Goal: Task Accomplishment & Management: Use online tool/utility

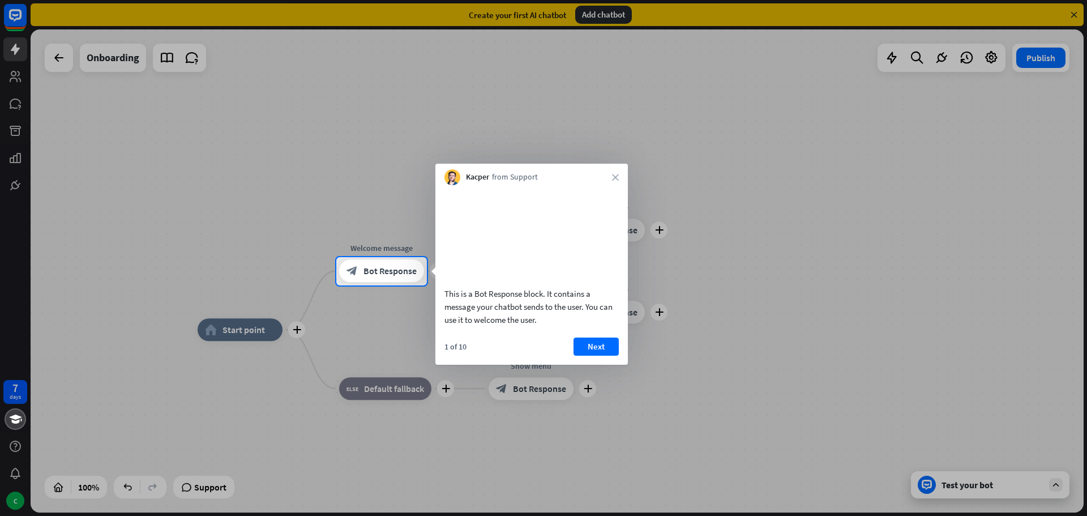
drag, startPoint x: 479, startPoint y: 321, endPoint x: 557, endPoint y: 327, distance: 78.4
click at [557, 326] on div "This is a Bot Response block. It contains a message your chatbot sends to the u…" at bounding box center [531, 306] width 174 height 39
click at [604, 355] on button "Next" at bounding box center [595, 346] width 45 height 18
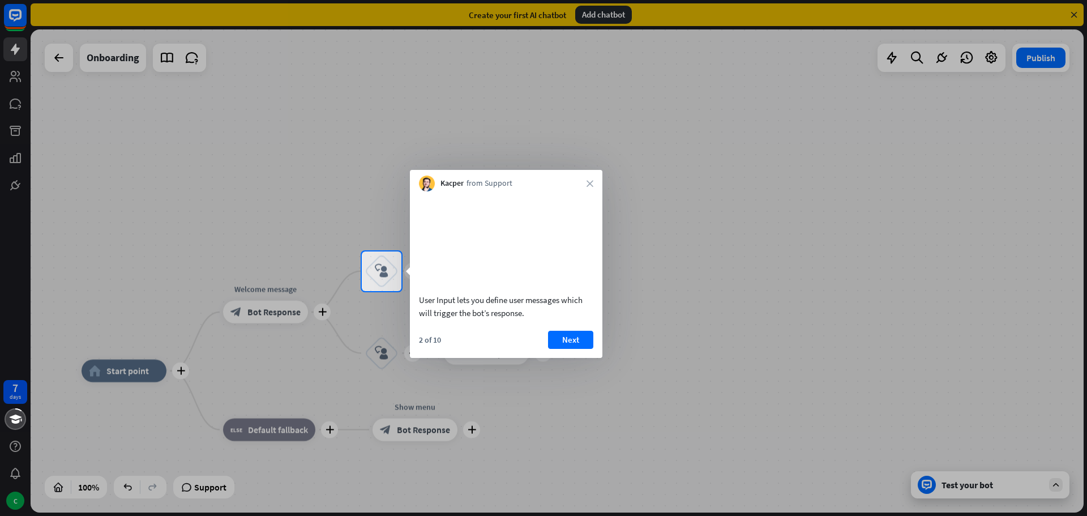
drag, startPoint x: 435, startPoint y: 312, endPoint x: 483, endPoint y: 316, distance: 47.7
click at [483, 316] on div "User Input lets you define user messages which will trigger the bot’s response." at bounding box center [506, 306] width 174 height 26
drag, startPoint x: 449, startPoint y: 312, endPoint x: 517, endPoint y: 316, distance: 67.4
click at [514, 314] on div "User Input lets you define user messages which will trigger the bot’s response." at bounding box center [506, 306] width 174 height 26
click at [573, 349] on button "Next" at bounding box center [570, 340] width 45 height 18
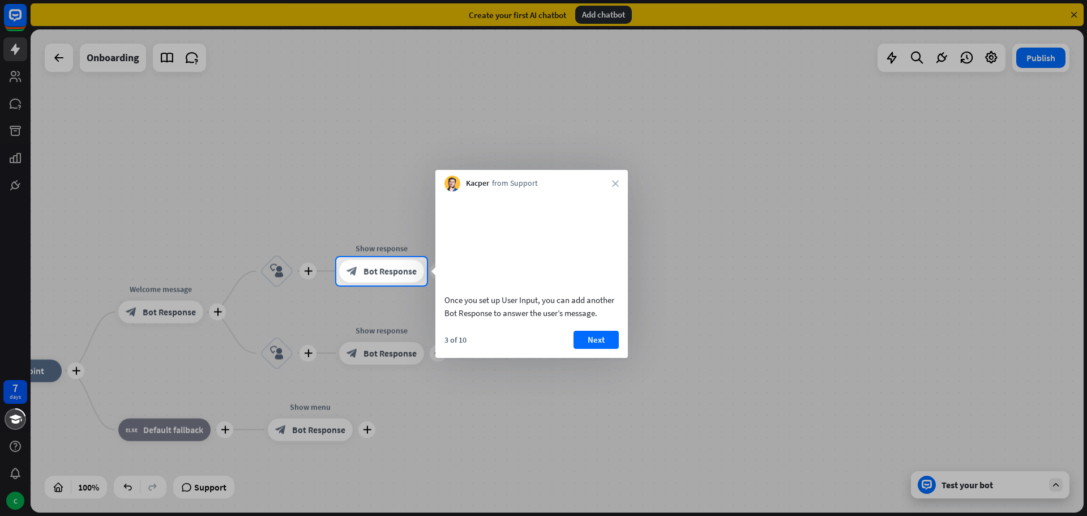
drag, startPoint x: 455, startPoint y: 310, endPoint x: 543, endPoint y: 315, distance: 87.9
click at [540, 310] on div "Once you set up User Input, you can add another Bot Response to answer the user…" at bounding box center [531, 306] width 174 height 26
click at [598, 349] on button "Next" at bounding box center [595, 340] width 45 height 18
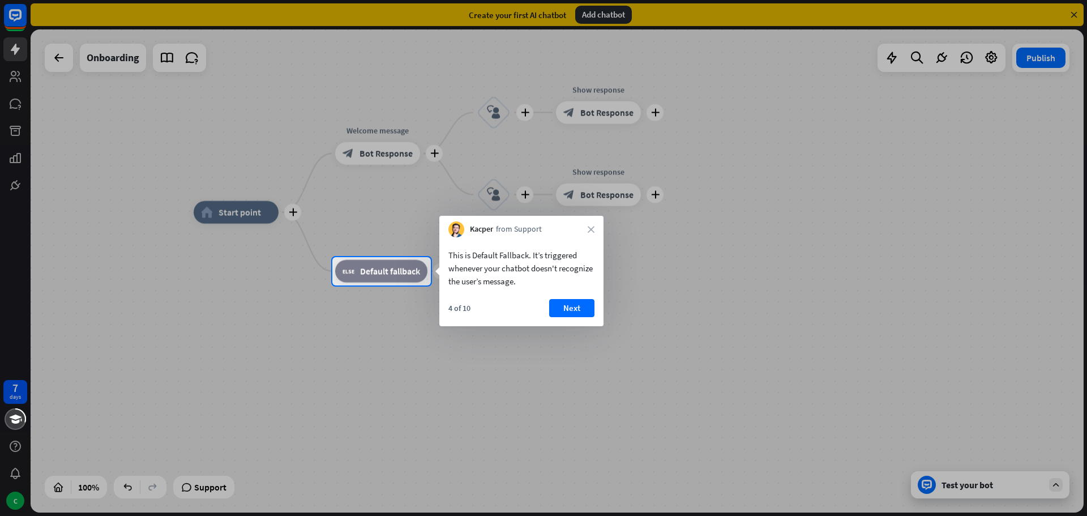
drag, startPoint x: 466, startPoint y: 266, endPoint x: 541, endPoint y: 272, distance: 74.9
click at [541, 264] on div "This is Default Fallback. It’s triggered whenever your chatbot doesn't recogniz…" at bounding box center [521, 267] width 146 height 39
click at [493, 285] on div "This is Default Fallback. It’s triggered whenever your chatbot doesn't recogniz…" at bounding box center [521, 267] width 146 height 39
click at [822, 315] on div at bounding box center [543, 400] width 1087 height 231
drag, startPoint x: 535, startPoint y: 270, endPoint x: 568, endPoint y: 279, distance: 34.6
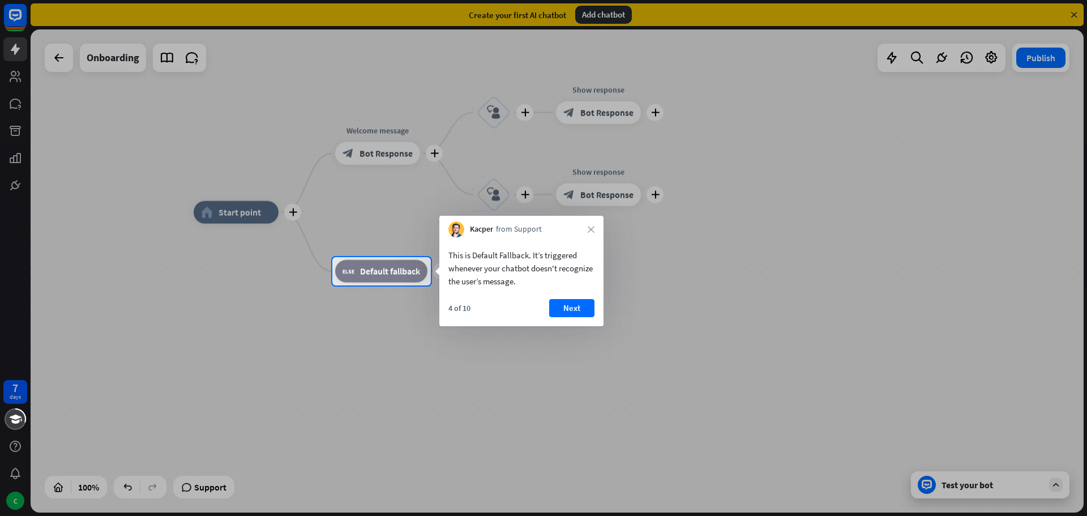
click at [568, 279] on div "This is Default Fallback. It’s triggered whenever your chatbot doesn't recogniz…" at bounding box center [521, 267] width 146 height 39
drag, startPoint x: 478, startPoint y: 284, endPoint x: 545, endPoint y: 285, distance: 66.8
click at [540, 285] on div "This is Default Fallback. It’s triggered whenever your chatbot doesn't recogniz…" at bounding box center [521, 267] width 146 height 39
click at [590, 308] on button "Next" at bounding box center [571, 308] width 45 height 18
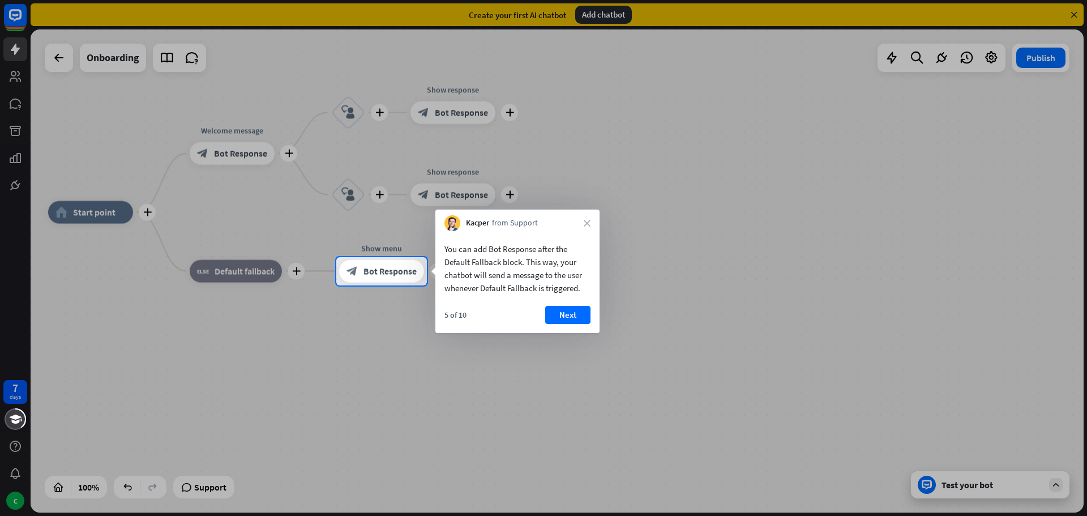
drag, startPoint x: 531, startPoint y: 254, endPoint x: 477, endPoint y: 265, distance: 55.4
click at [474, 264] on div "You can add Bot Response after the Default Fallback block. This way, your chatb…" at bounding box center [517, 268] width 146 height 52
drag, startPoint x: 524, startPoint y: 255, endPoint x: 566, endPoint y: 254, distance: 42.5
click at [564, 254] on div "You can add Bot Response after the Default Fallback block. This way, your chatb…" at bounding box center [517, 268] width 146 height 52
click at [574, 317] on button "Next" at bounding box center [567, 315] width 45 height 18
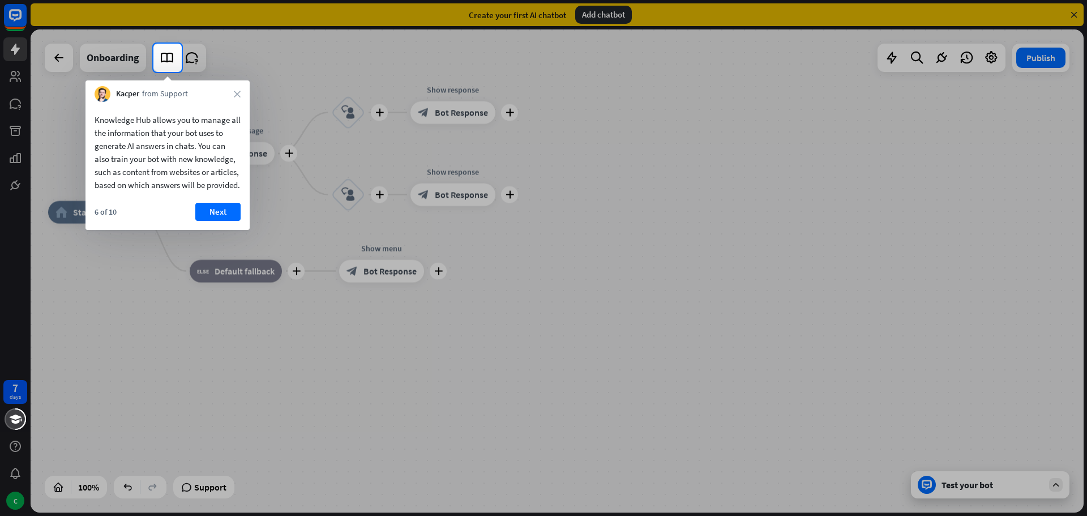
drag, startPoint x: 160, startPoint y: 148, endPoint x: 206, endPoint y: 157, distance: 46.6
click at [206, 157] on div "Knowledge Hub allows you to manage all the information that your bot uses to ge…" at bounding box center [168, 152] width 146 height 78
click at [224, 221] on button "Next" at bounding box center [217, 212] width 45 height 18
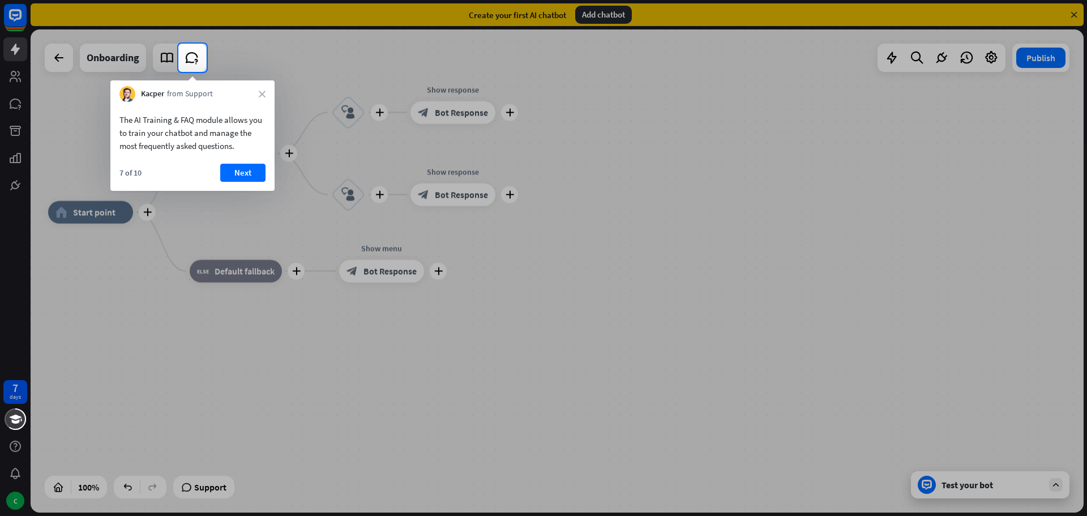
drag, startPoint x: 126, startPoint y: 121, endPoint x: 201, endPoint y: 131, distance: 75.5
click at [194, 128] on div "The AI Training & FAQ module allows you to train your chatbot and manage the mo…" at bounding box center [192, 132] width 146 height 39
click at [241, 174] on button "Next" at bounding box center [242, 173] width 45 height 18
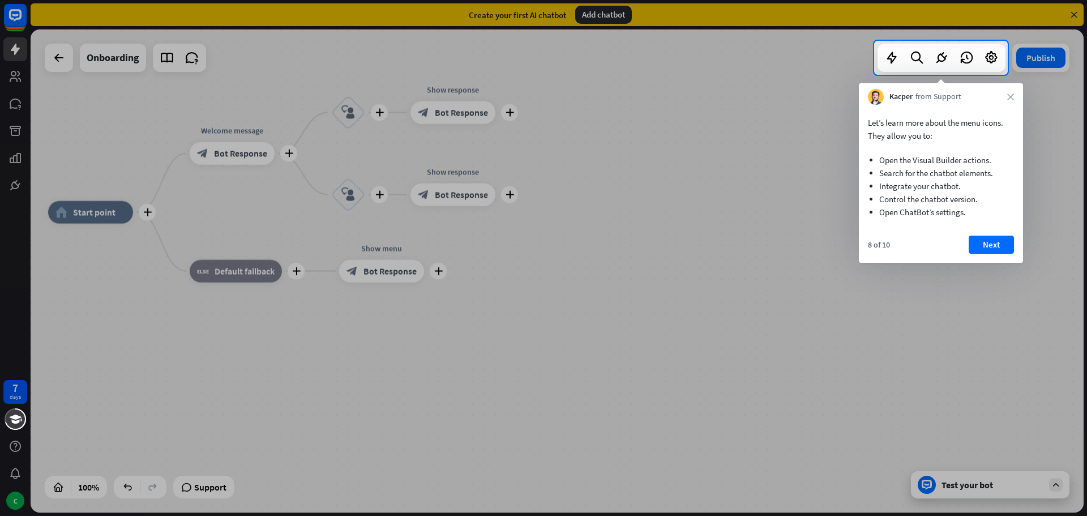
drag, startPoint x: 894, startPoint y: 55, endPoint x: 922, endPoint y: 165, distance: 113.9
click at [922, 165] on body "7 days C close Product Help First steps Get started with ChatBot Help Center Fo…" at bounding box center [543, 258] width 1087 height 516
click at [894, 54] on icon at bounding box center [891, 57] width 15 height 15
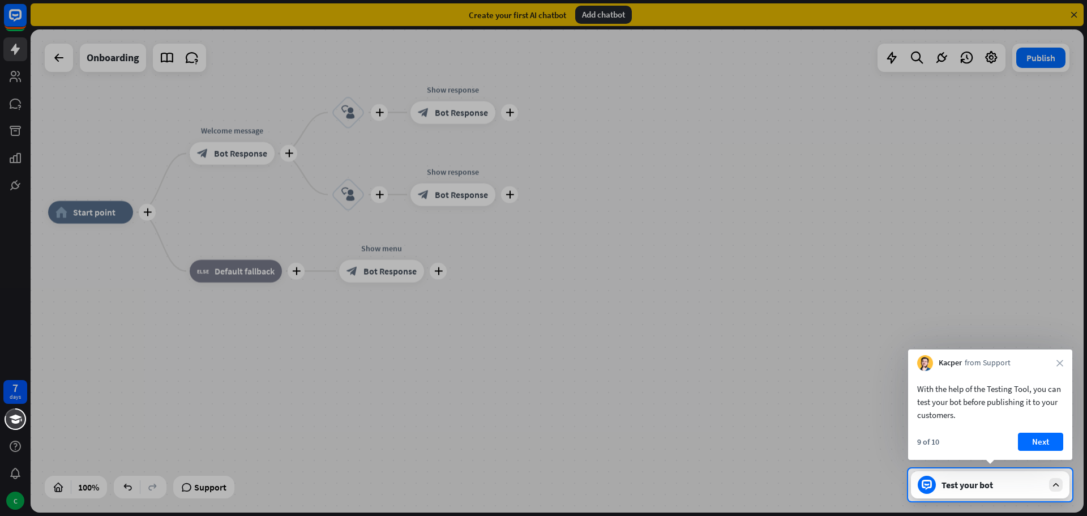
drag, startPoint x: 932, startPoint y: 53, endPoint x: 938, endPoint y: 57, distance: 7.4
click at [934, 53] on div at bounding box center [543, 234] width 1087 height 468
click at [939, 58] on div at bounding box center [543, 234] width 1087 height 468
click at [953, 440] on div "9 of 10 Next" at bounding box center [990, 445] width 164 height 27
click at [1054, 447] on button "Next" at bounding box center [1040, 441] width 45 height 18
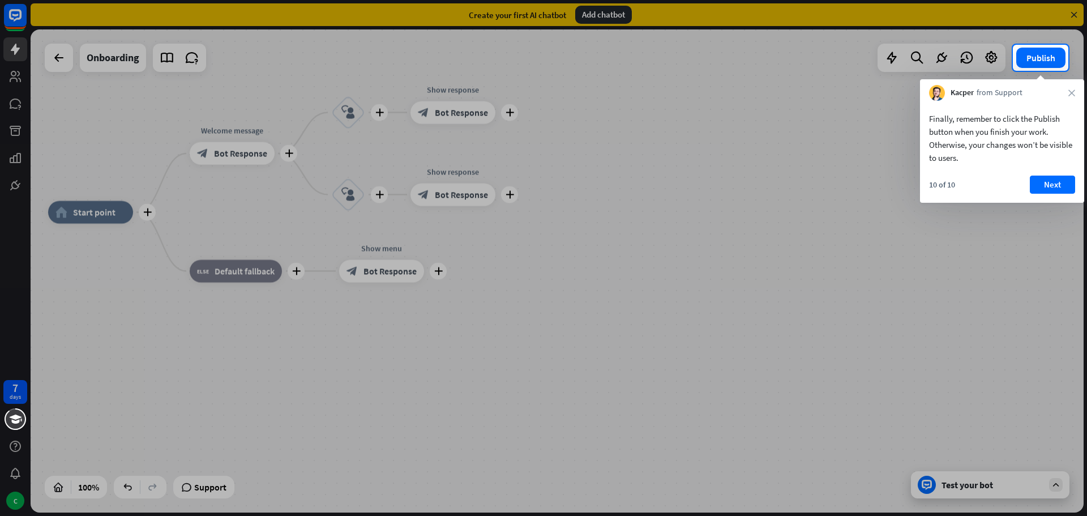
drag, startPoint x: 1015, startPoint y: 117, endPoint x: 1053, endPoint y: 118, distance: 37.4
click at [1052, 117] on div "Finally, remember to click the Publish button when you finish your work. Otherw…" at bounding box center [1002, 138] width 146 height 52
click at [1051, 188] on button "Next" at bounding box center [1052, 184] width 45 height 18
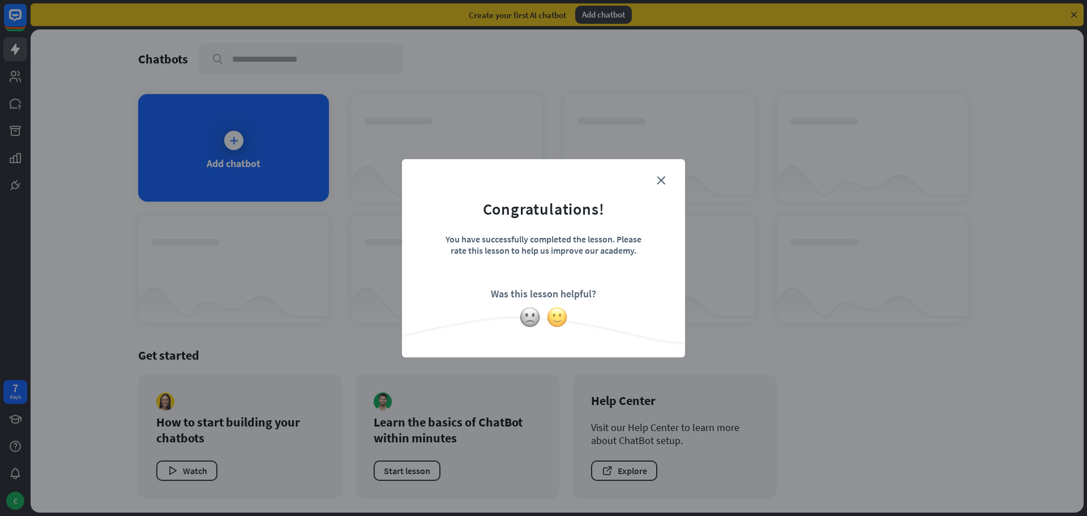
click at [555, 316] on img at bounding box center [557, 317] width 22 height 22
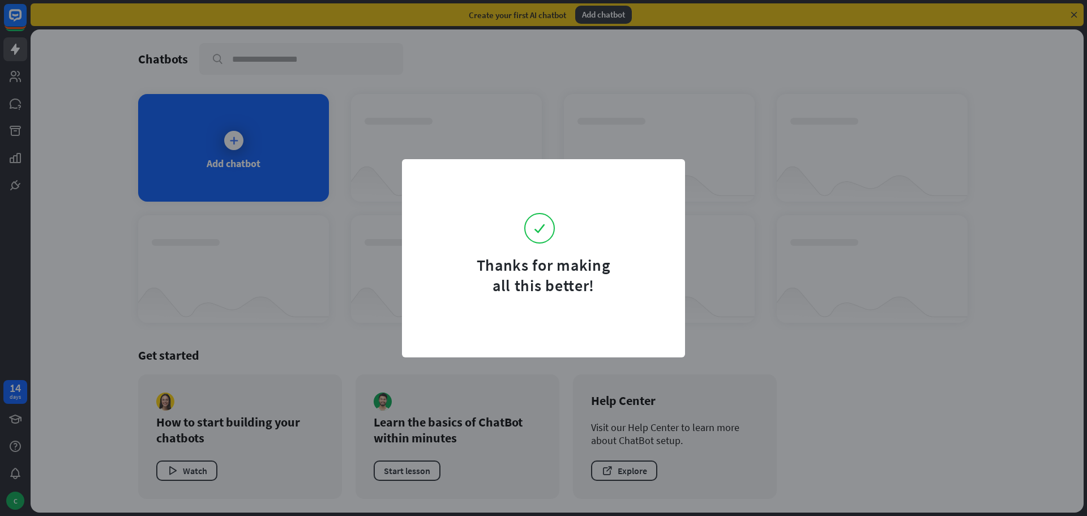
drag, startPoint x: 536, startPoint y: 207, endPoint x: 468, endPoint y: 112, distance: 117.2
click at [534, 201] on form "Thanks for making all this better!" at bounding box center [543, 234] width 255 height 122
drag, startPoint x: 449, startPoint y: 95, endPoint x: 411, endPoint y: 67, distance: 47.0
click at [448, 92] on div "Thanks for making all this better!" at bounding box center [543, 258] width 1087 height 516
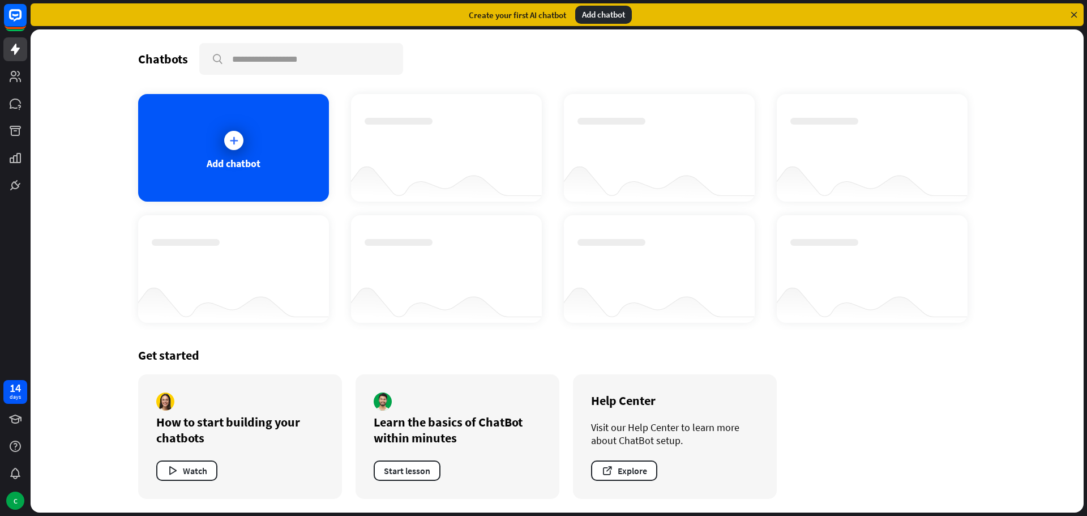
click at [1002, 263] on div "Chatbots search Add chatbot Get started How to start building your chatbots Wat…" at bounding box center [557, 270] width 906 height 483
click at [284, 175] on div "Add chatbot" at bounding box center [233, 148] width 191 height 108
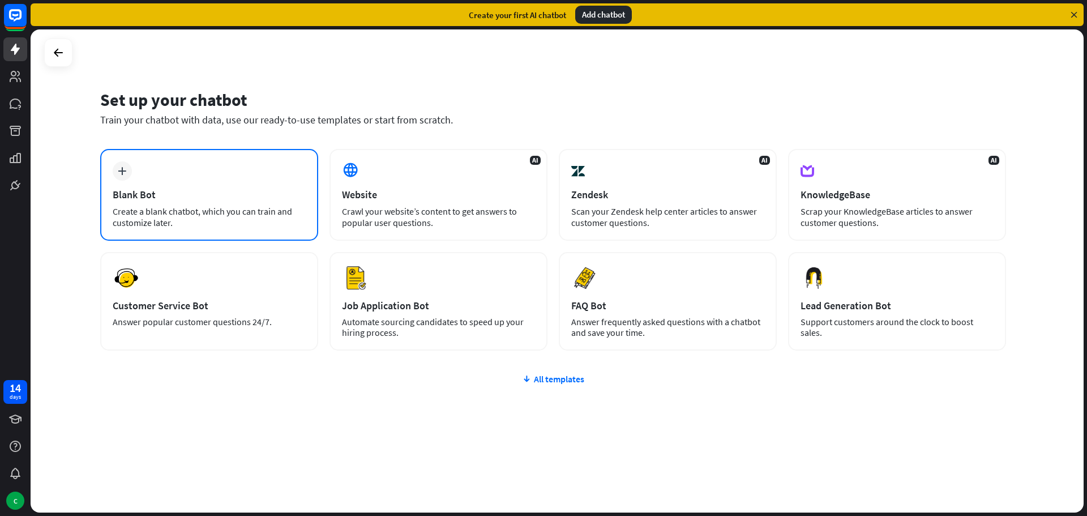
click at [246, 220] on div "Create a blank chatbot, which you can train and customize later." at bounding box center [209, 216] width 193 height 23
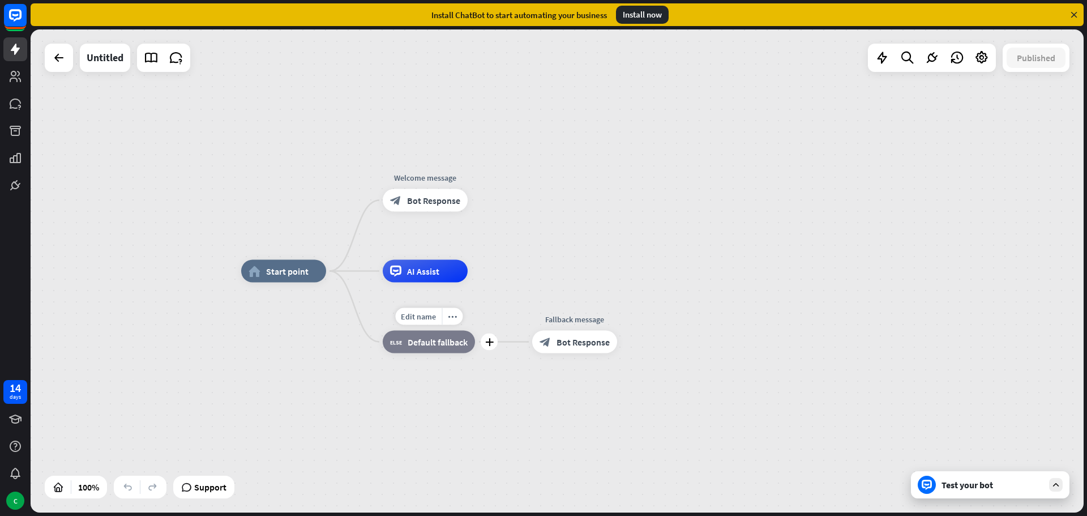
click at [442, 339] on span "Default fallback" at bounding box center [438, 341] width 60 height 11
click at [506, 323] on div "home_2 Start point Welcome message block_bot_response Bot Response AI Assist bl…" at bounding box center [767, 512] width 1053 height 483
click at [487, 348] on div "plus" at bounding box center [489, 341] width 17 height 17
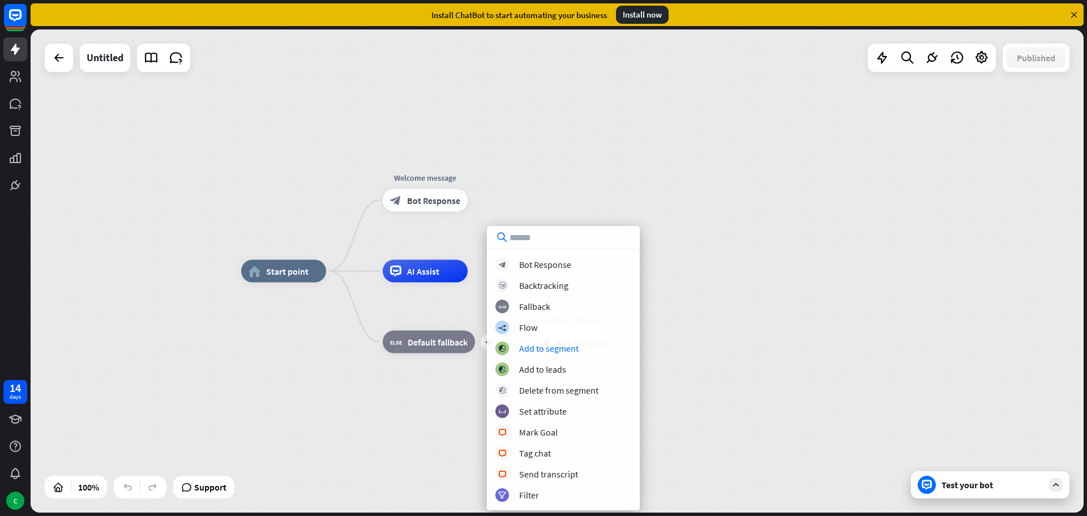
drag, startPoint x: 679, startPoint y: 320, endPoint x: 673, endPoint y: 323, distance: 6.3
click at [677, 322] on div "home_2 Start point Welcome message block_bot_response Bot Response AI Assist pl…" at bounding box center [767, 512] width 1053 height 483
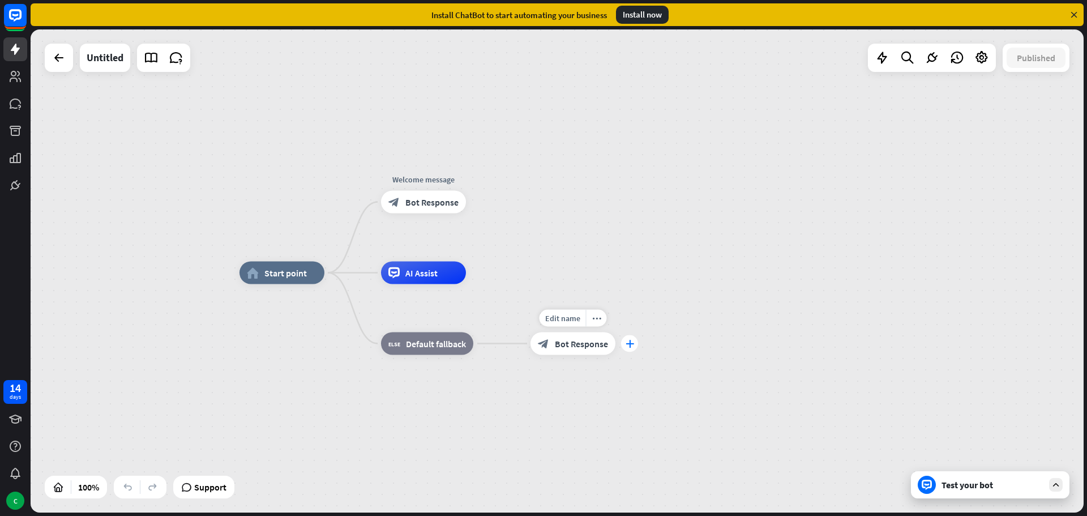
click at [631, 350] on div "plus" at bounding box center [629, 343] width 17 height 17
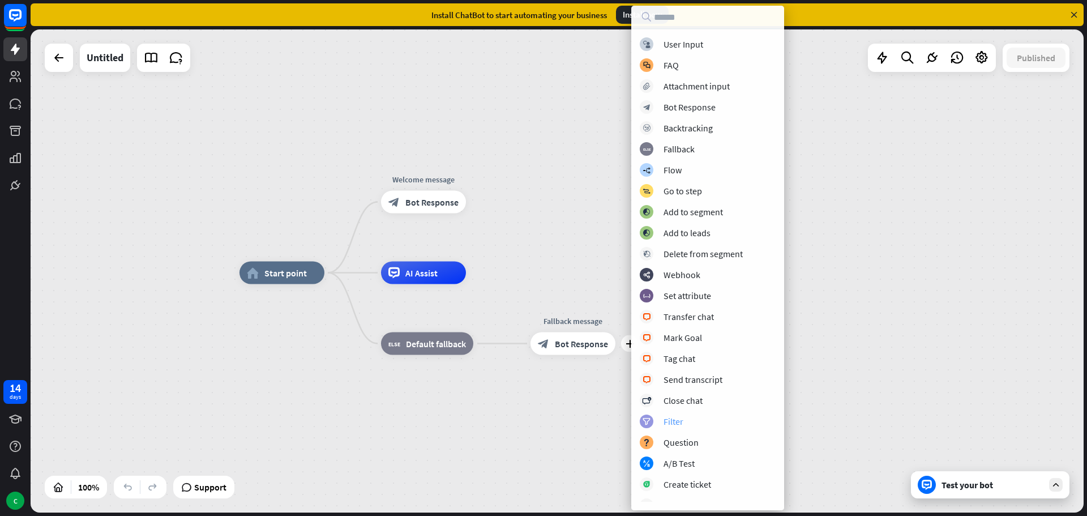
click at [691, 424] on div "filter Filter" at bounding box center [708, 421] width 136 height 14
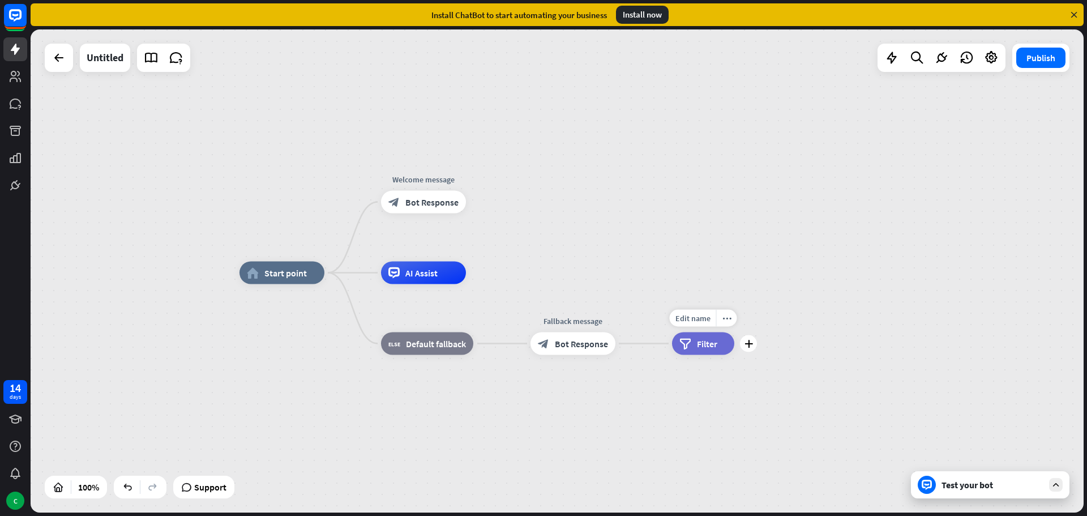
click at [710, 348] on span "Filter" at bounding box center [707, 343] width 20 height 11
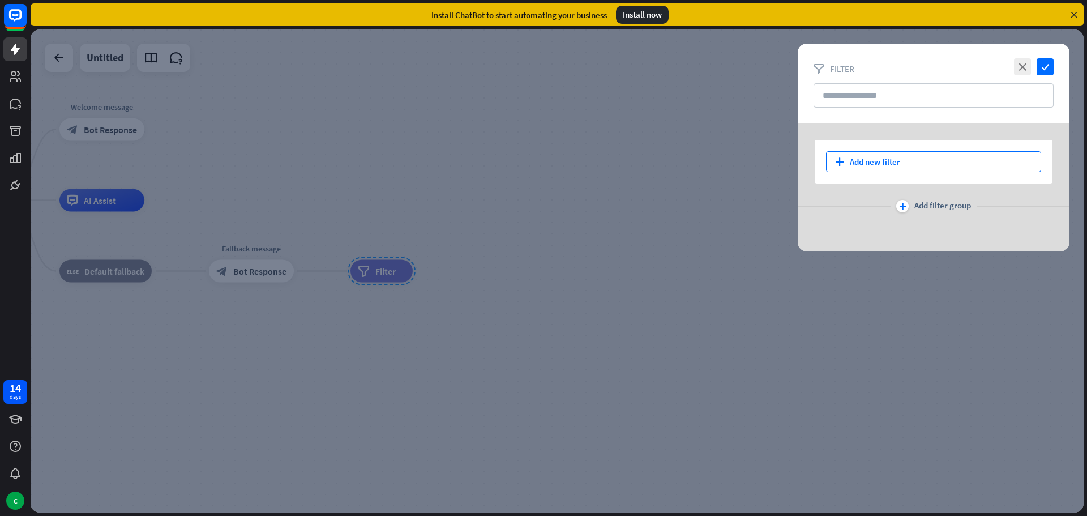
click at [869, 157] on div "plus Add new filter" at bounding box center [933, 161] width 215 height 21
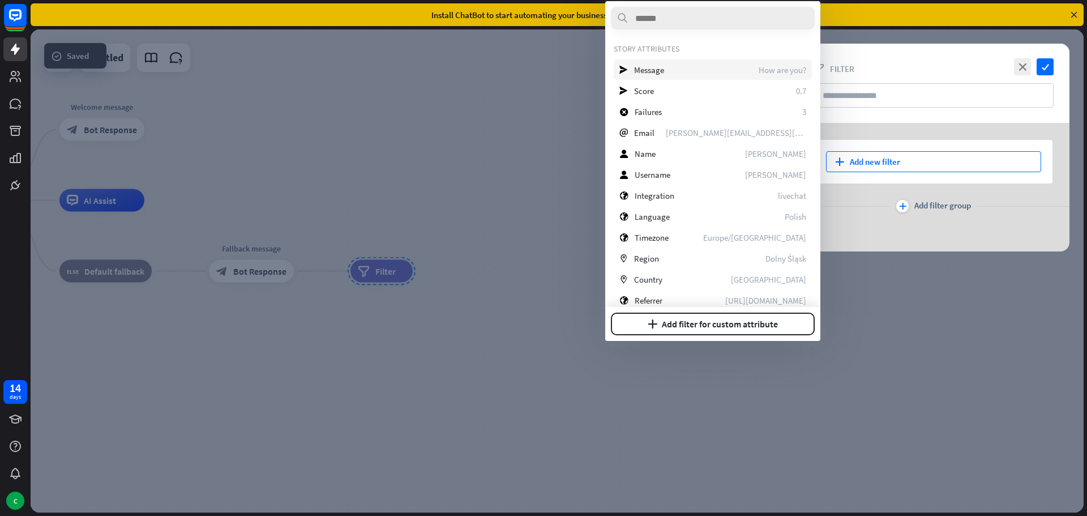
click at [716, 75] on div "send Message How are you?" at bounding box center [713, 69] width 198 height 20
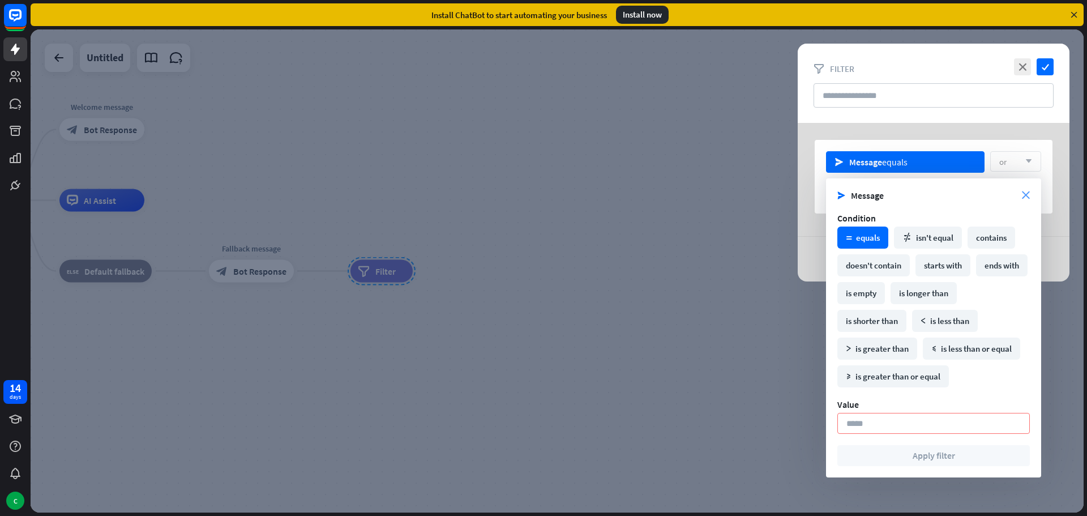
click at [1026, 192] on icon "close" at bounding box center [1026, 195] width 8 height 8
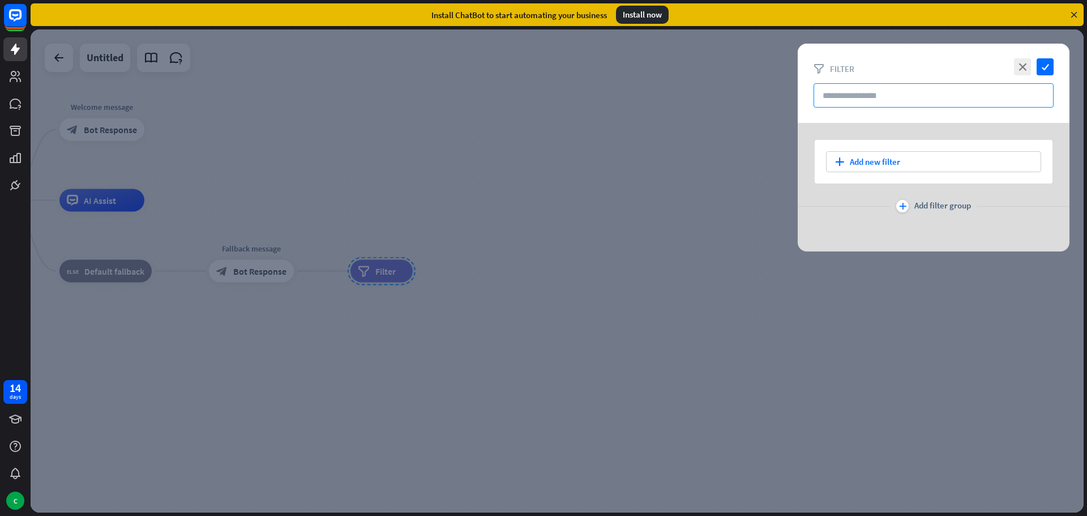
click at [877, 106] on input "text" at bounding box center [933, 95] width 240 height 24
click at [897, 162] on div "plus Add new filter" at bounding box center [933, 161] width 215 height 21
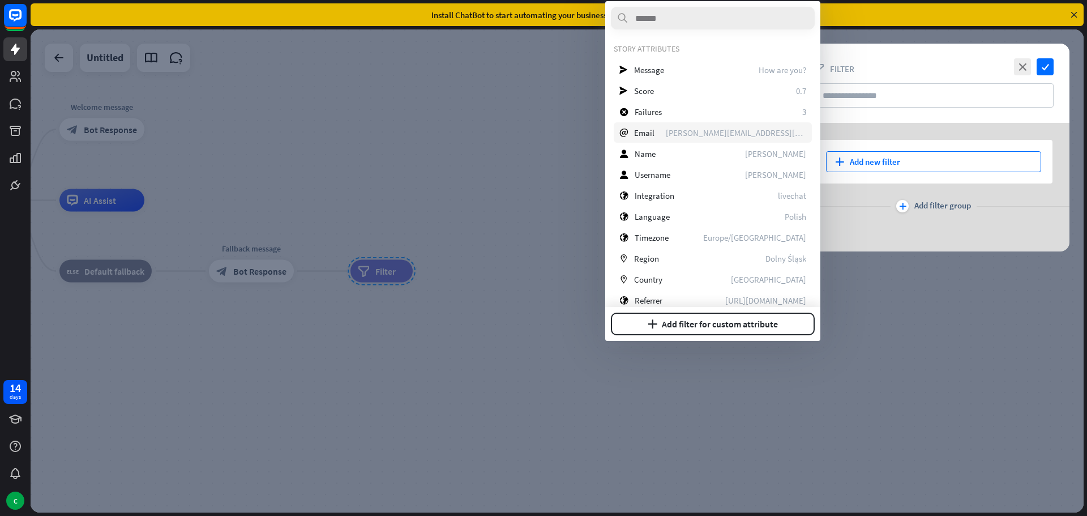
click at [738, 130] on div "email Email [PERSON_NAME][EMAIL_ADDRESS][DOMAIN_NAME]" at bounding box center [713, 132] width 198 height 20
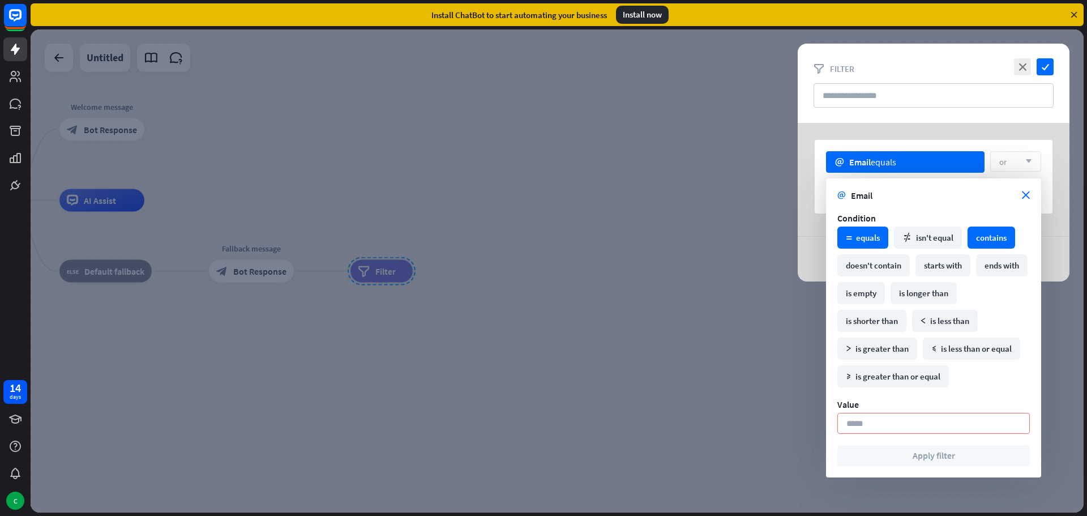
click at [1000, 230] on div "contains" at bounding box center [991, 237] width 48 height 22
click at [1021, 199] on span "Email" at bounding box center [936, 195] width 171 height 11
click at [1025, 194] on icon "close" at bounding box center [1026, 195] width 8 height 8
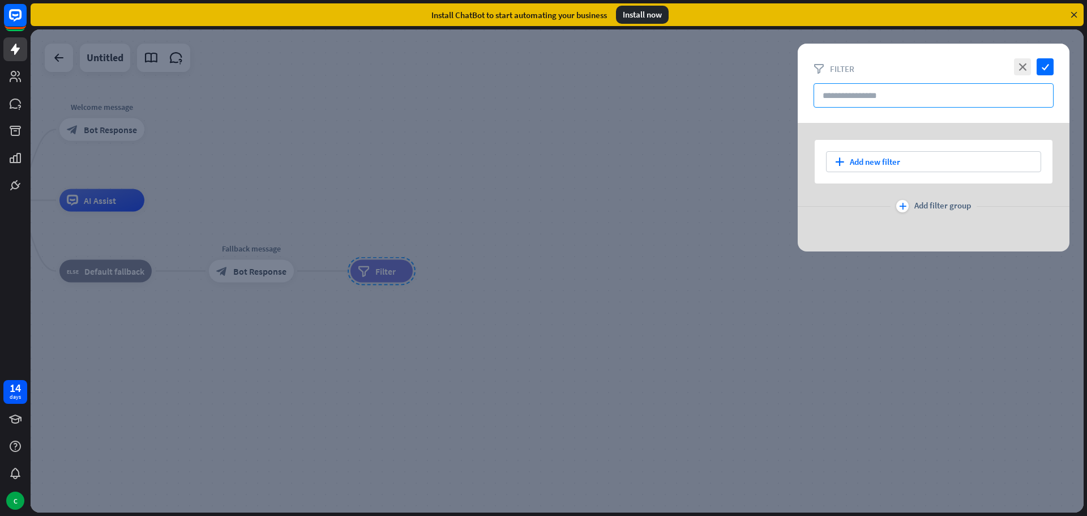
click at [970, 103] on input "text" at bounding box center [933, 95] width 240 height 24
click at [872, 90] on input "text" at bounding box center [933, 95] width 240 height 24
click at [916, 161] on div "plus Add new filter" at bounding box center [933, 161] width 215 height 21
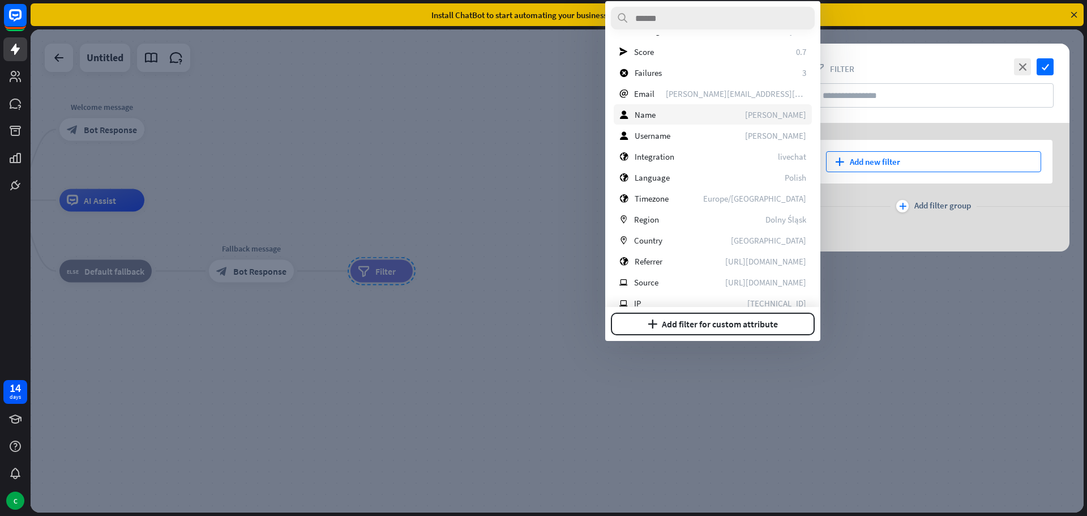
scroll to position [57, 0]
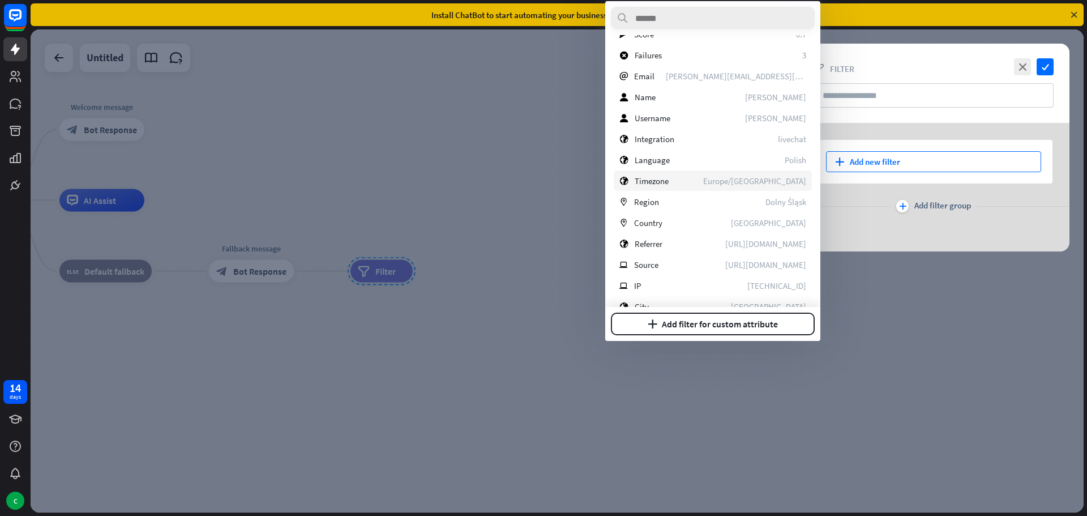
click at [693, 182] on div "globe Timezone [GEOGRAPHIC_DATA]/[GEOGRAPHIC_DATA]" at bounding box center [713, 180] width 198 height 20
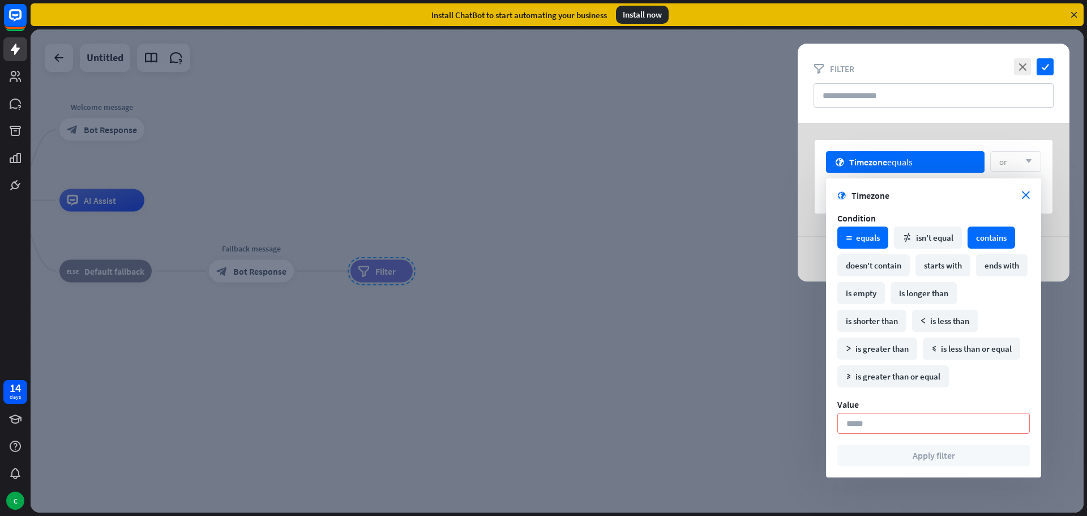
click at [996, 235] on div "contains" at bounding box center [991, 237] width 48 height 22
click at [1015, 164] on div "or arrow_down" at bounding box center [1015, 161] width 51 height 20
drag, startPoint x: 1019, startPoint y: 198, endPoint x: 1026, endPoint y: 195, distance: 7.9
click at [1019, 198] on span "Timezone" at bounding box center [936, 195] width 170 height 11
click at [1030, 194] on div "globe Timezone close Condition math_equal equals math_not_equal isn't equal con…" at bounding box center [933, 327] width 215 height 299
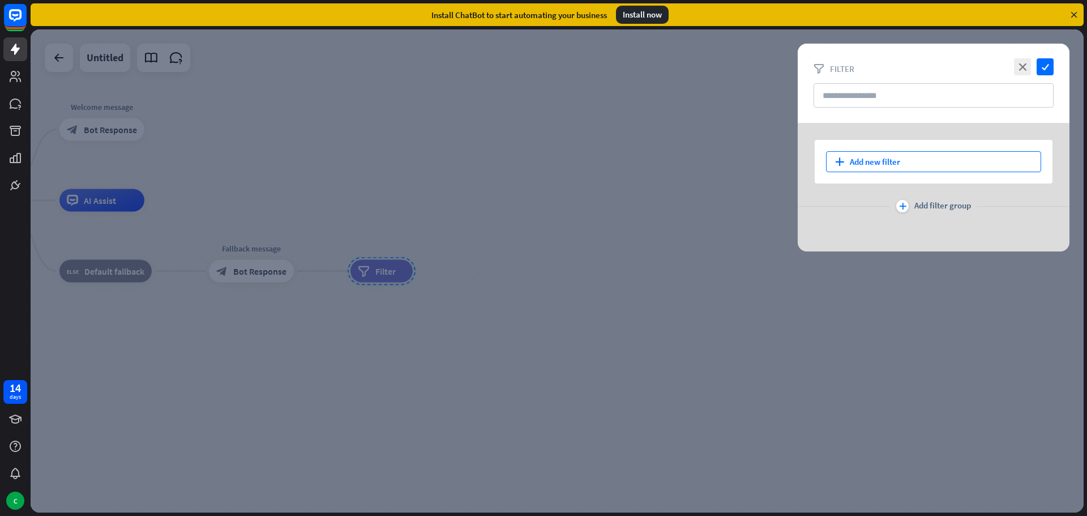
click at [912, 156] on div "plus Add new filter" at bounding box center [933, 161] width 215 height 21
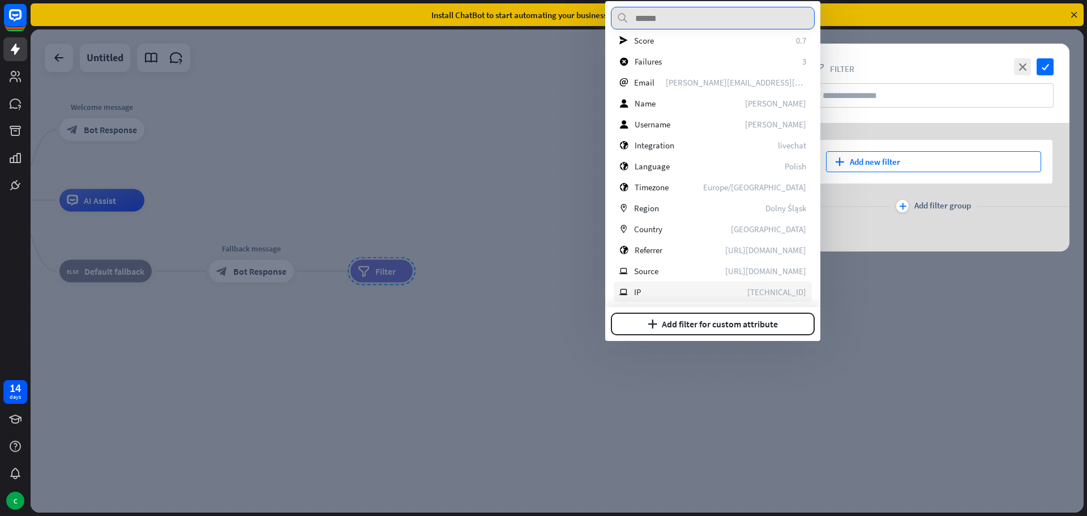
scroll to position [0, 0]
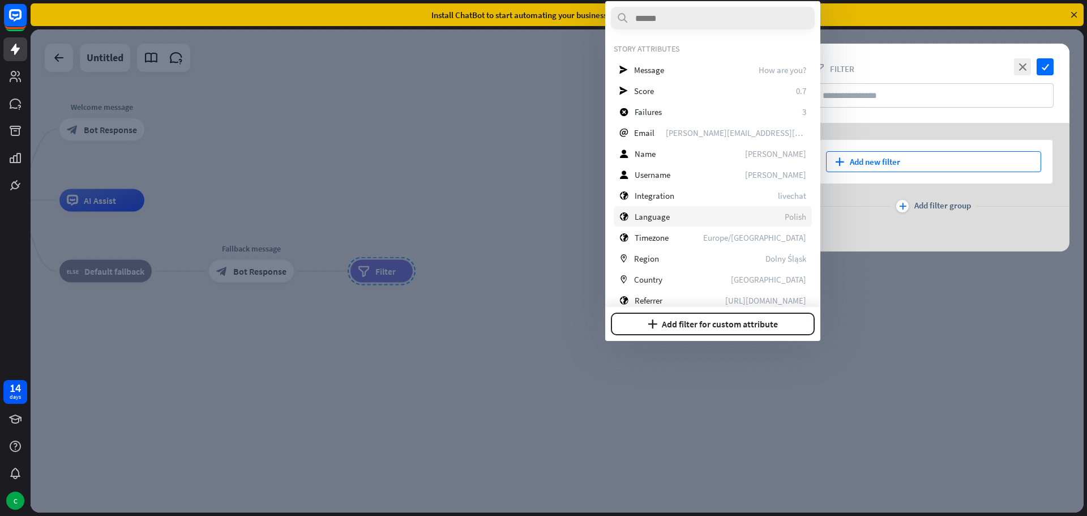
click at [675, 214] on div "globe Language Polish" at bounding box center [713, 216] width 198 height 20
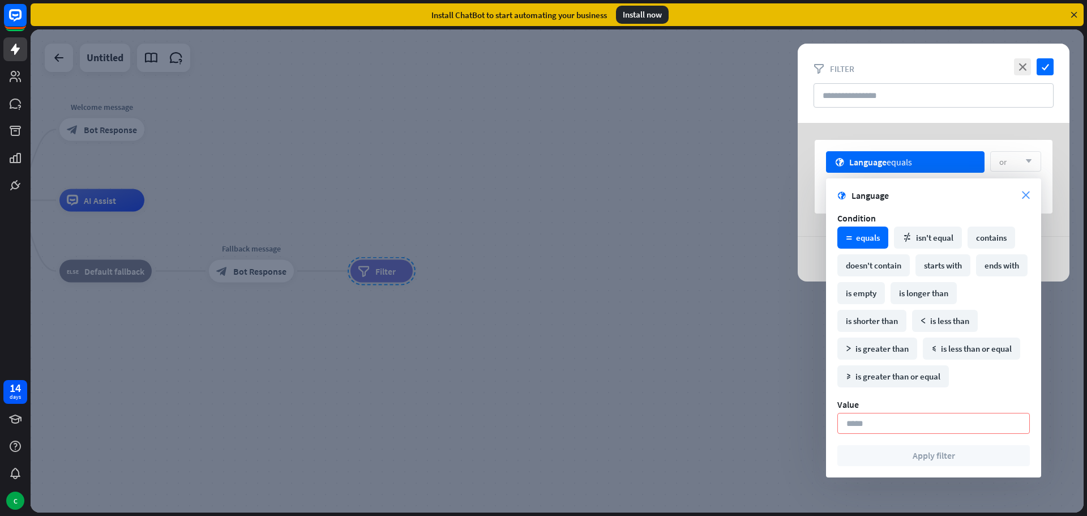
click at [1024, 198] on icon "close" at bounding box center [1026, 195] width 8 height 8
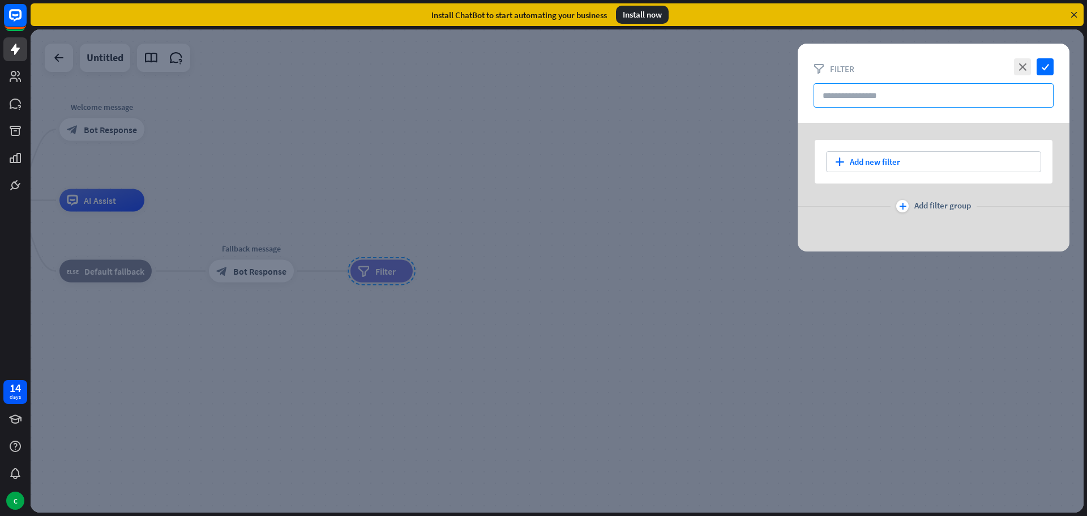
click at [855, 87] on input "text" at bounding box center [933, 95] width 240 height 24
click at [871, 153] on div "plus Add new filter" at bounding box center [933, 161] width 215 height 21
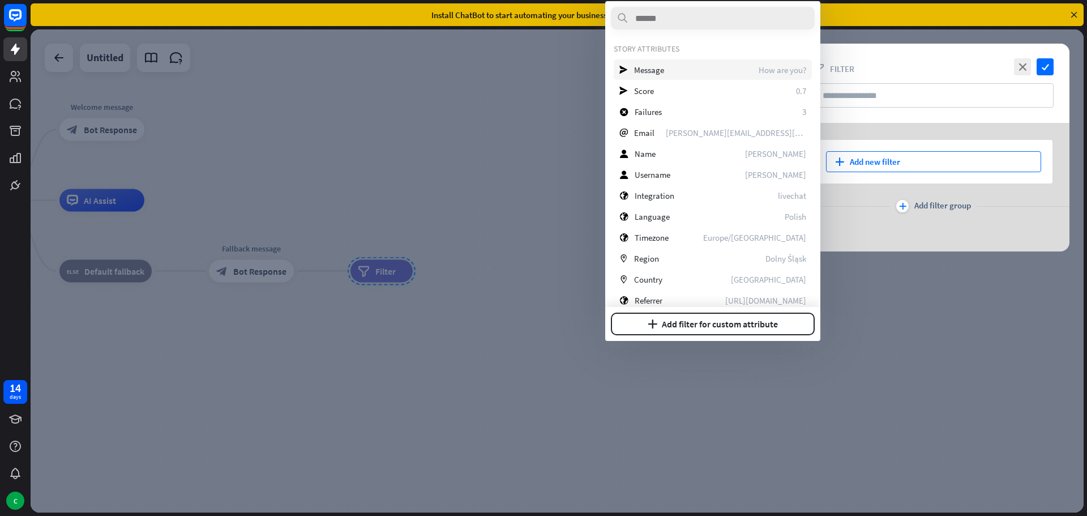
click at [696, 65] on div "send Message How are you?" at bounding box center [713, 69] width 198 height 20
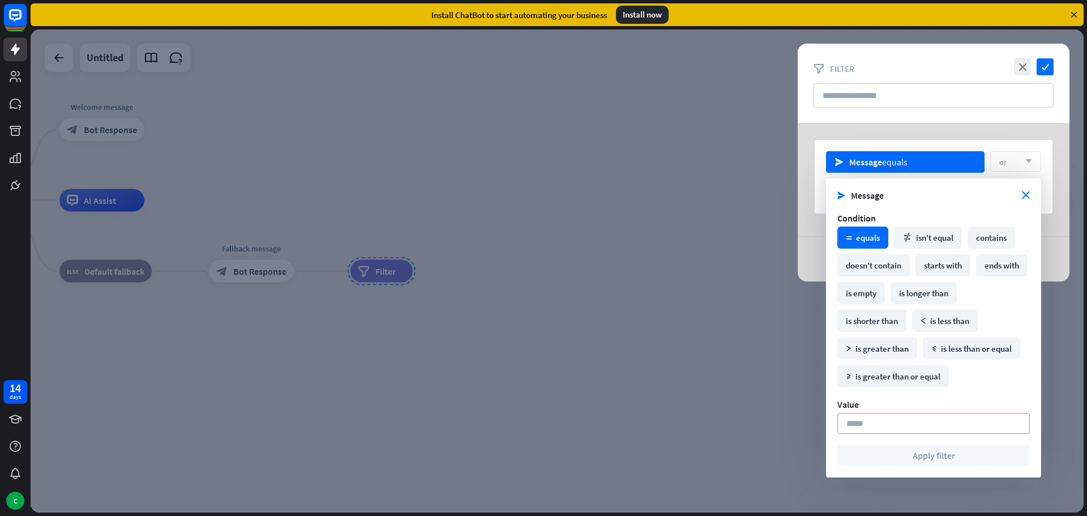
click at [1017, 138] on div "send Message equals or arrow_down plus Add new filter plus Add filter group" at bounding box center [934, 202] width 272 height 158
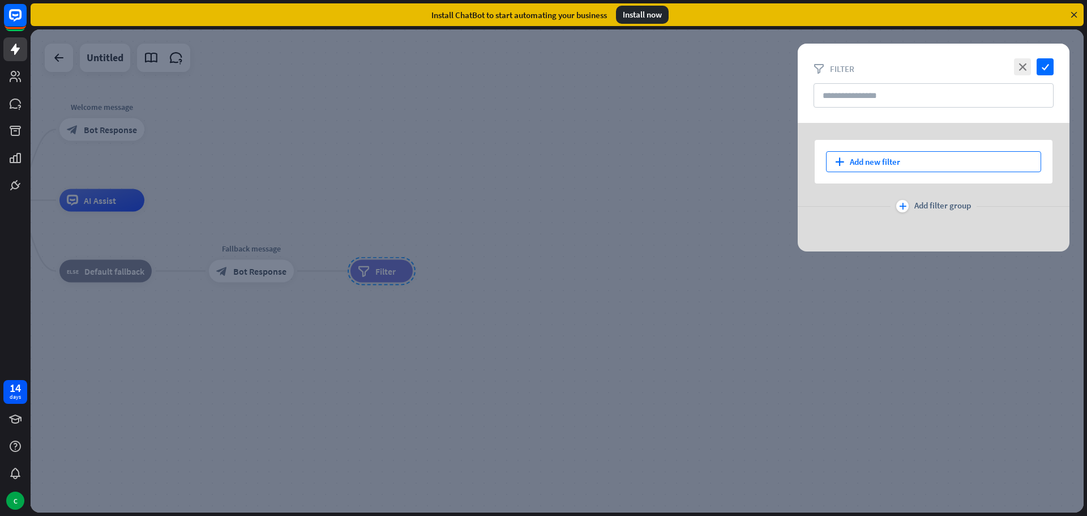
click at [889, 158] on div "plus Add new filter" at bounding box center [933, 161] width 215 height 21
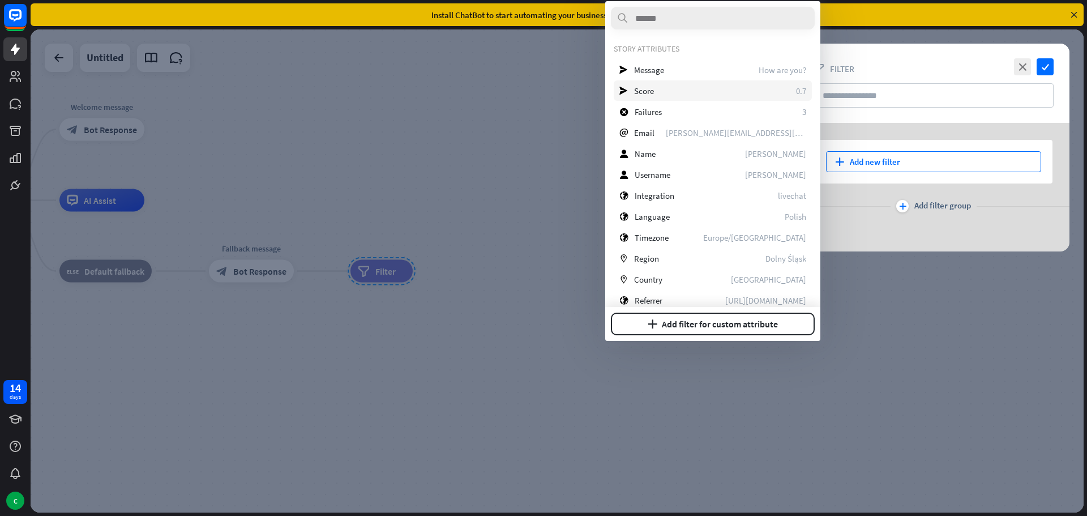
click at [646, 92] on span "Score" at bounding box center [644, 90] width 20 height 11
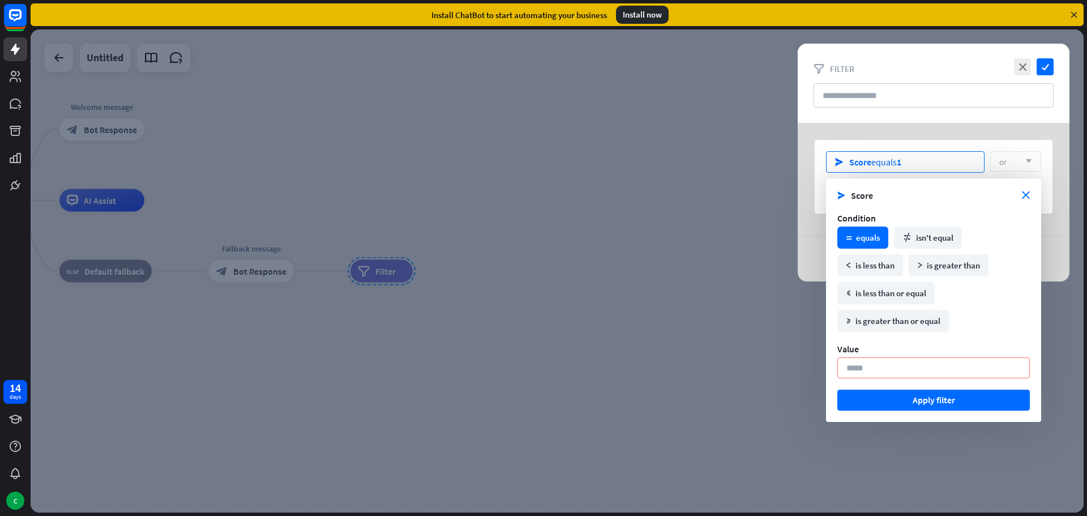
click at [918, 153] on div "send Score equals 1" at bounding box center [905, 162] width 158 height 22
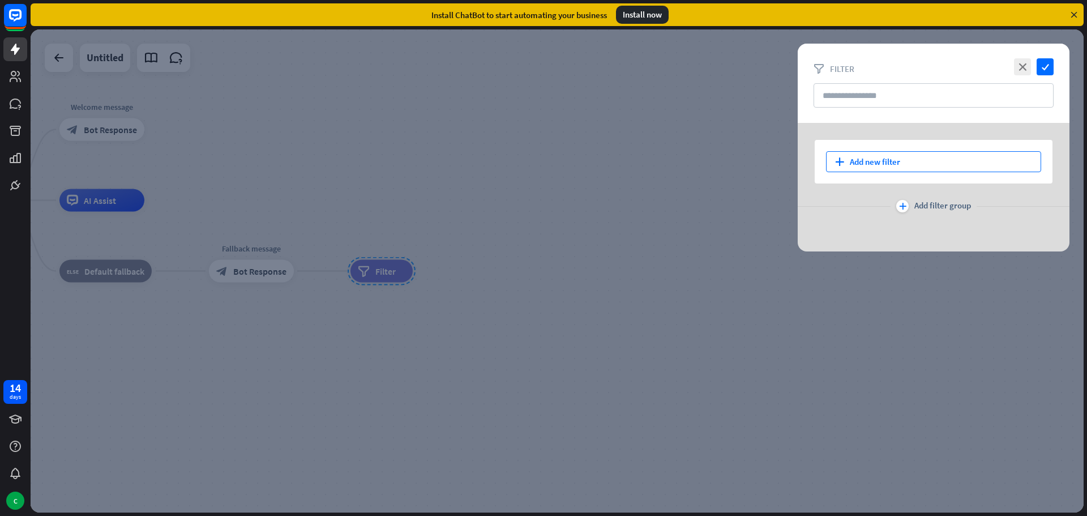
click at [862, 163] on div "plus Add new filter" at bounding box center [933, 161] width 215 height 21
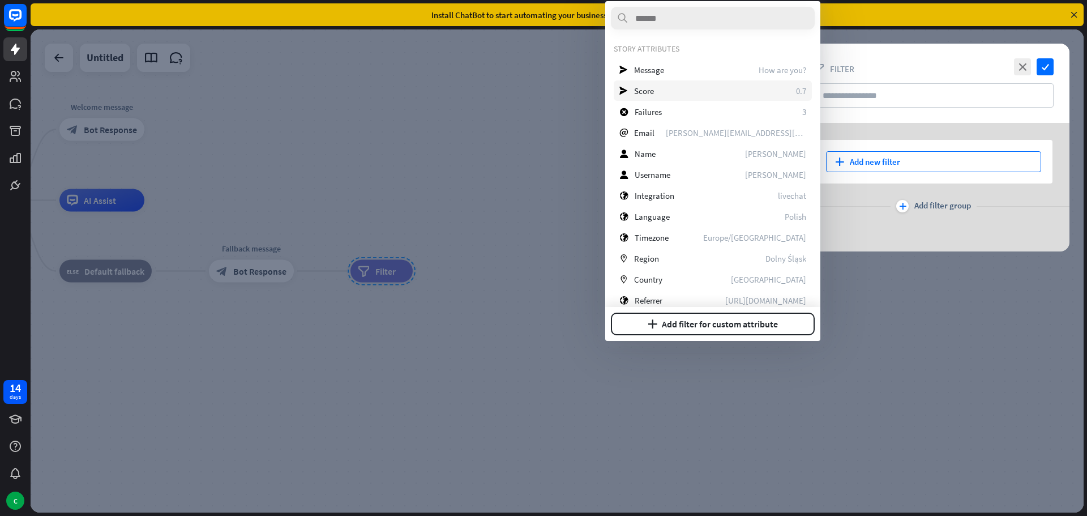
click at [694, 88] on div "send Score 0.7" at bounding box center [713, 90] width 198 height 20
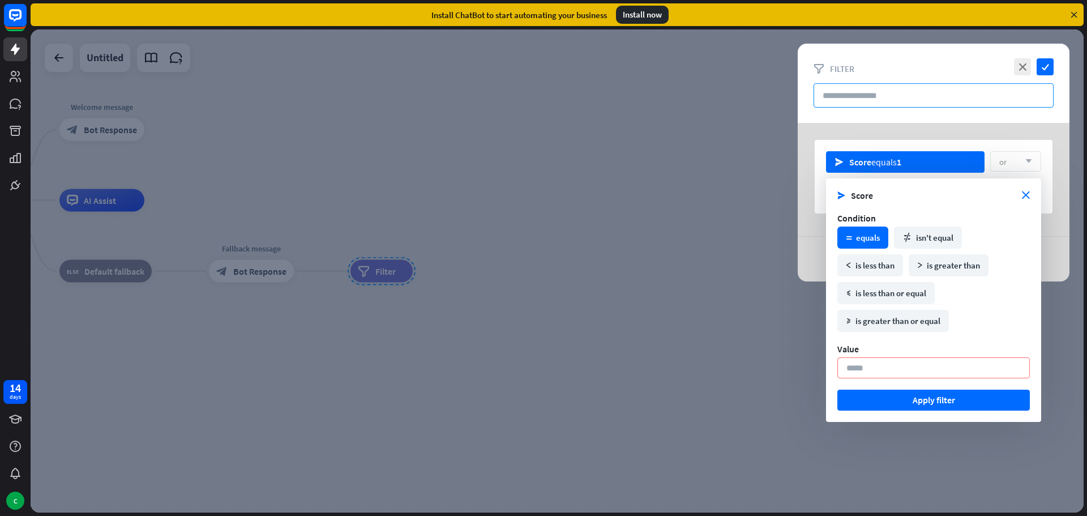
click at [933, 102] on input "text" at bounding box center [933, 95] width 240 height 24
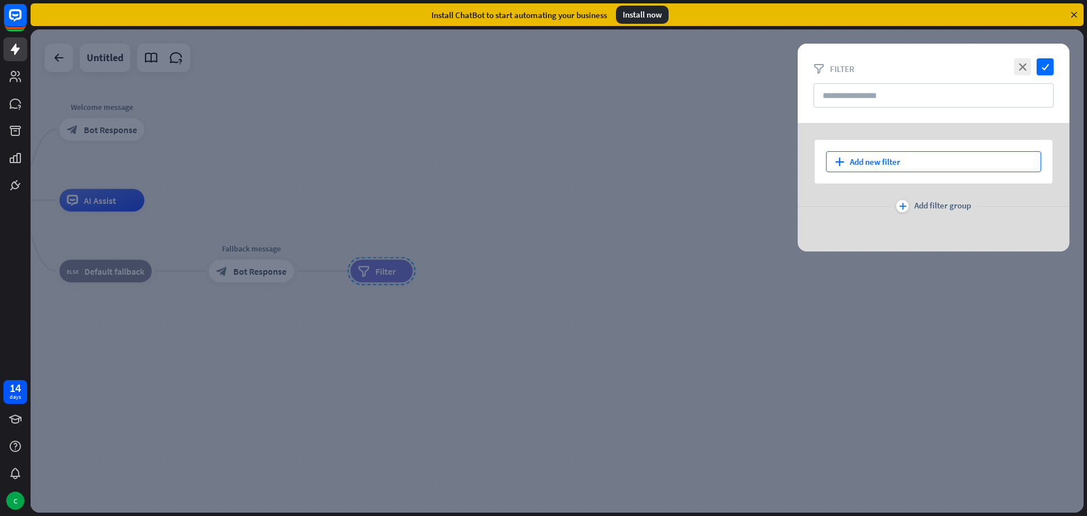
click at [919, 162] on div "plus Add new filter" at bounding box center [933, 161] width 215 height 21
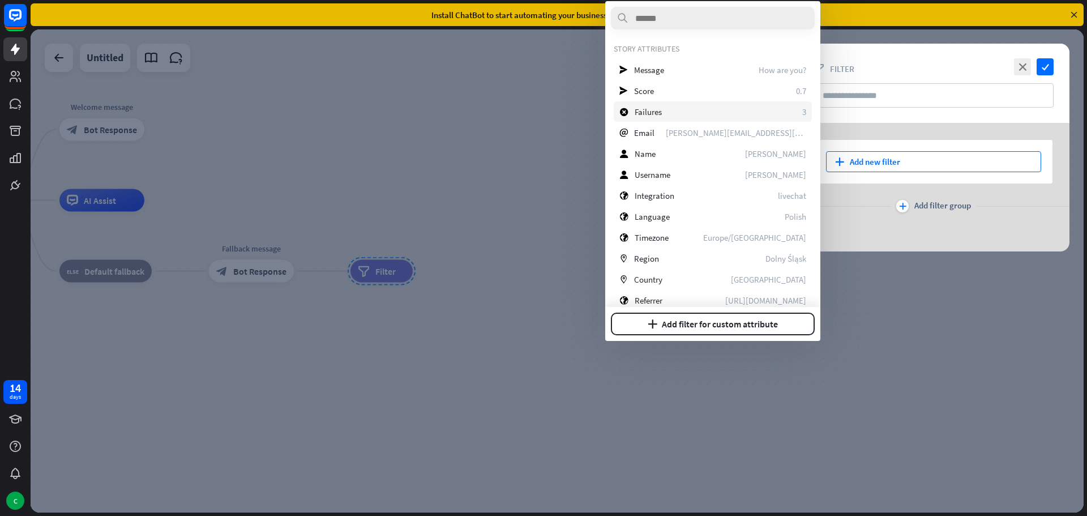
click at [708, 114] on div "block_failure Failures 3" at bounding box center [713, 111] width 198 height 20
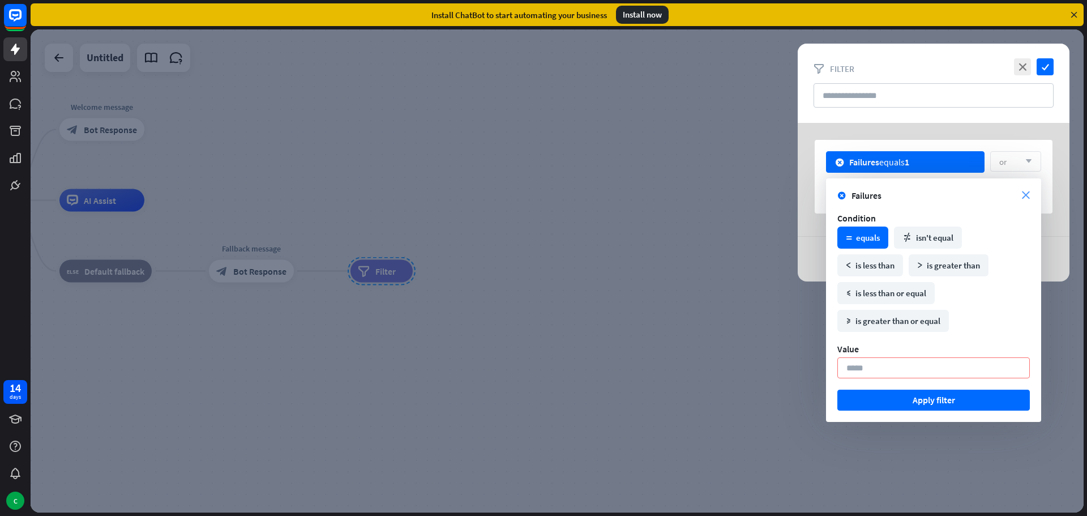
click at [1028, 192] on icon "close" at bounding box center [1026, 195] width 8 height 8
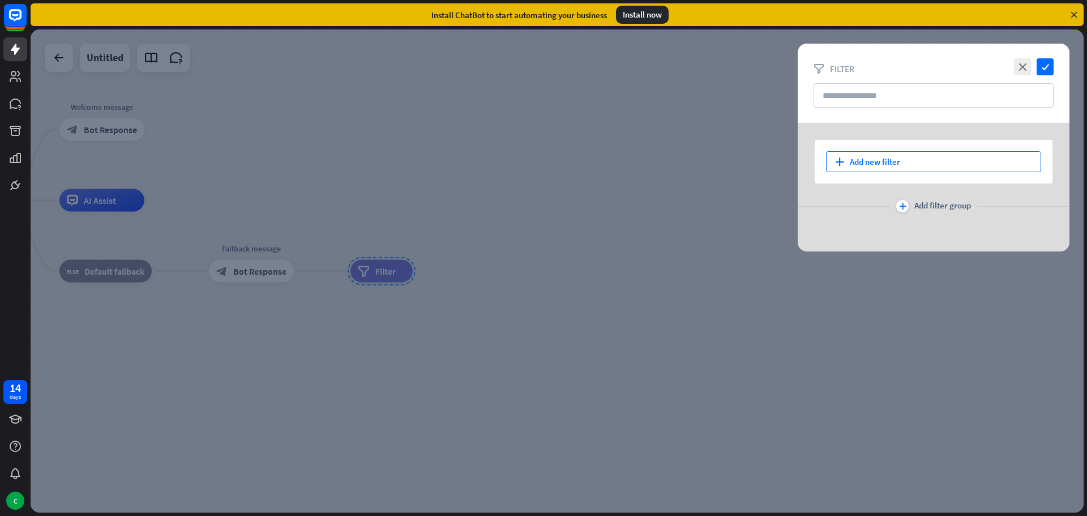
drag, startPoint x: 890, startPoint y: 161, endPoint x: 828, endPoint y: 154, distance: 62.6
click at [889, 160] on div "plus Add new filter" at bounding box center [933, 161] width 215 height 21
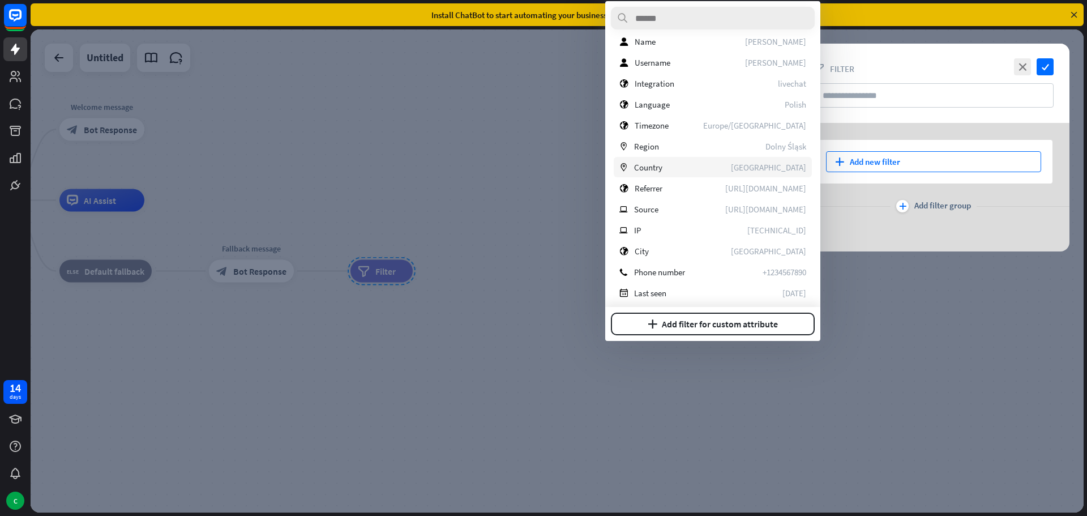
scroll to position [159, 0]
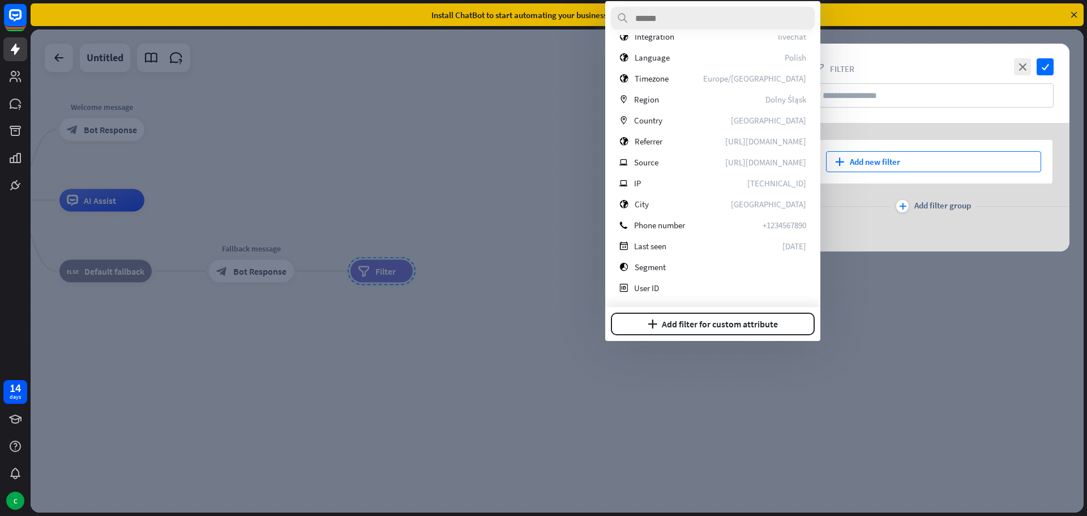
click at [869, 273] on div at bounding box center [557, 270] width 1053 height 483
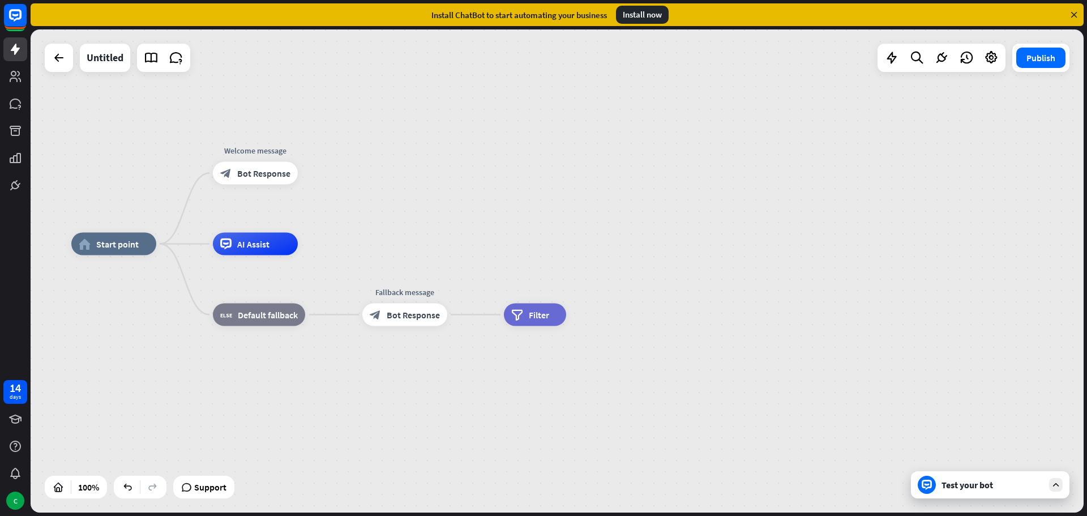
drag, startPoint x: 512, startPoint y: 239, endPoint x: 696, endPoint y: 278, distance: 187.9
click at [696, 278] on div "home_2 Start point Welcome message block_bot_response Bot Response AI Assist bl…" at bounding box center [597, 485] width 1053 height 483
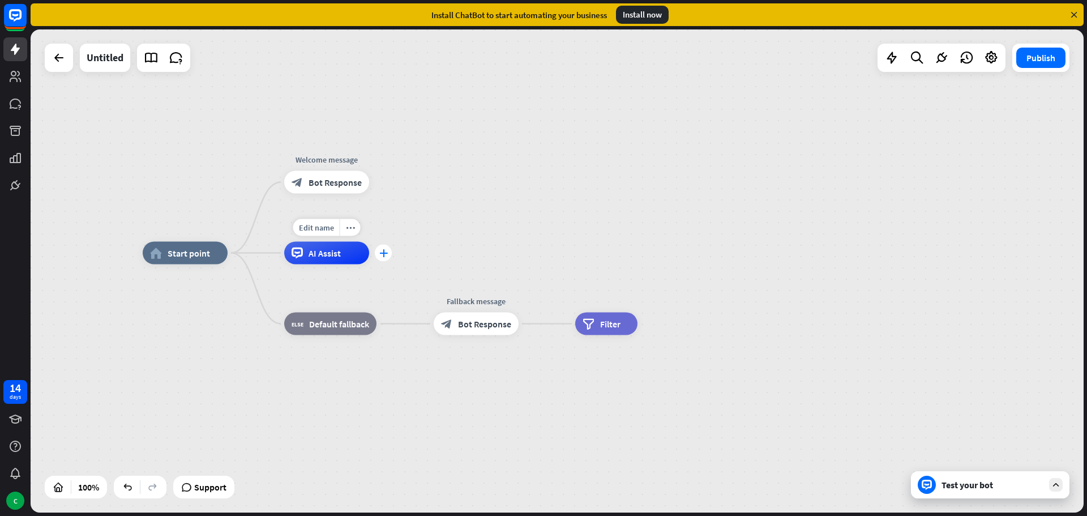
click at [380, 255] on icon "plus" at bounding box center [383, 253] width 8 height 8
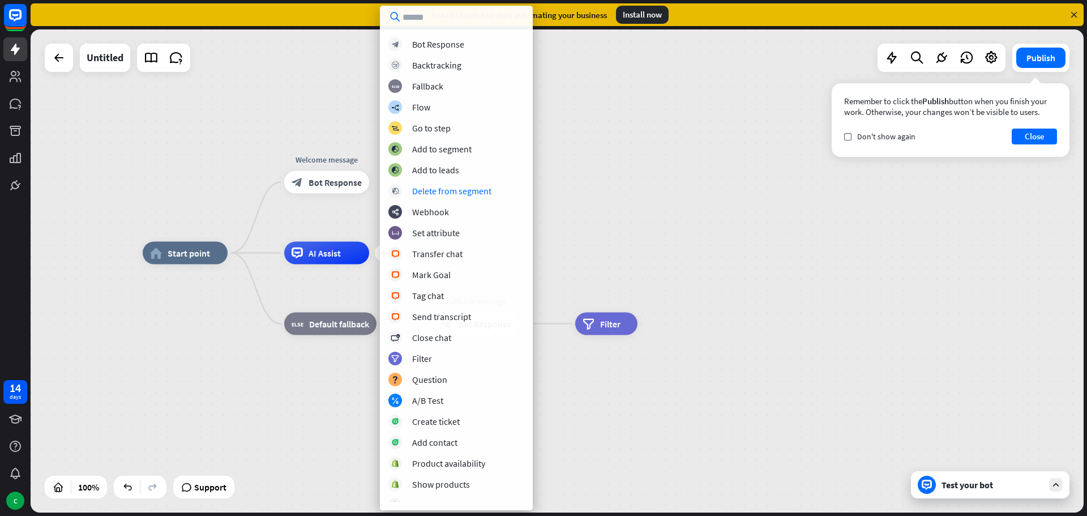
click at [566, 209] on div "home_2 Start point Welcome message block_bot_response Bot Response plus AI Assi…" at bounding box center [557, 270] width 1053 height 483
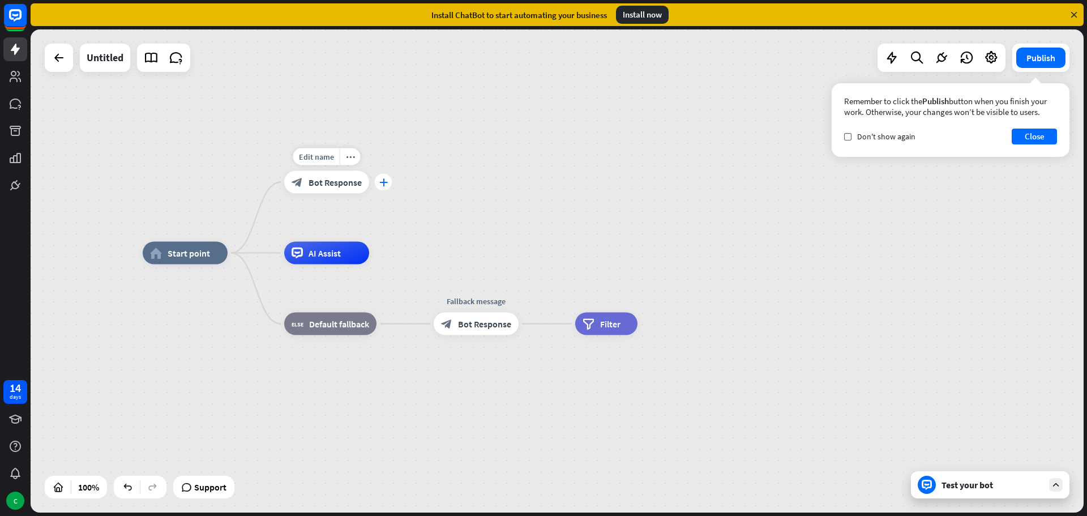
click at [385, 183] on icon "plus" at bounding box center [383, 182] width 8 height 8
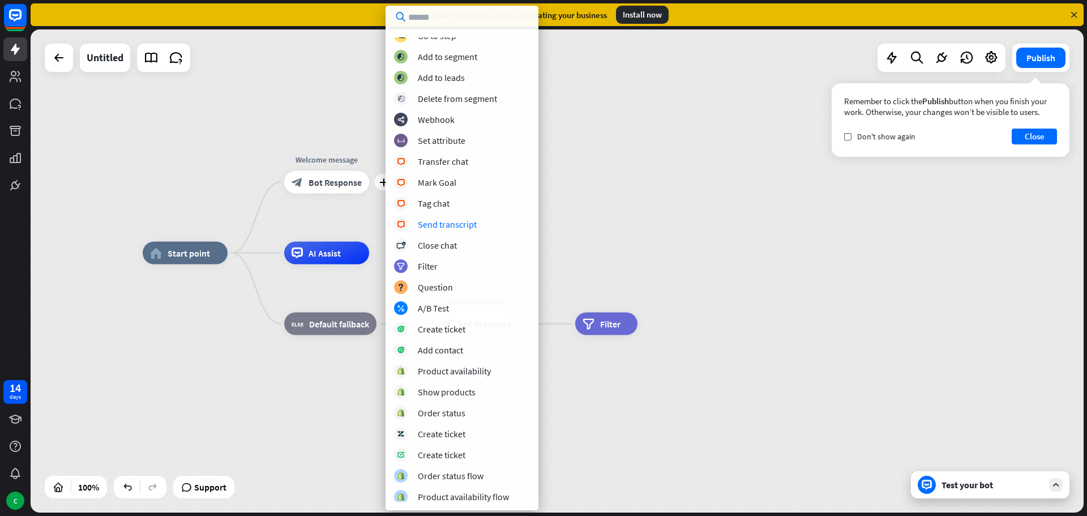
scroll to position [157, 0]
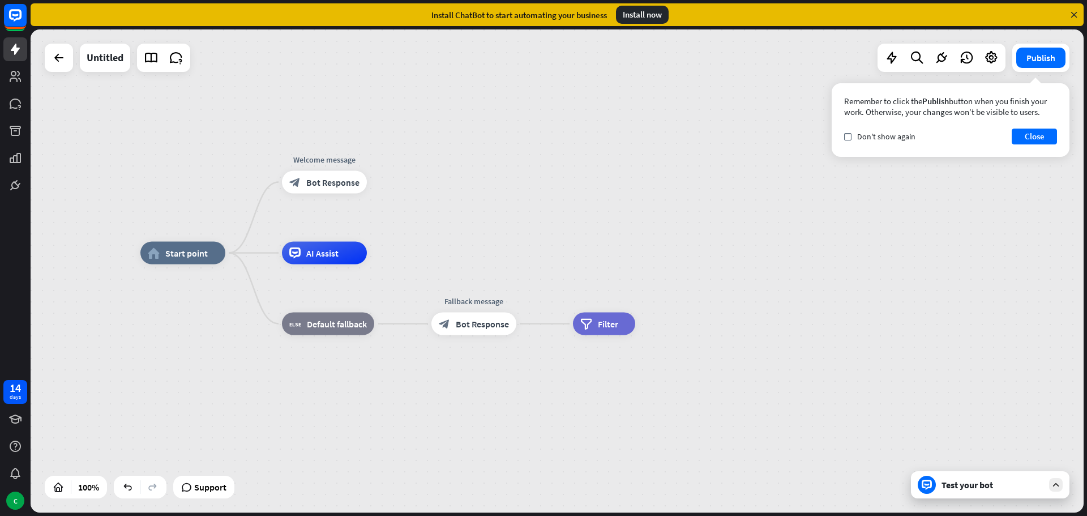
drag, startPoint x: 594, startPoint y: 238, endPoint x: 449, endPoint y: 222, distance: 145.1
click at [584, 237] on div "home_2 Start point Welcome message block_bot_response Bot Response AI Assist bl…" at bounding box center [557, 270] width 1053 height 483
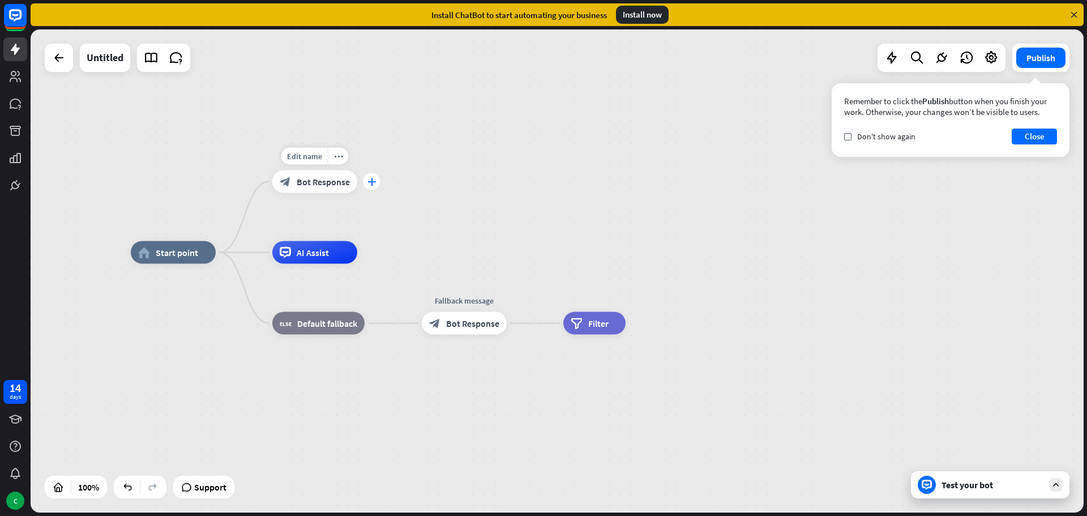
click at [372, 180] on icon "plus" at bounding box center [371, 182] width 8 height 8
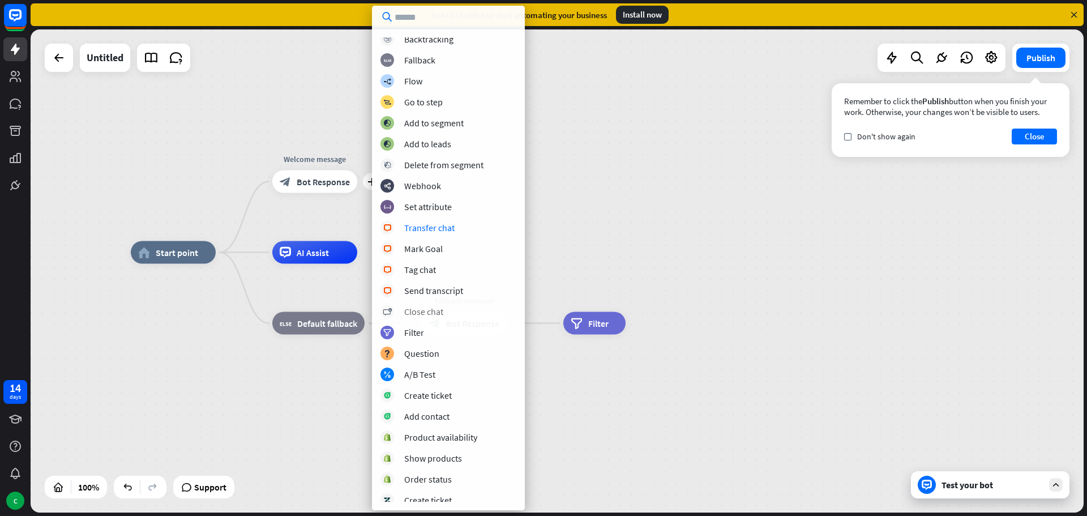
scroll to position [113, 0]
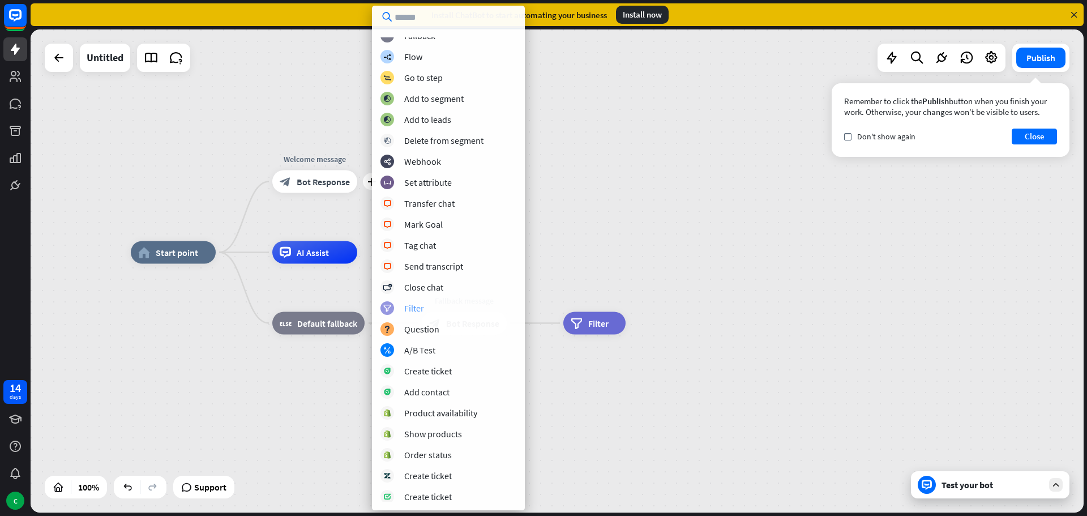
click at [417, 305] on div "Filter" at bounding box center [414, 307] width 20 height 11
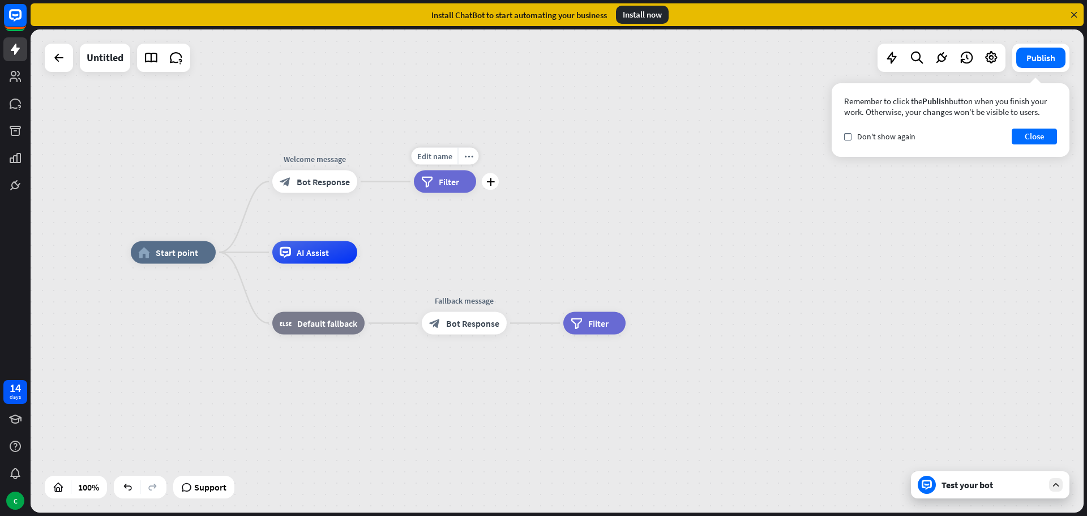
click at [435, 186] on div "filter Filter" at bounding box center [445, 181] width 62 height 23
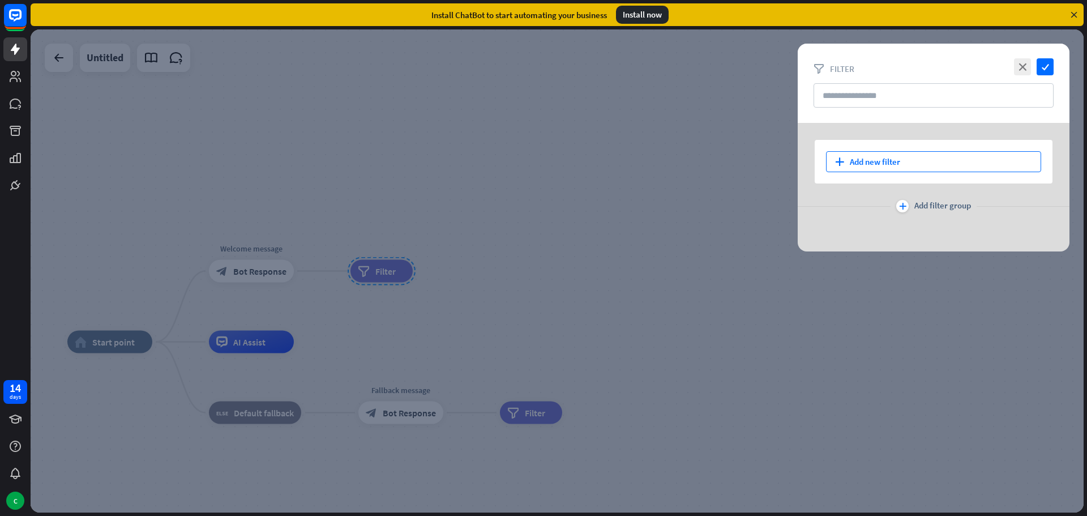
click at [967, 152] on div "plus Add new filter" at bounding box center [933, 161] width 215 height 21
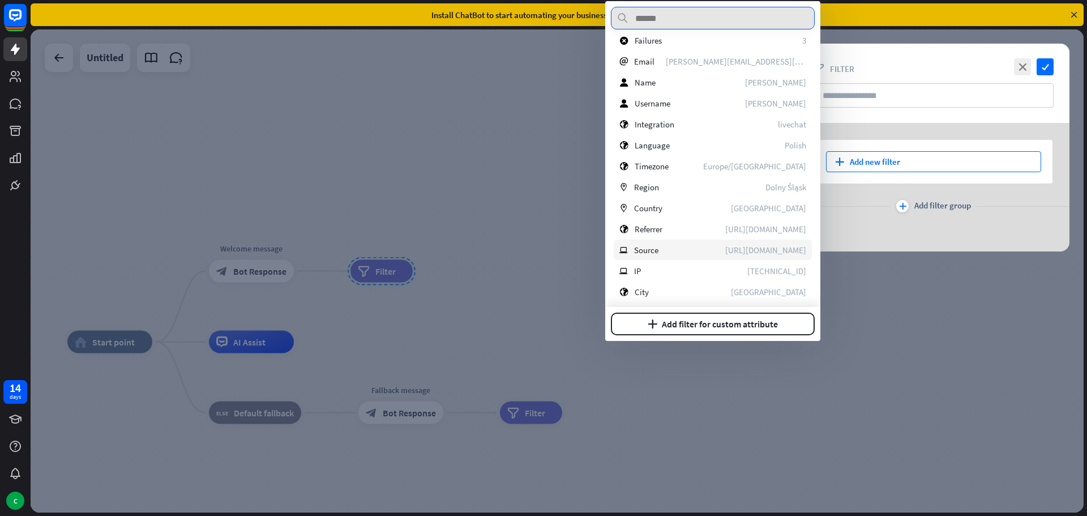
scroll to position [159, 0]
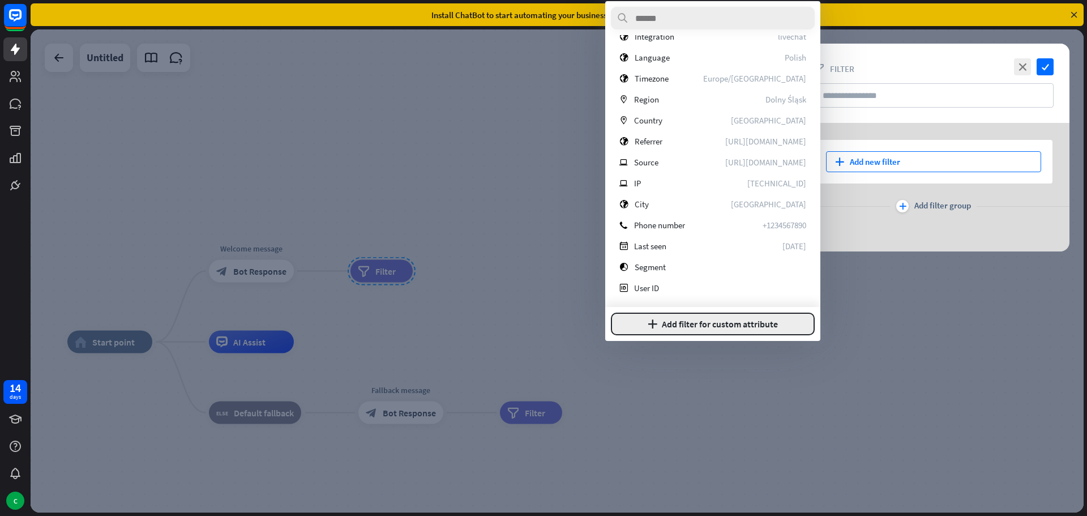
click at [731, 331] on button "plus Add filter for custom attribute" at bounding box center [713, 323] width 204 height 23
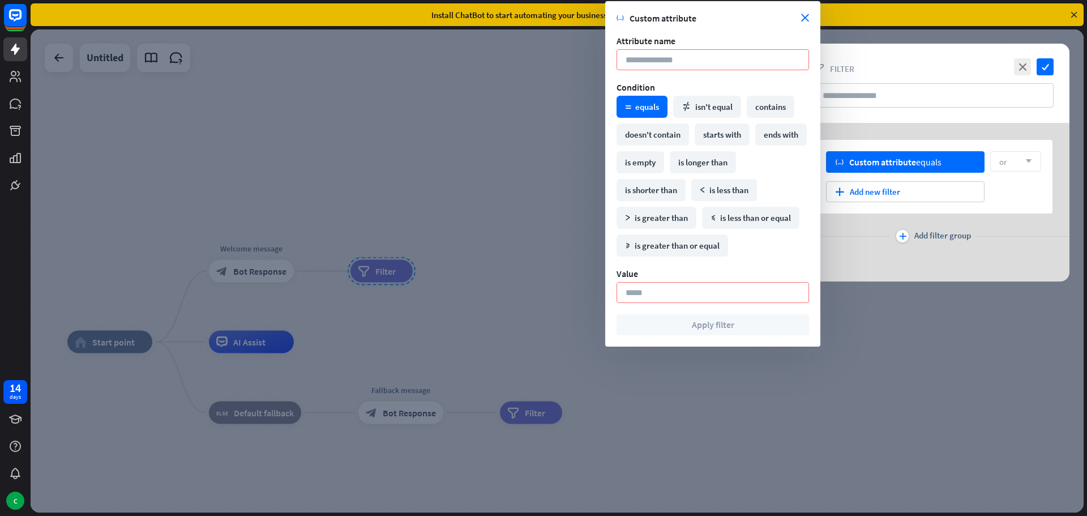
click at [677, 63] on input at bounding box center [712, 59] width 192 height 21
click at [717, 61] on input at bounding box center [712, 59] width 192 height 21
type input "*"
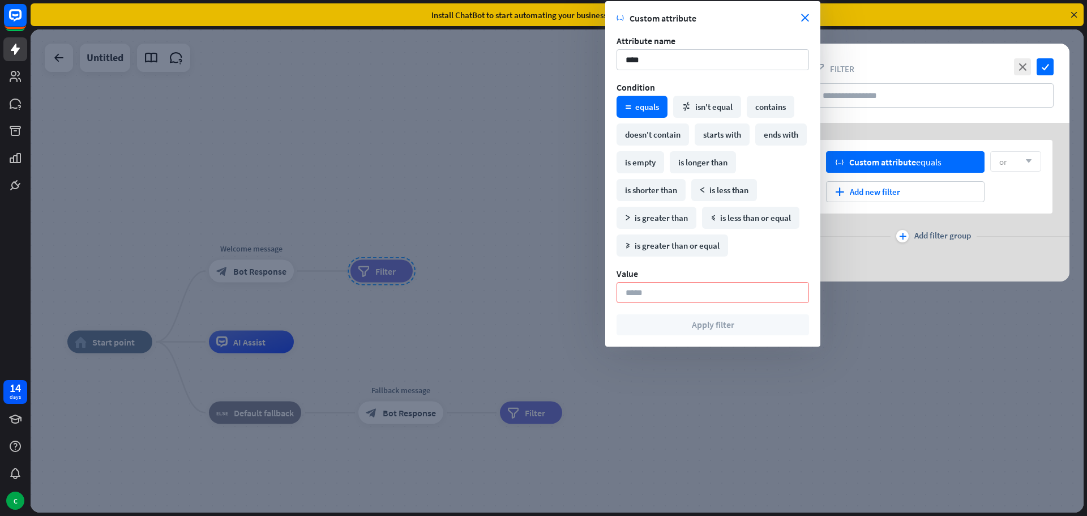
type input "****"
click at [649, 109] on div "math_equal equals" at bounding box center [641, 107] width 51 height 22
click at [689, 300] on input at bounding box center [712, 292] width 192 height 21
click at [689, 298] on input at bounding box center [712, 292] width 192 height 21
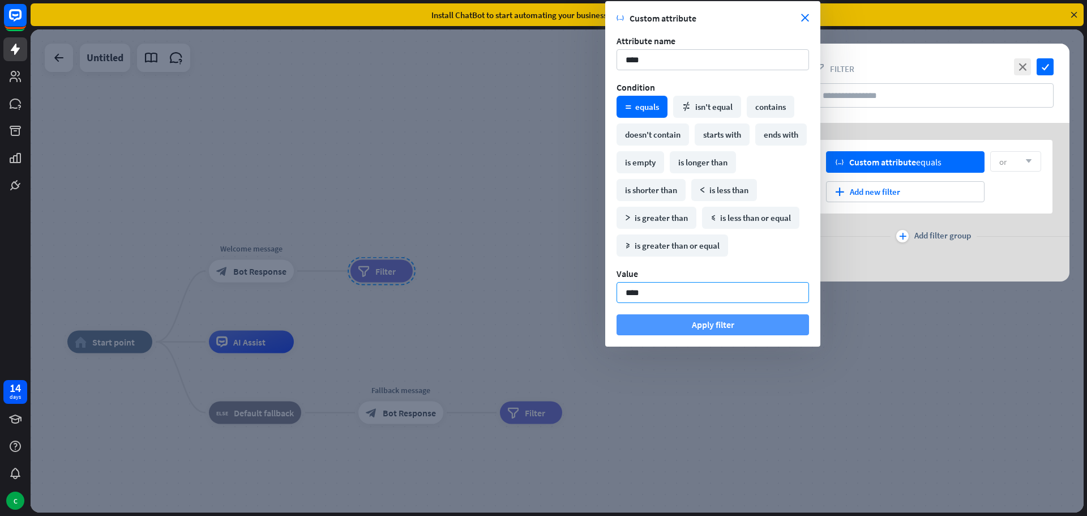
type input "****"
click at [761, 324] on button "Apply filter" at bounding box center [712, 324] width 192 height 21
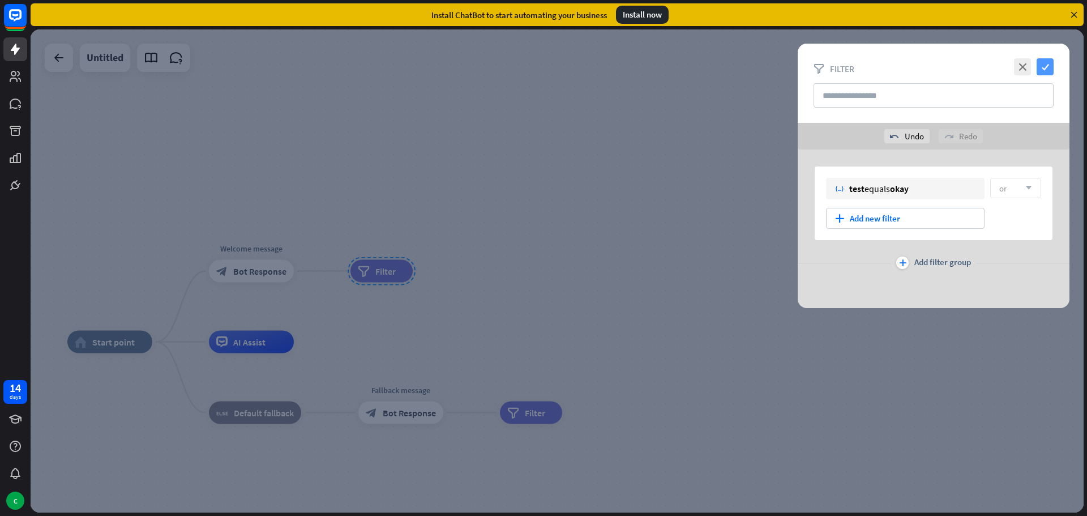
click at [1045, 70] on icon "check" at bounding box center [1044, 66] width 17 height 17
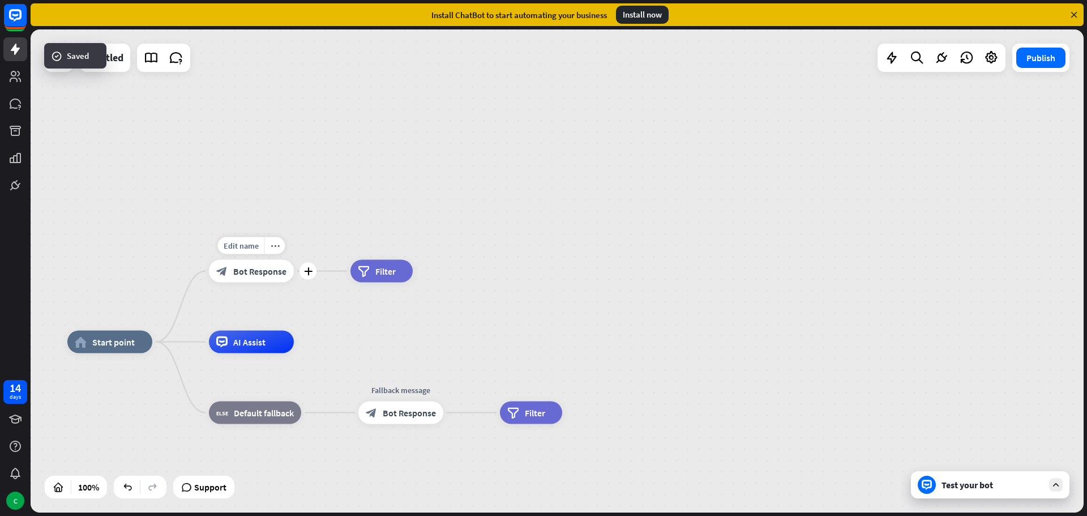
click at [262, 271] on span "Bot Response" at bounding box center [259, 270] width 53 height 11
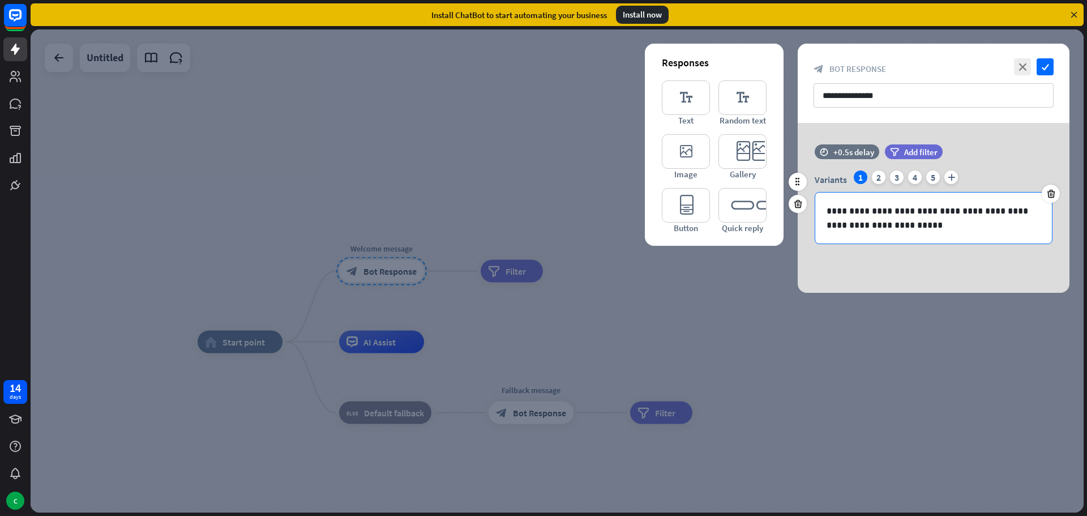
click at [927, 217] on p "**********" at bounding box center [933, 218] width 214 height 28
drag, startPoint x: 900, startPoint y: 221, endPoint x: 875, endPoint y: 213, distance: 26.5
click at [876, 214] on p "**********" at bounding box center [933, 218] width 214 height 28
click at [1053, 63] on div "**********" at bounding box center [934, 83] width 272 height 79
drag, startPoint x: 482, startPoint y: 285, endPoint x: 818, endPoint y: 162, distance: 358.7
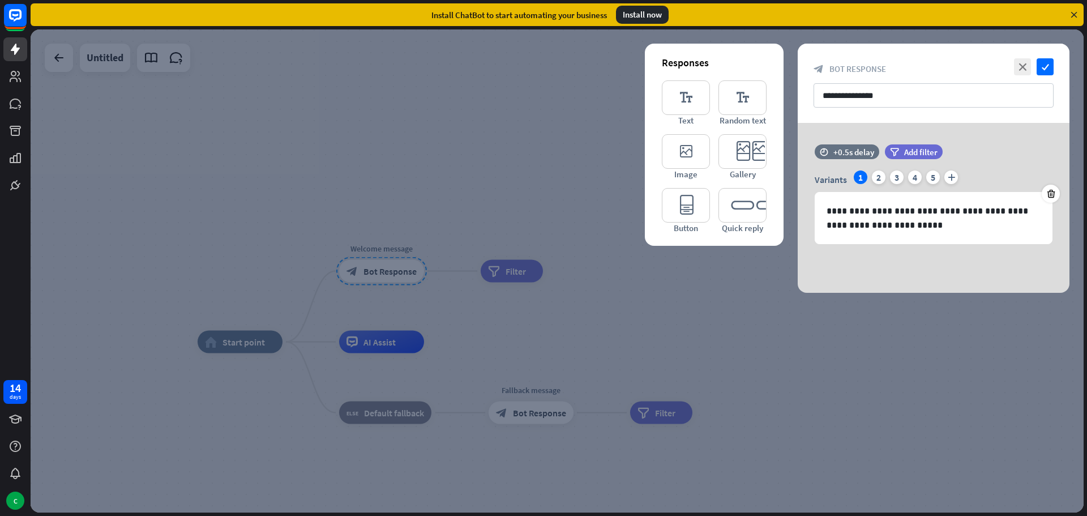
click at [483, 285] on div at bounding box center [557, 270] width 1053 height 483
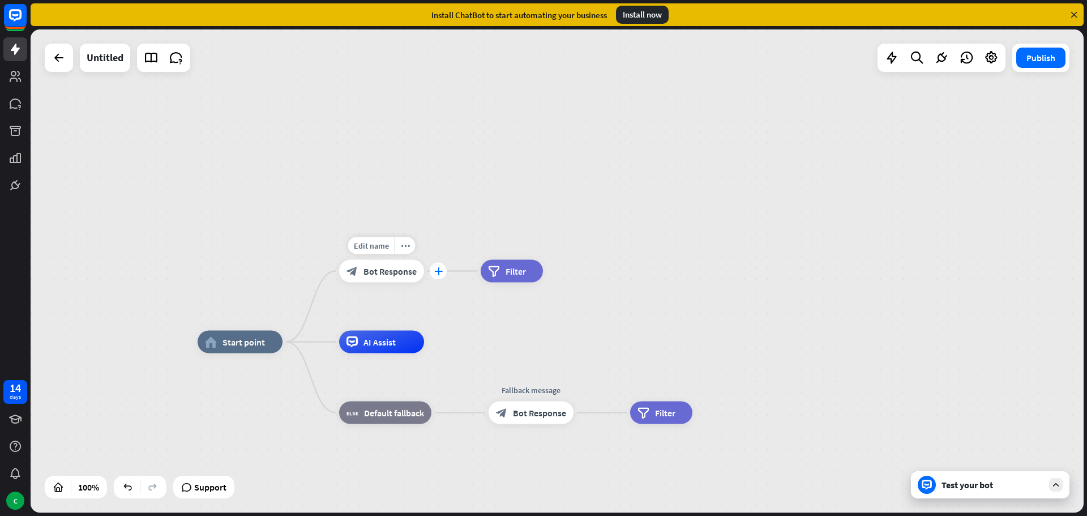
click at [436, 272] on icon "plus" at bounding box center [438, 271] width 8 height 8
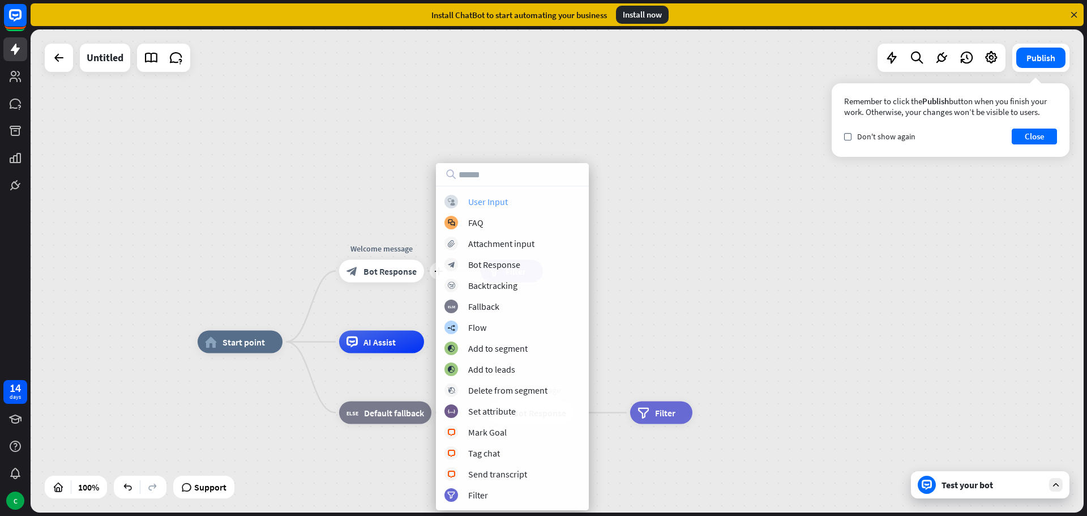
click at [477, 204] on div "User Input" at bounding box center [488, 201] width 40 height 11
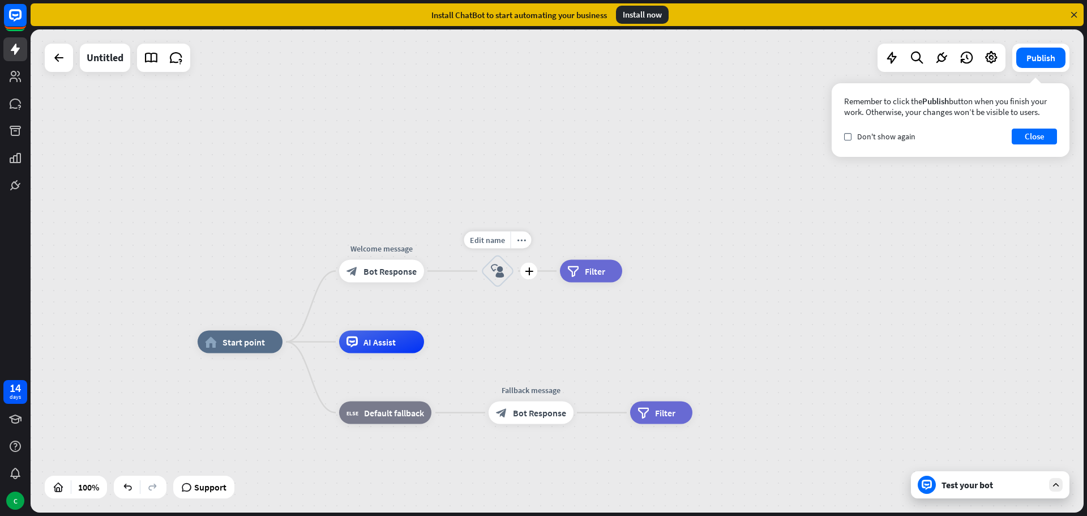
click at [488, 268] on div "block_user_input" at bounding box center [498, 271] width 34 height 34
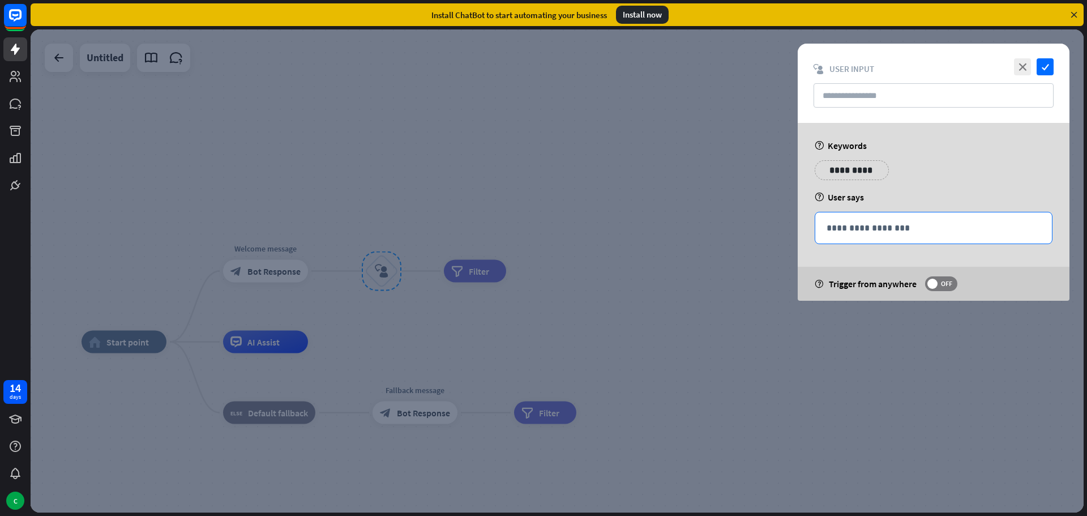
click at [891, 226] on p "**********" at bounding box center [933, 228] width 214 height 14
click at [657, 191] on div at bounding box center [557, 270] width 1053 height 483
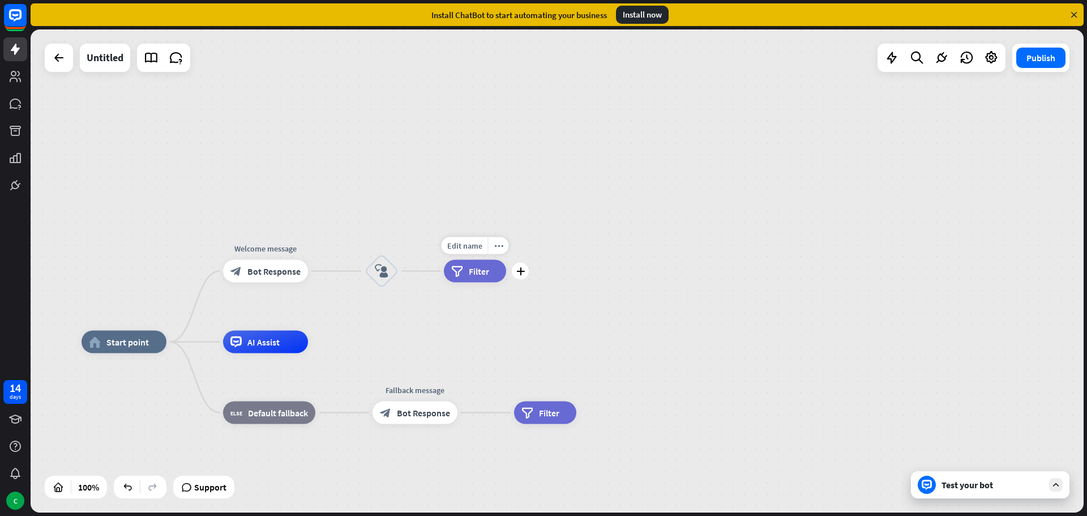
click at [468, 273] on div "filter Filter" at bounding box center [475, 271] width 62 height 23
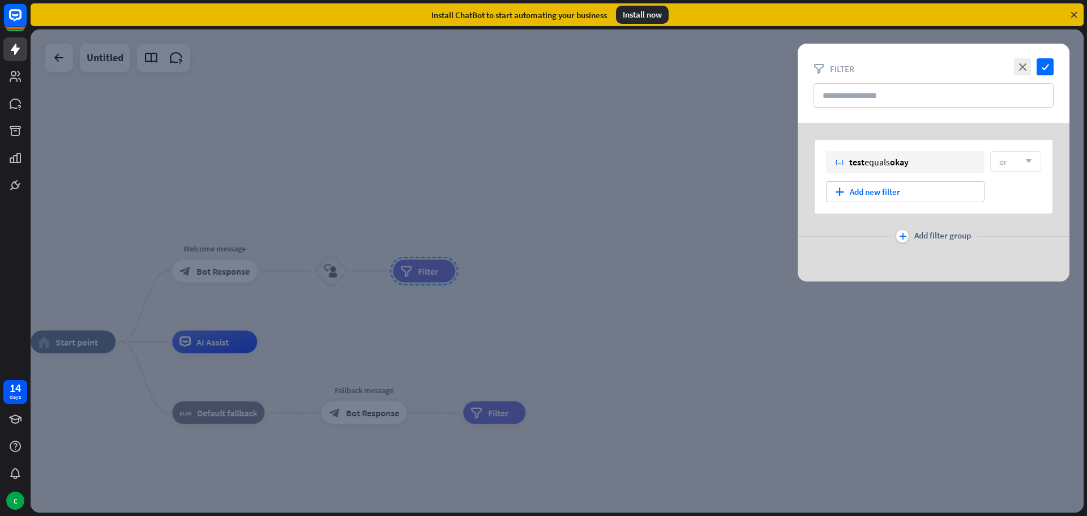
click at [383, 261] on div at bounding box center [557, 270] width 1053 height 483
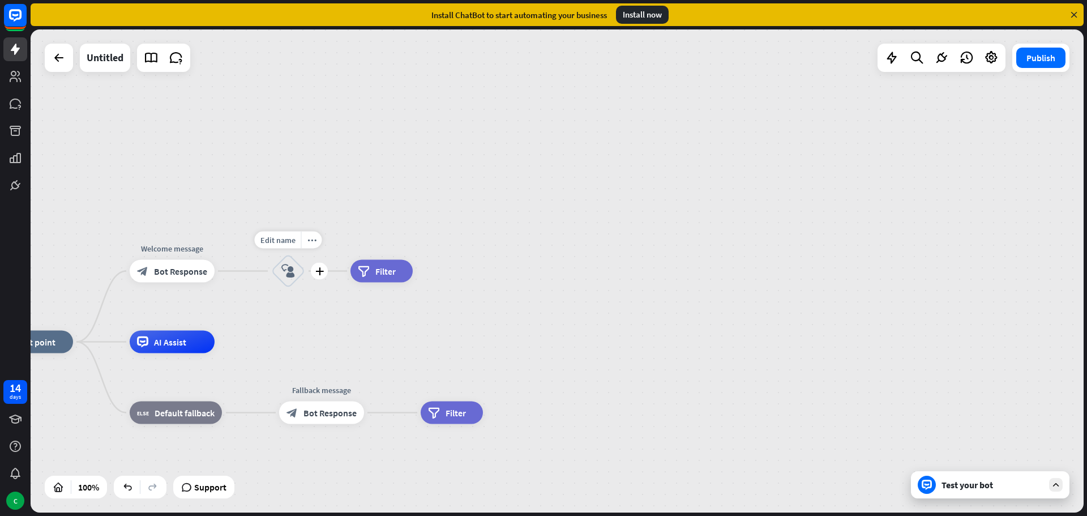
click at [277, 267] on div "block_user_input" at bounding box center [288, 271] width 34 height 34
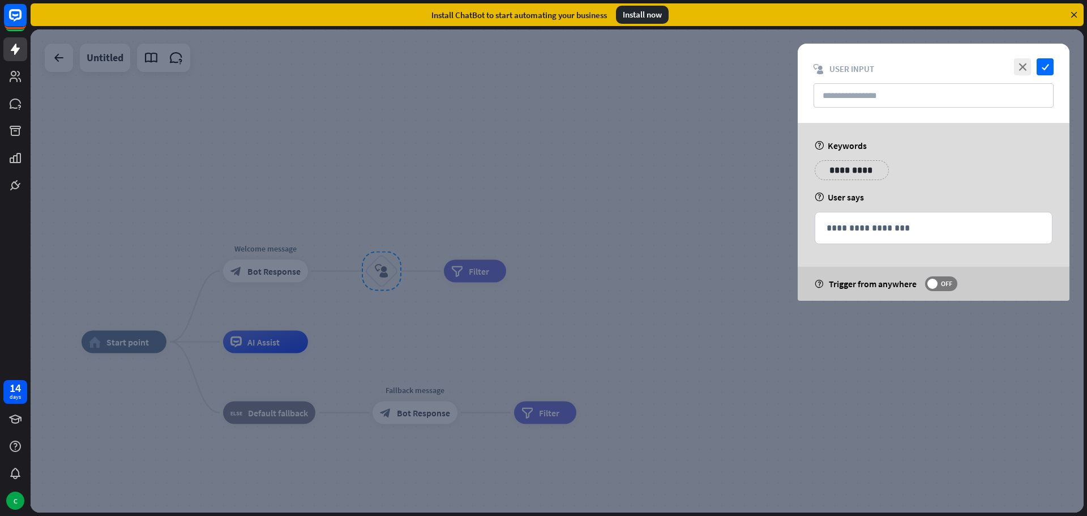
click at [861, 173] on p "**********" at bounding box center [851, 170] width 57 height 14
click at [929, 172] on div "**********" at bounding box center [933, 174] width 245 height 28
click at [836, 172] on p "**********" at bounding box center [851, 170] width 57 height 14
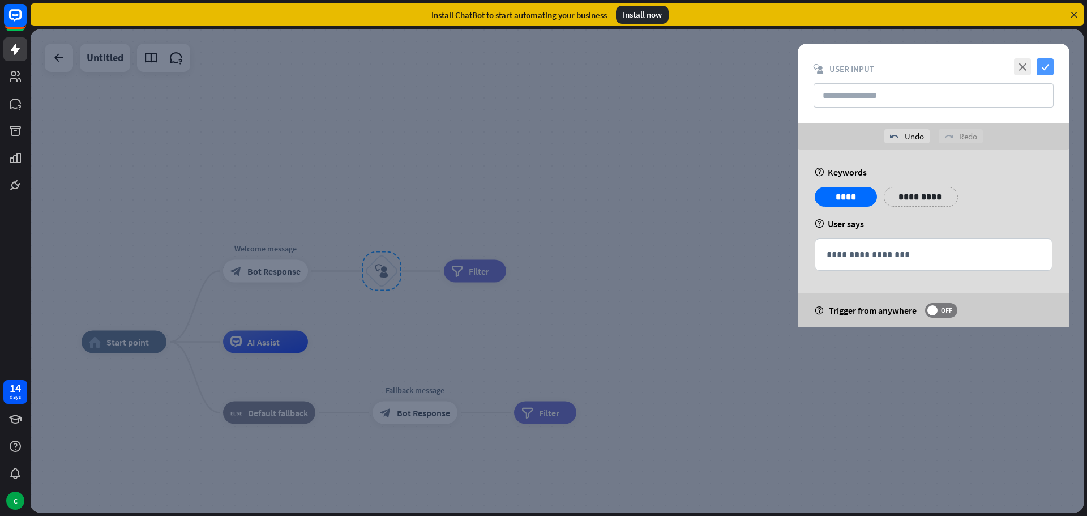
click at [1049, 67] on icon "check" at bounding box center [1044, 66] width 17 height 17
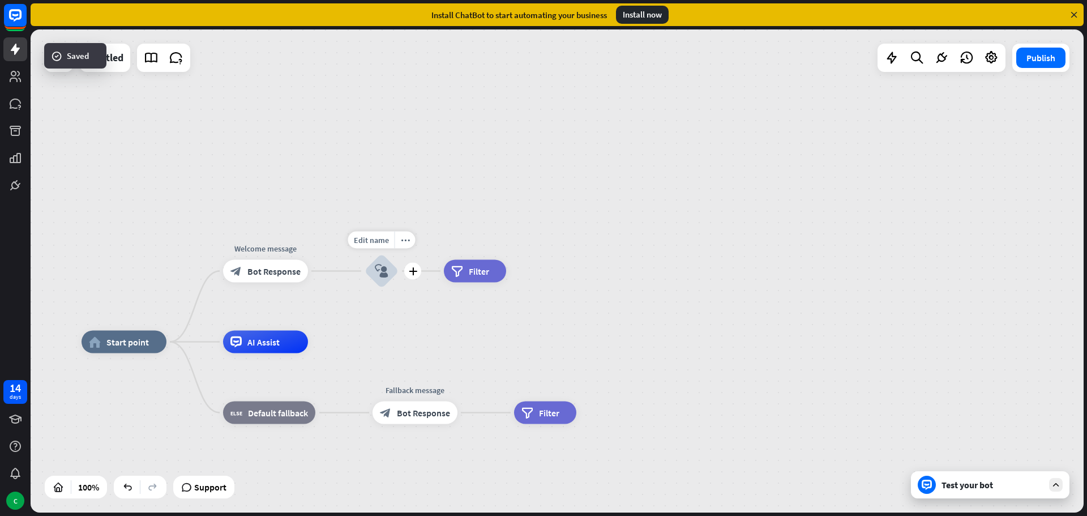
click at [373, 273] on div "block_user_input" at bounding box center [382, 271] width 34 height 34
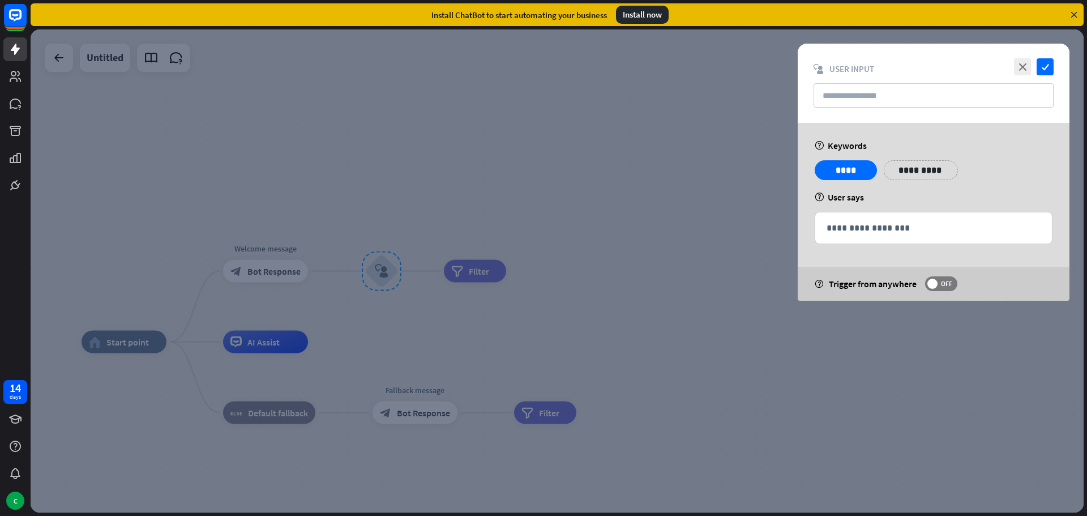
click at [489, 274] on div at bounding box center [557, 270] width 1053 height 483
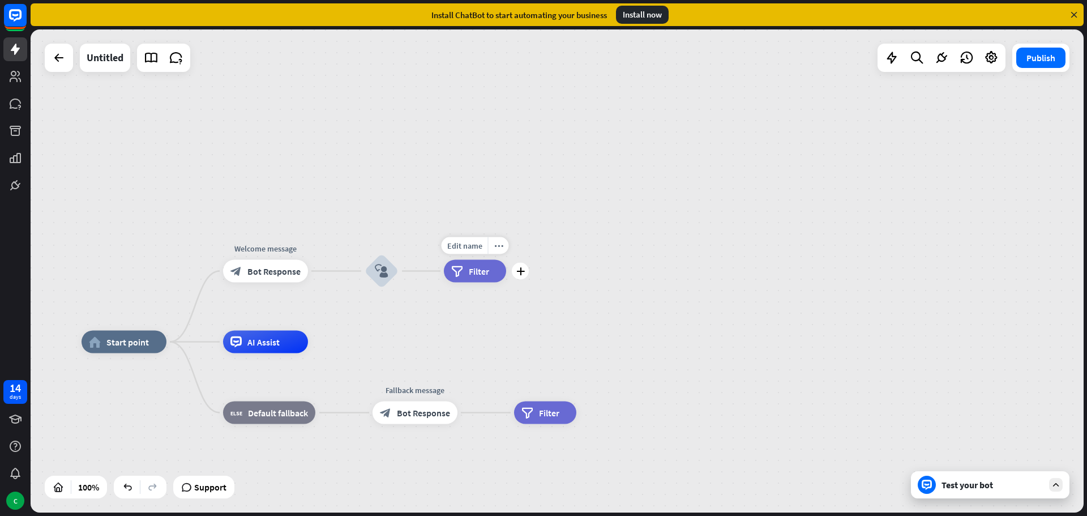
click at [484, 274] on span "Filter" at bounding box center [479, 270] width 20 height 11
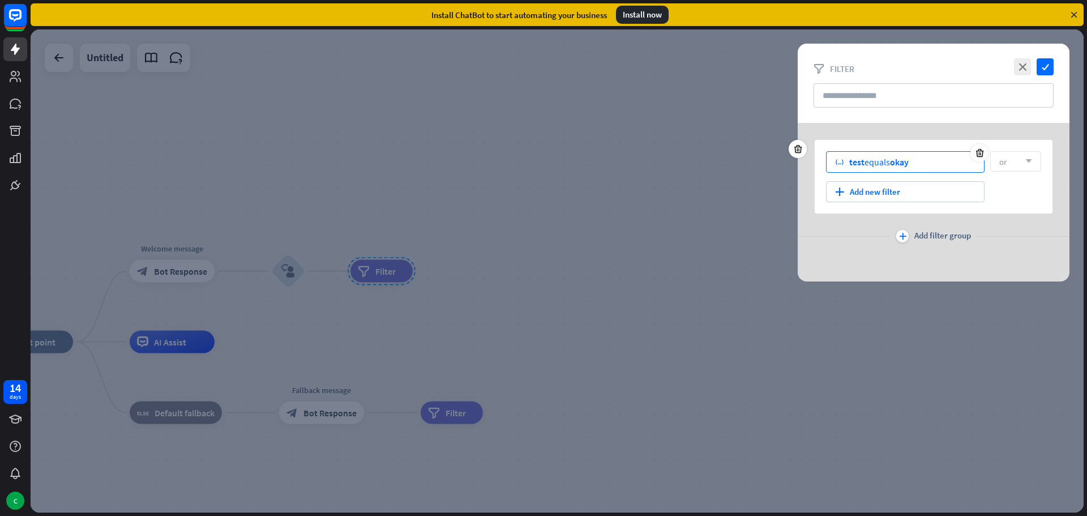
click at [908, 167] on span "okay" at bounding box center [899, 161] width 19 height 11
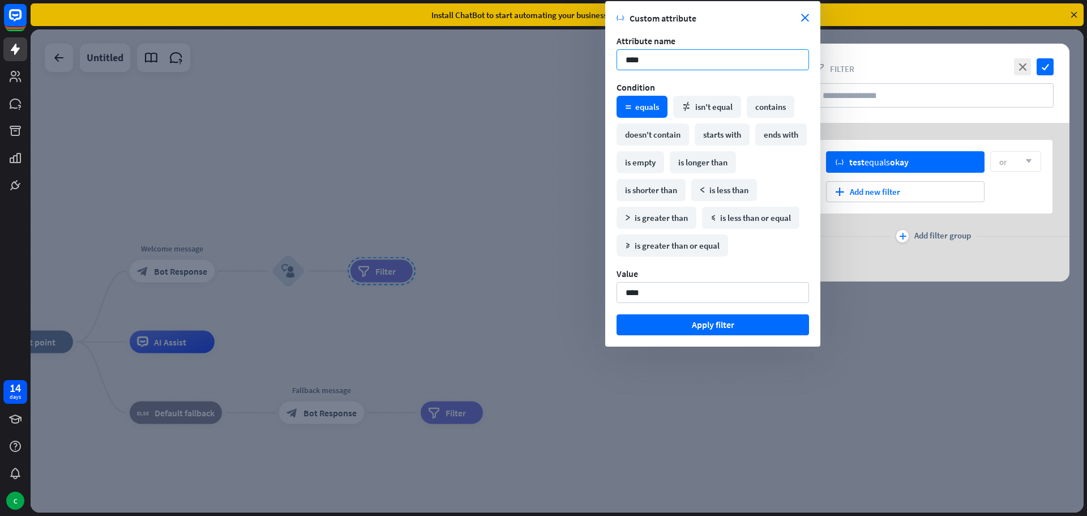
click at [726, 63] on input "****" at bounding box center [712, 59] width 192 height 21
click at [727, 62] on input "****" at bounding box center [712, 59] width 192 height 21
click at [803, 15] on icon "close" at bounding box center [805, 18] width 8 height 8
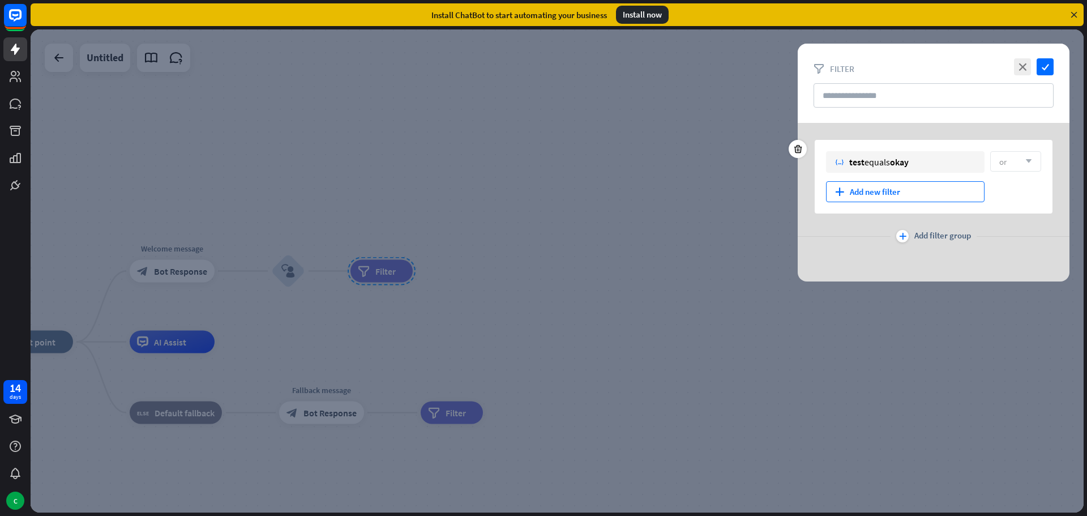
click at [926, 192] on div "plus Add new filter" at bounding box center [905, 191] width 158 height 21
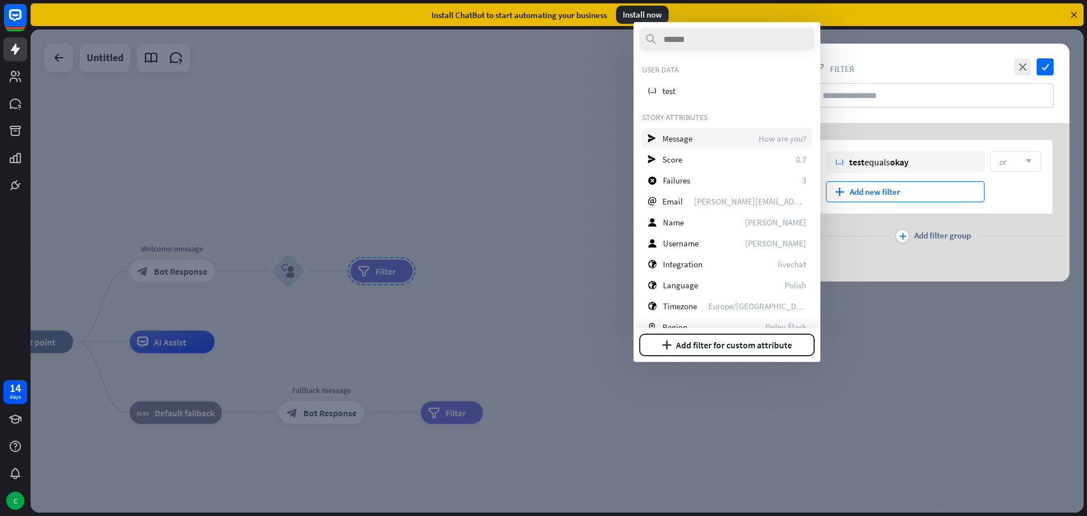
click at [730, 138] on div "send Message How are you?" at bounding box center [727, 138] width 170 height 20
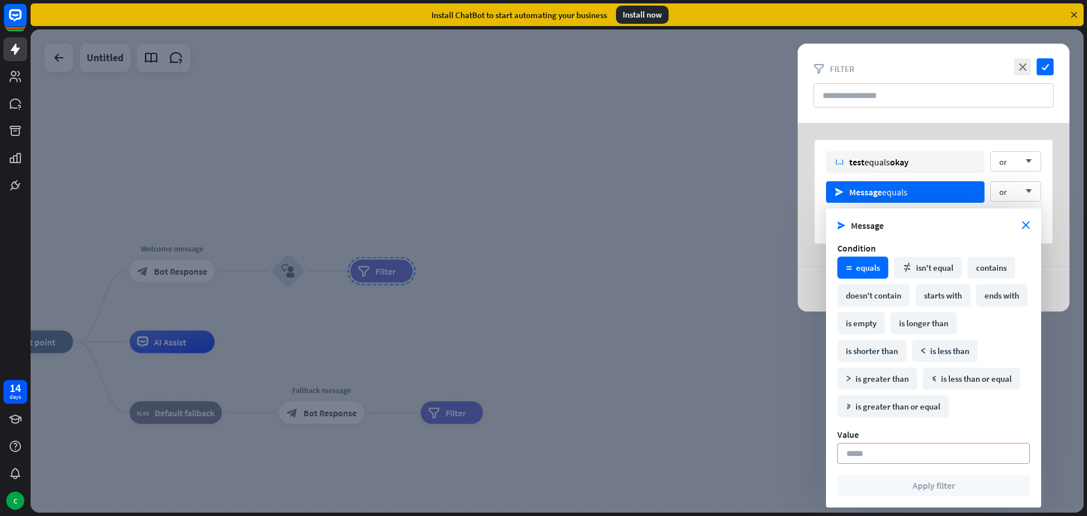
click at [889, 454] on input at bounding box center [933, 453] width 192 height 21
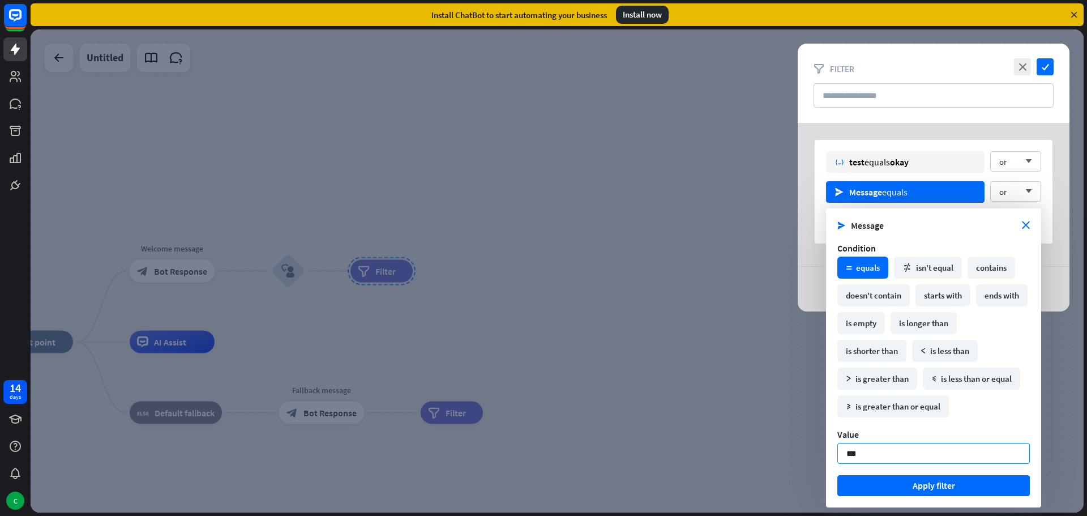
type input "****"
click button "Apply filter" at bounding box center [933, 485] width 192 height 21
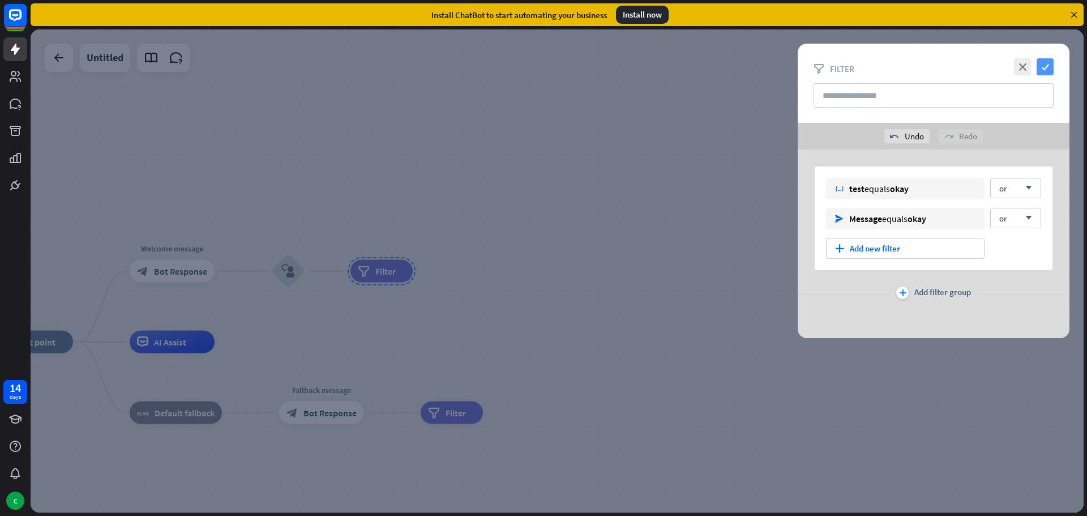
click at [1046, 67] on icon "check" at bounding box center [1044, 66] width 17 height 17
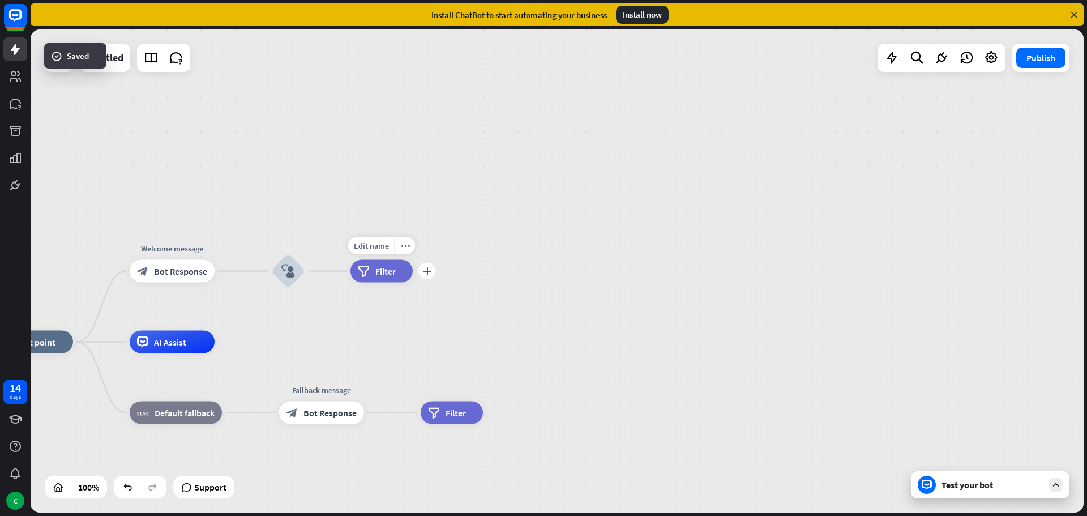
click at [430, 265] on div "plus" at bounding box center [426, 271] width 17 height 17
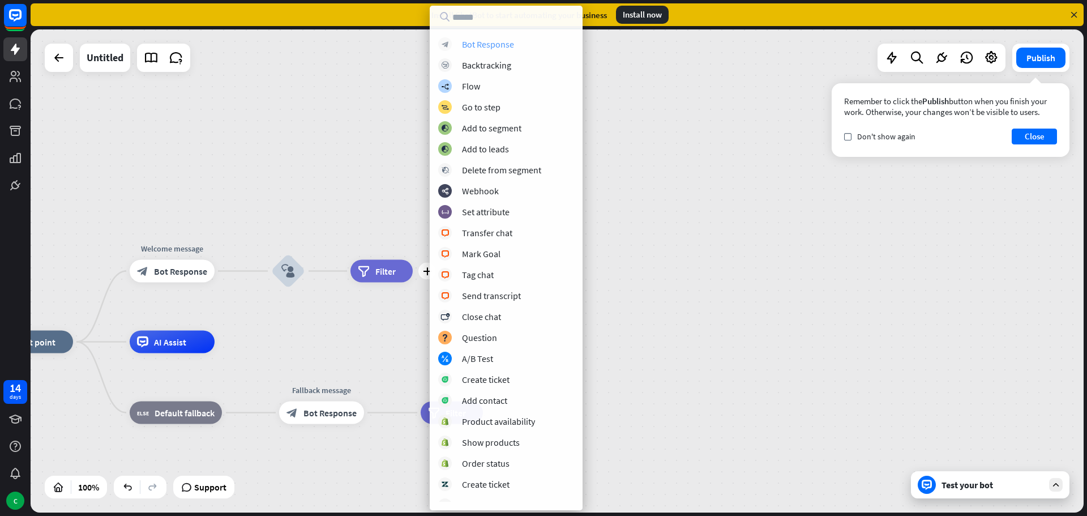
click at [493, 42] on div "Bot Response" at bounding box center [488, 43] width 52 height 11
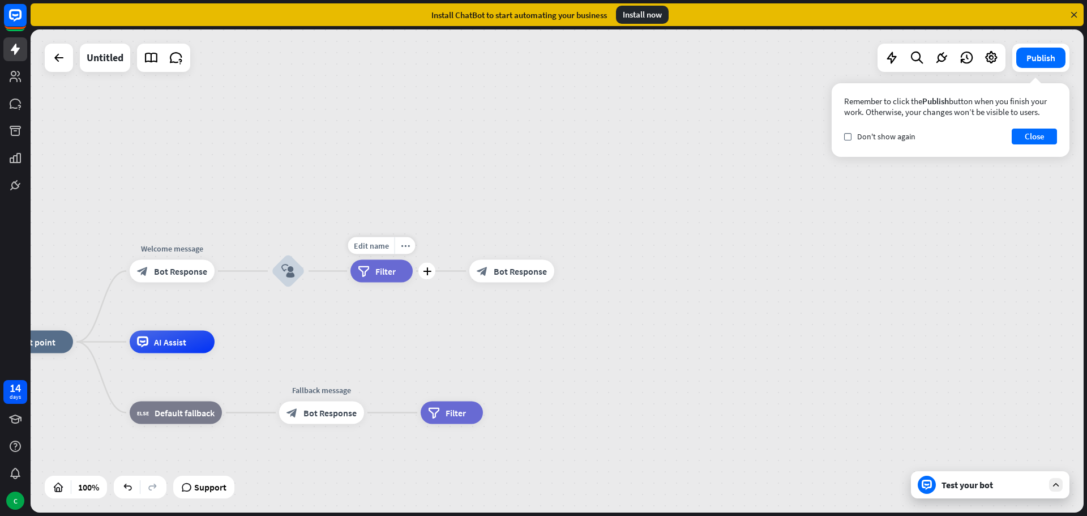
click at [384, 278] on div "filter Filter" at bounding box center [381, 271] width 62 height 23
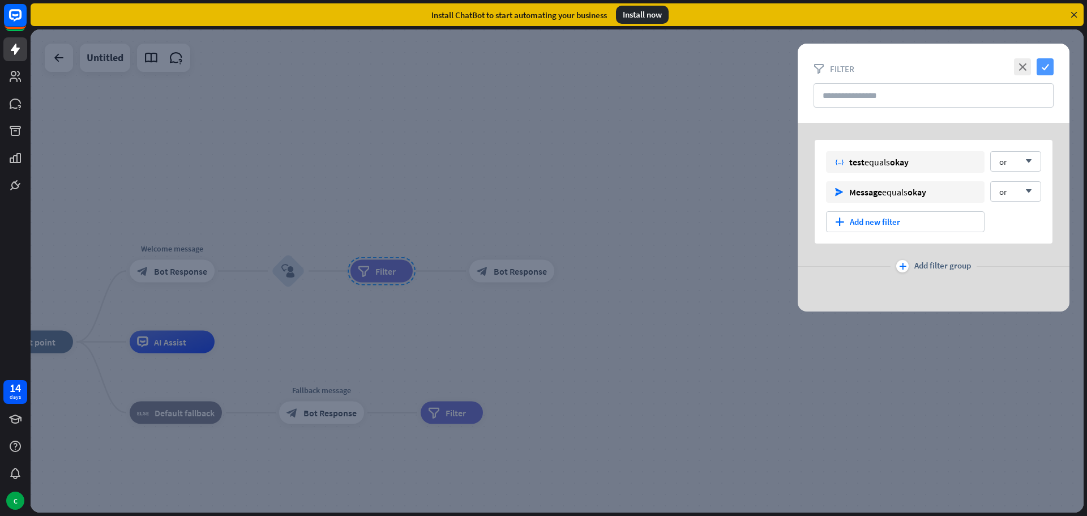
click at [1045, 69] on icon "check" at bounding box center [1044, 66] width 17 height 17
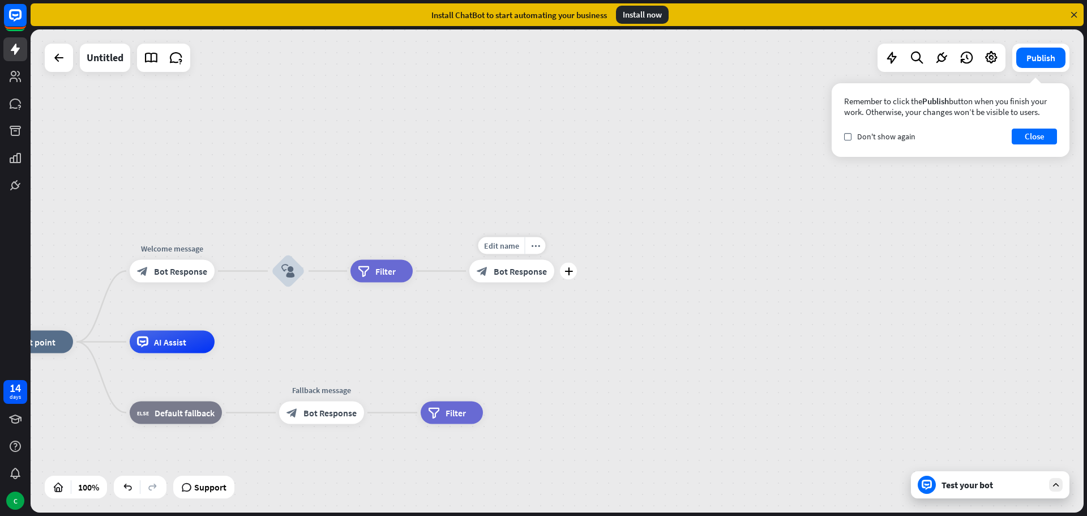
click at [523, 273] on span "Bot Response" at bounding box center [520, 270] width 53 height 11
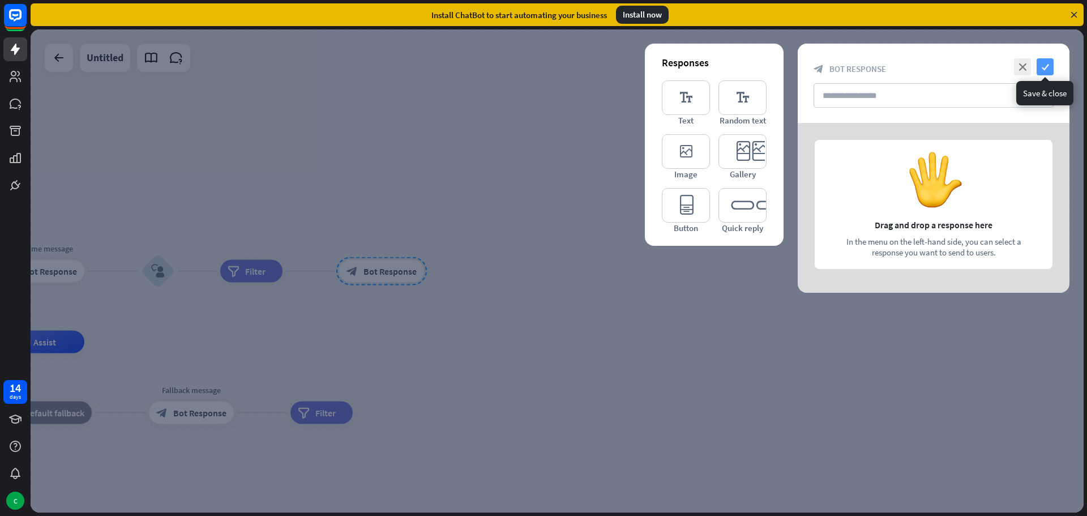
click at [1040, 67] on icon "check" at bounding box center [1044, 66] width 17 height 17
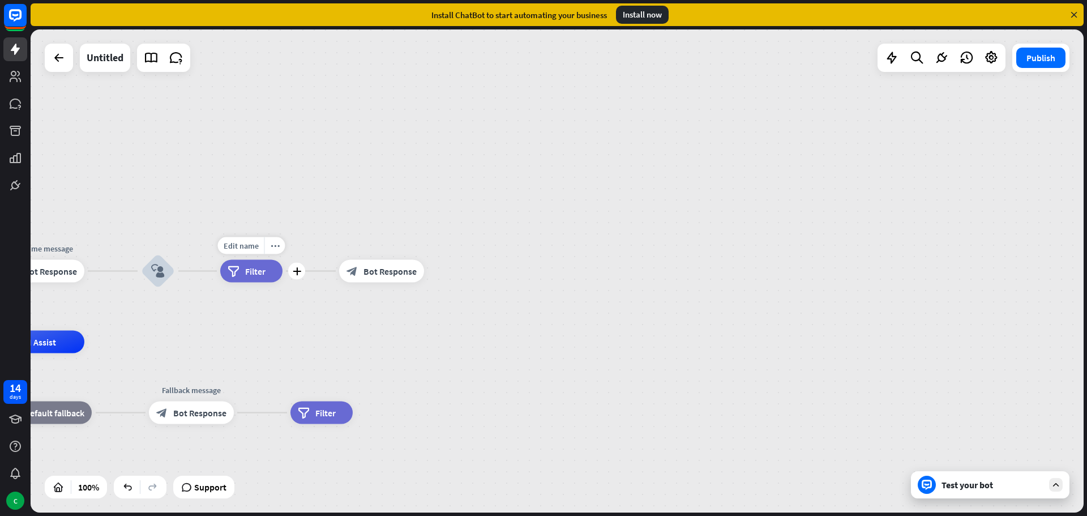
click at [257, 270] on span "Filter" at bounding box center [255, 270] width 20 height 11
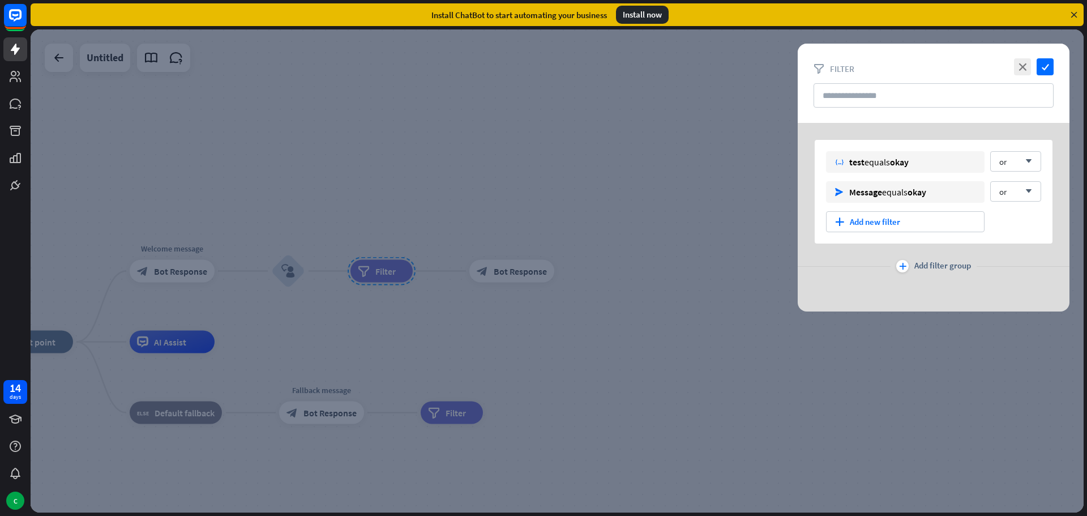
click at [497, 270] on div at bounding box center [557, 270] width 1053 height 483
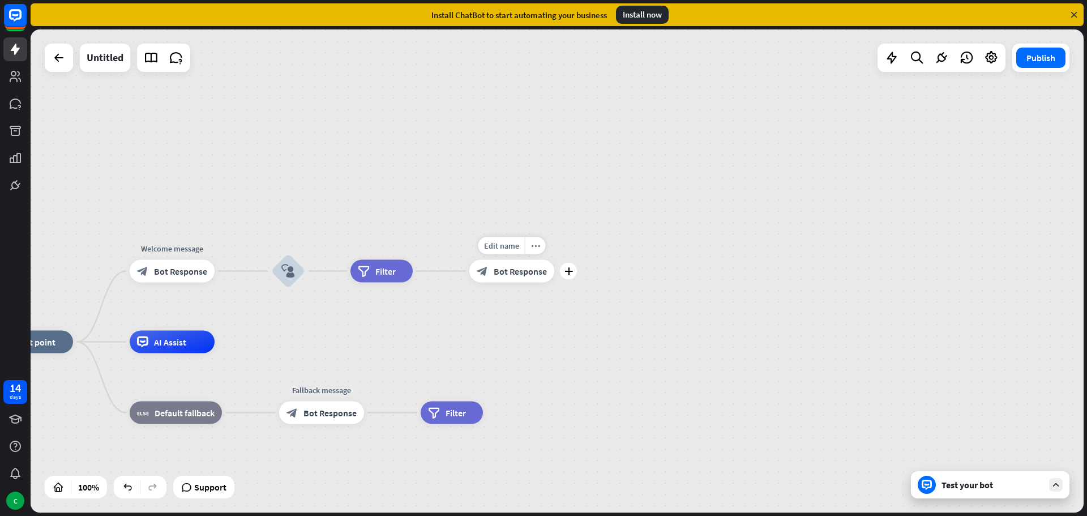
click at [502, 272] on span "Bot Response" at bounding box center [520, 270] width 53 height 11
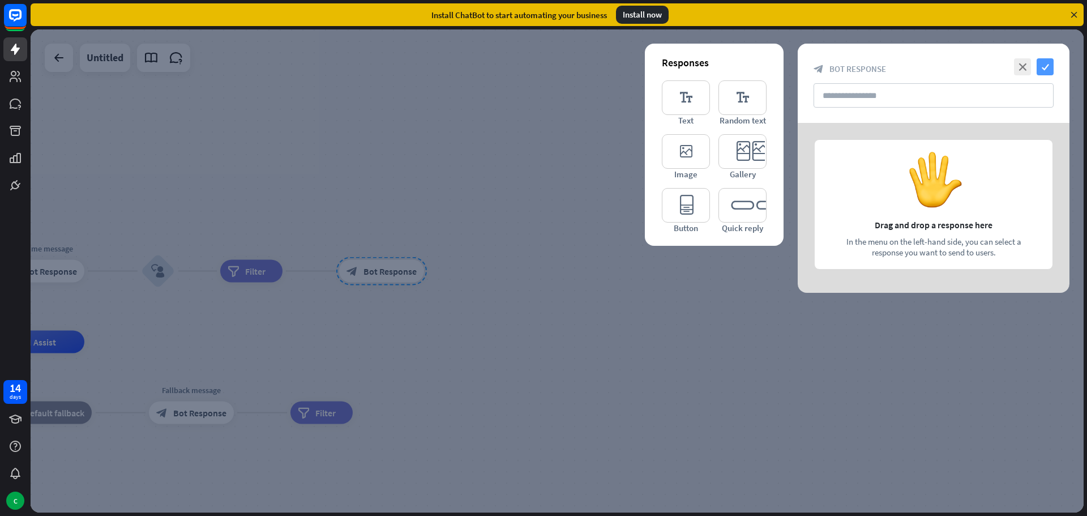
click at [1046, 65] on icon "check" at bounding box center [1044, 66] width 17 height 17
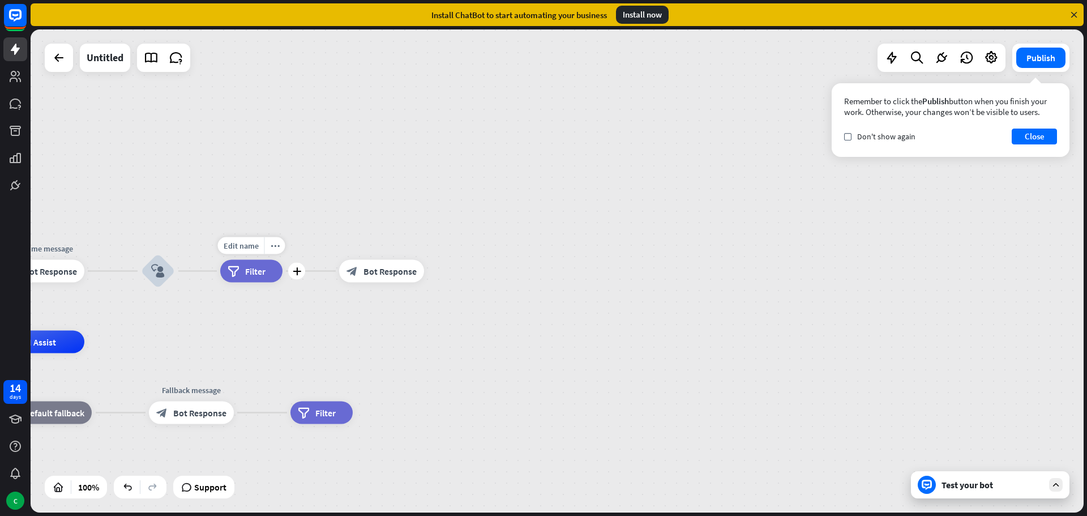
click at [258, 272] on span "Filter" at bounding box center [255, 270] width 20 height 11
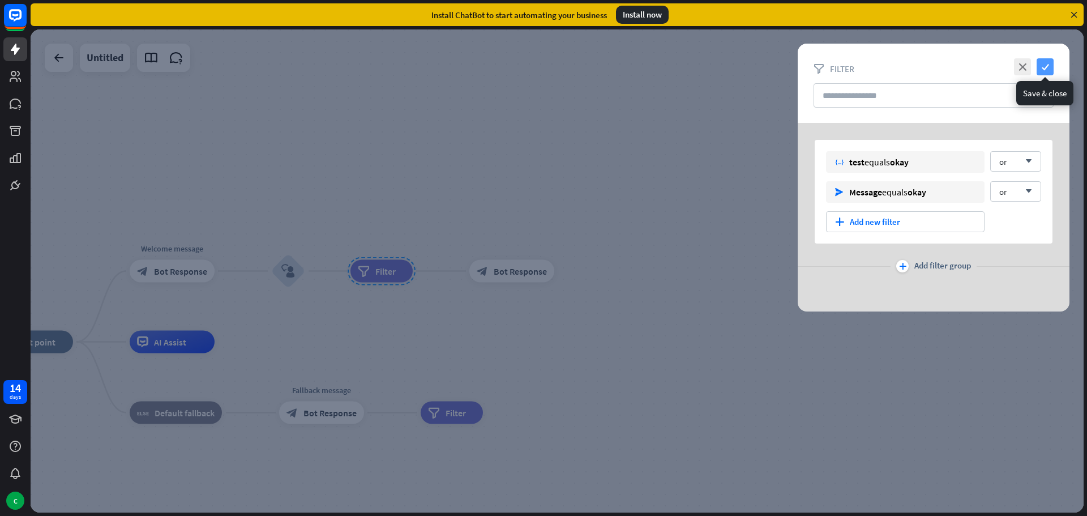
click at [1048, 66] on icon "check" at bounding box center [1044, 66] width 17 height 17
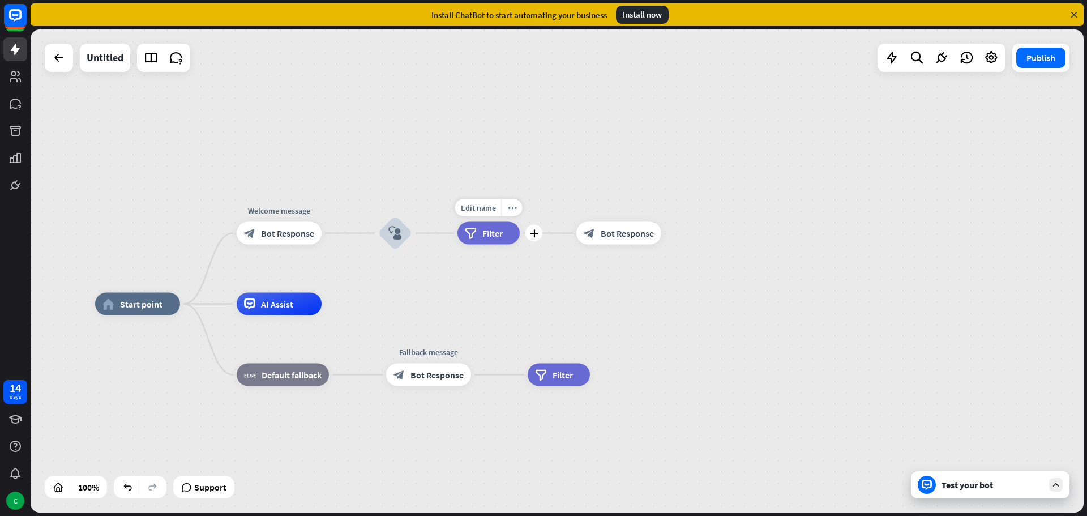
drag, startPoint x: 419, startPoint y: 298, endPoint x: 539, endPoint y: 256, distance: 127.1
click at [520, 245] on div "Edit name more_horiz plus filter Filter" at bounding box center [488, 233] width 62 height 23
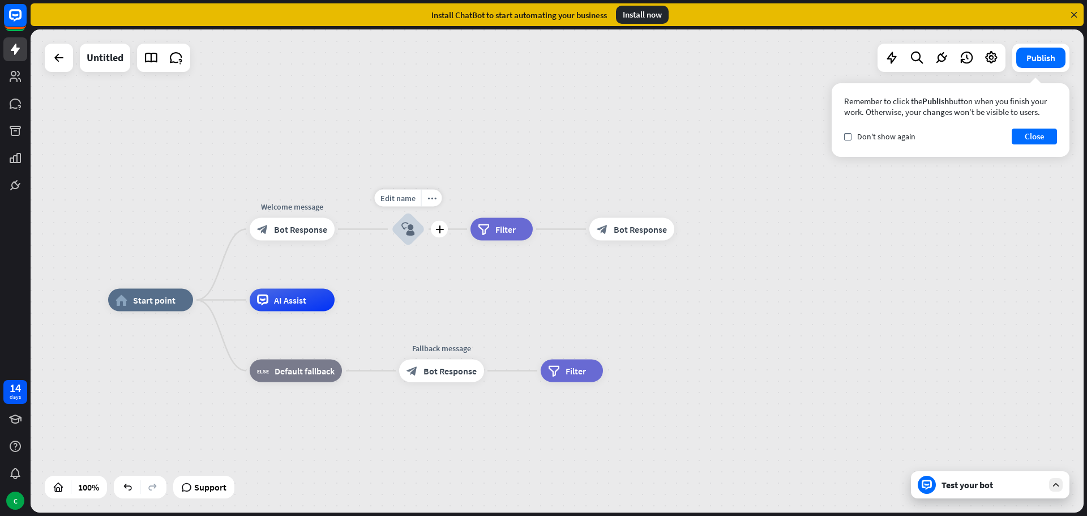
click at [403, 225] on icon "block_user_input" at bounding box center [408, 229] width 14 height 14
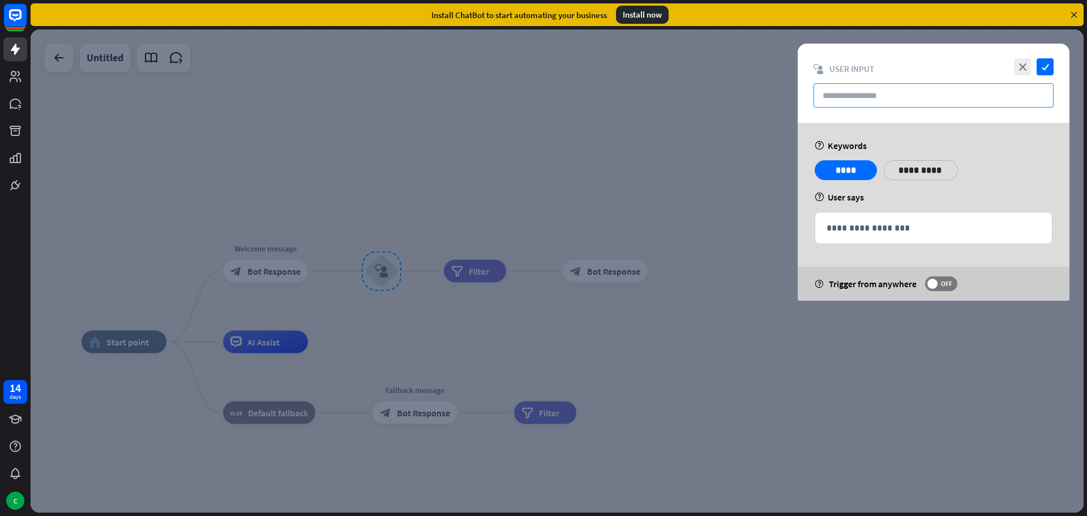
click at [889, 91] on input "text" at bounding box center [933, 95] width 240 height 24
click at [1028, 71] on icon "close" at bounding box center [1022, 66] width 17 height 17
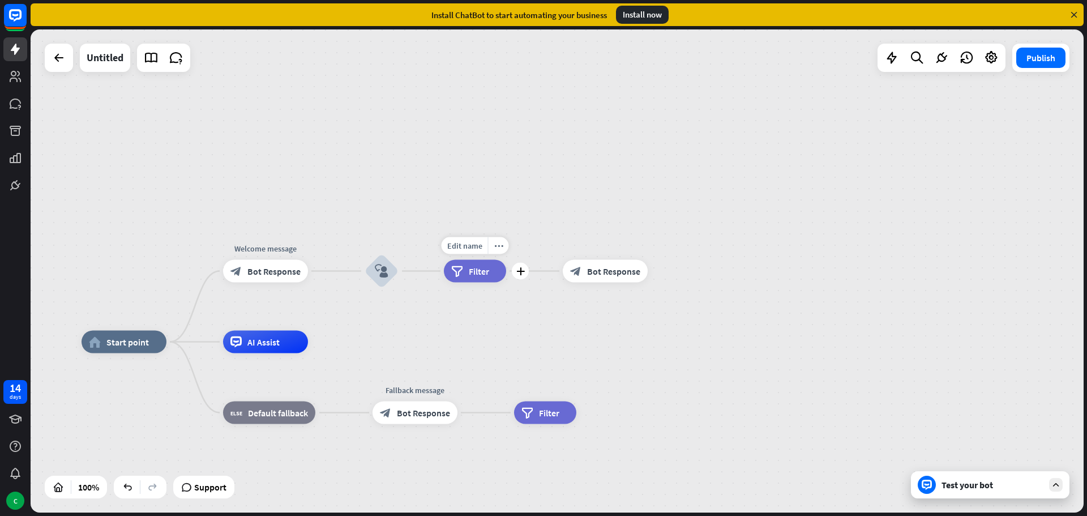
click at [485, 271] on span "Filter" at bounding box center [479, 270] width 20 height 11
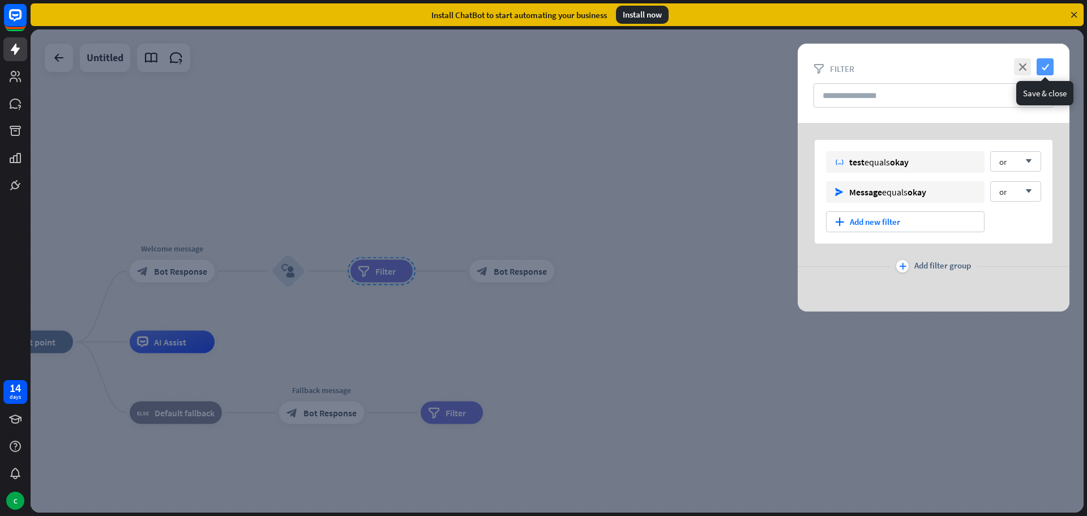
click at [1042, 63] on icon "check" at bounding box center [1044, 66] width 17 height 17
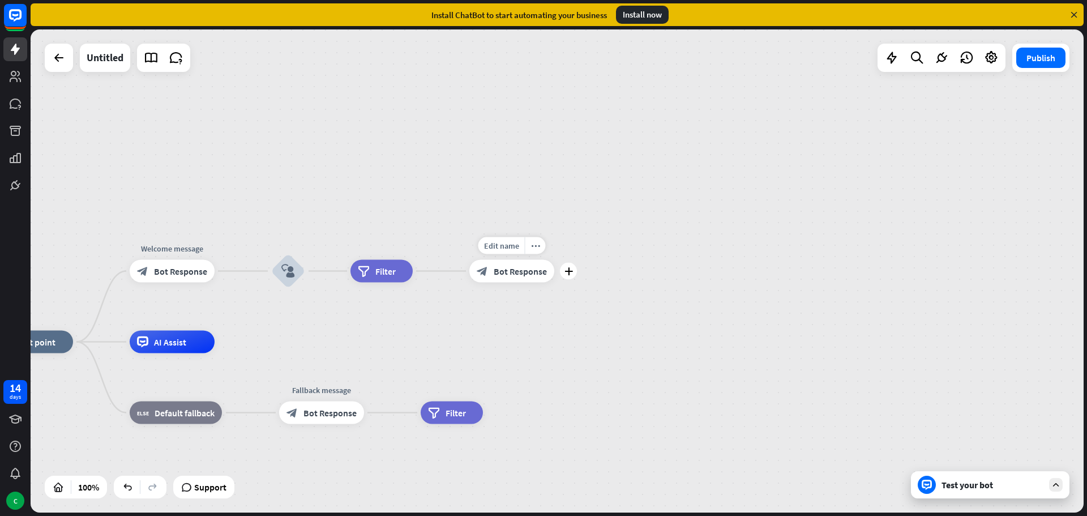
click at [505, 272] on span "Bot Response" at bounding box center [520, 270] width 53 height 11
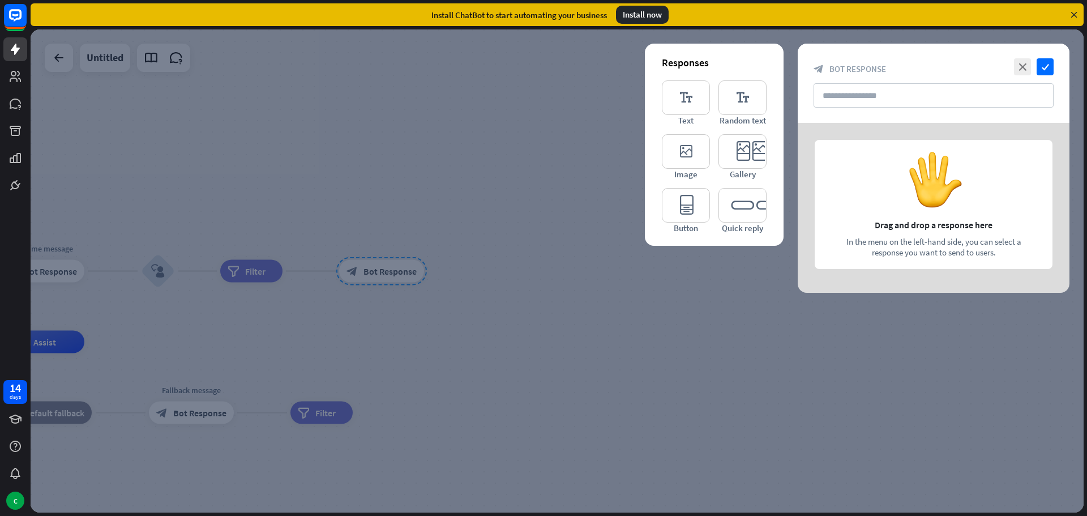
click at [343, 249] on div at bounding box center [557, 270] width 1053 height 483
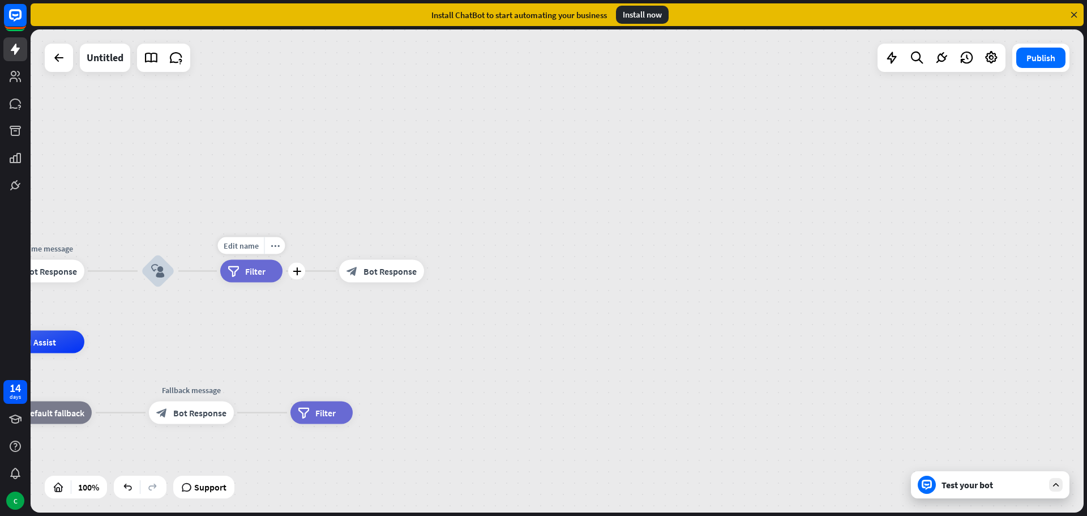
click at [258, 275] on span "Filter" at bounding box center [255, 270] width 20 height 11
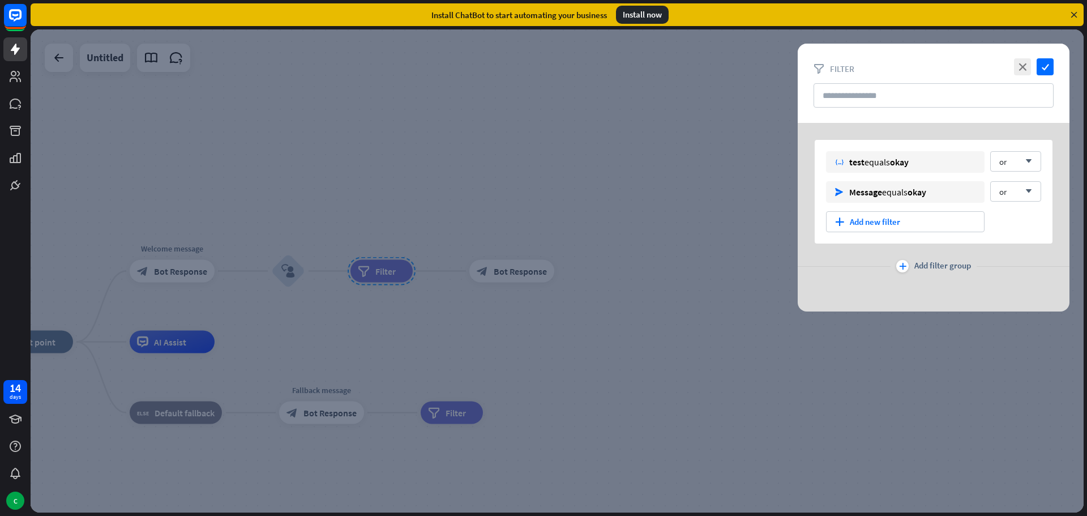
click at [388, 267] on div at bounding box center [557, 270] width 1053 height 483
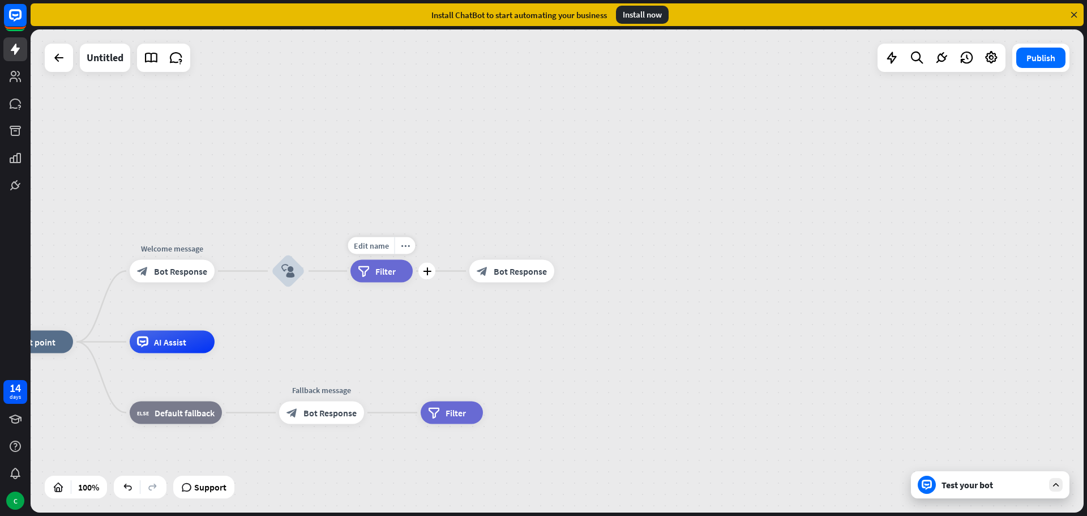
click at [383, 276] on span "Filter" at bounding box center [385, 270] width 20 height 11
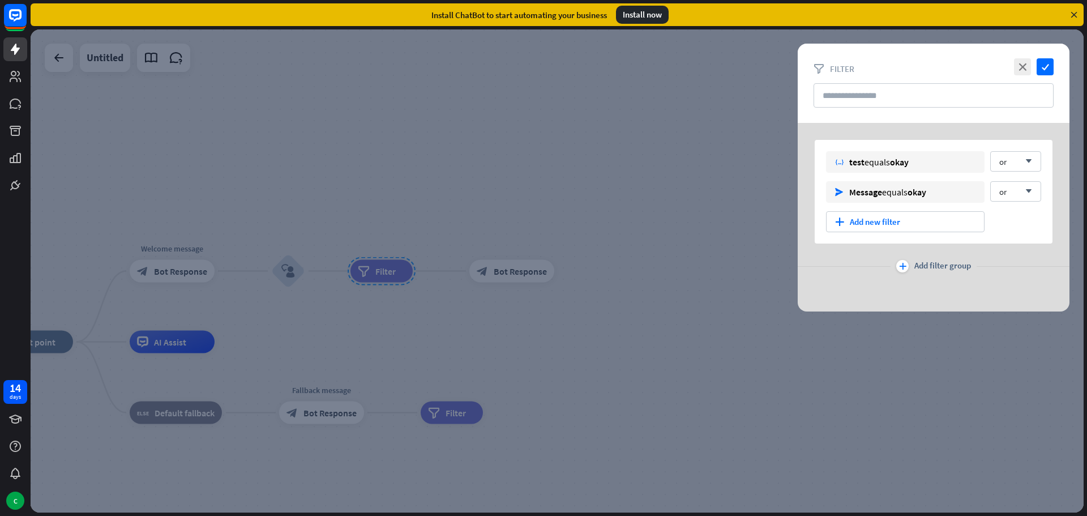
click at [375, 306] on div at bounding box center [557, 270] width 1053 height 483
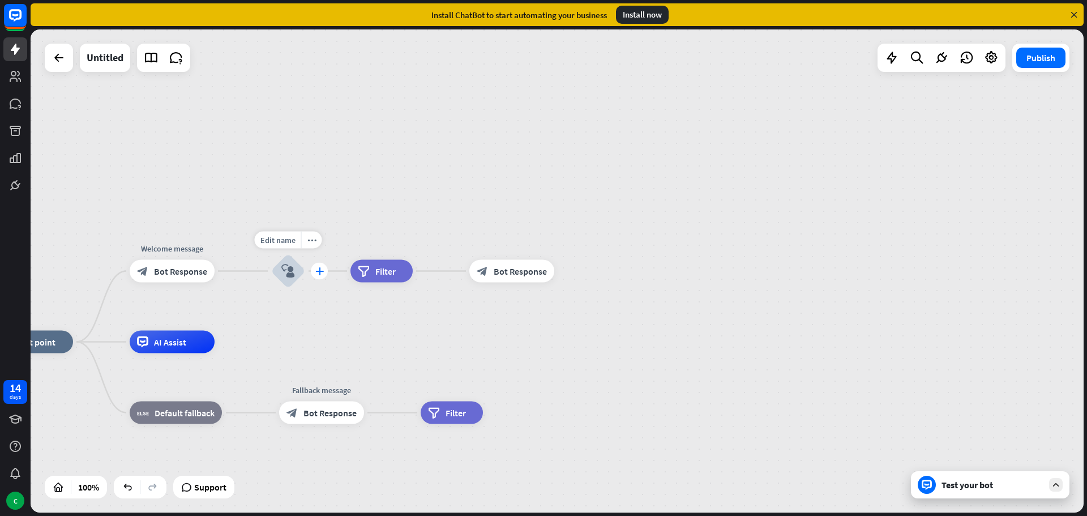
click at [318, 271] on icon "plus" at bounding box center [319, 271] width 8 height 8
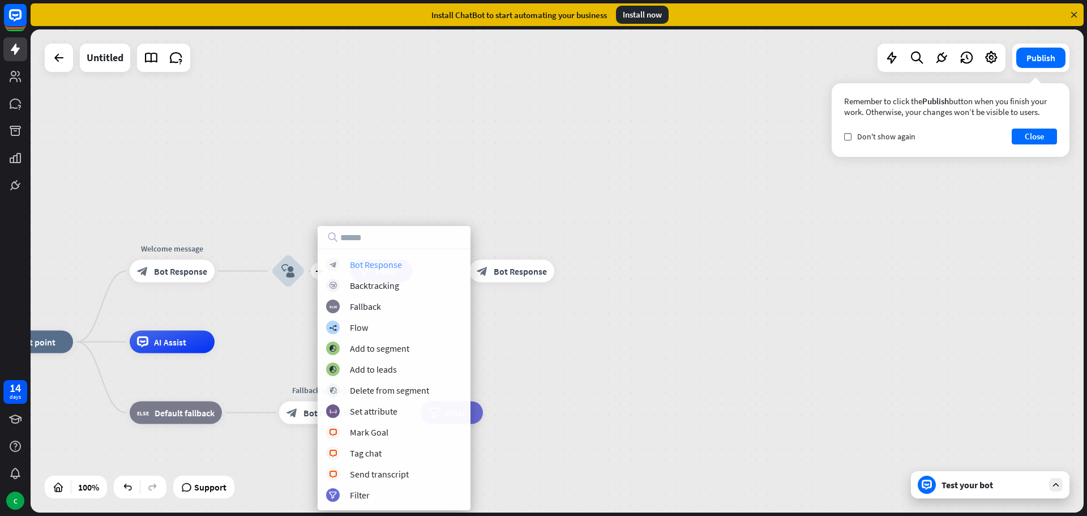
click at [395, 267] on div "Bot Response" at bounding box center [376, 264] width 52 height 11
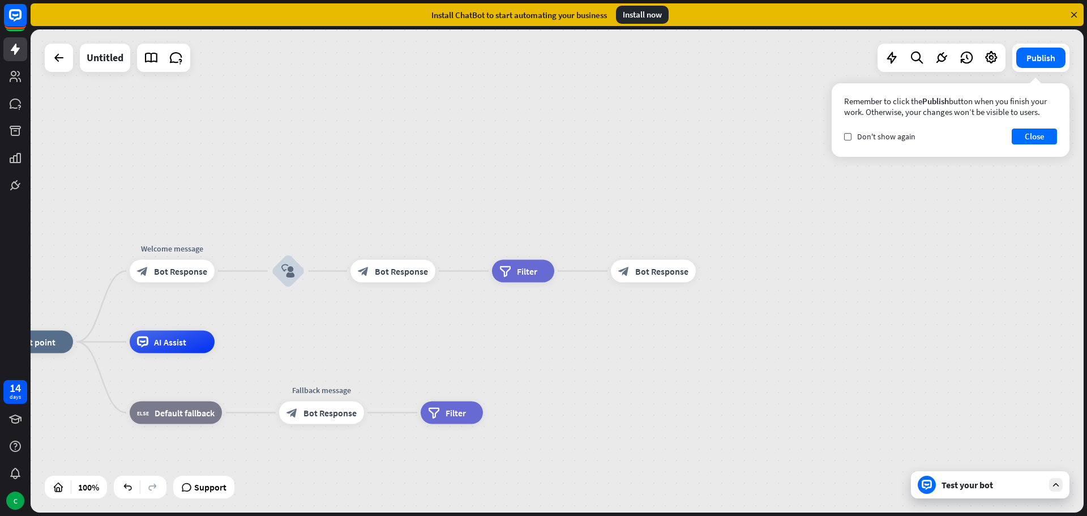
drag, startPoint x: 401, startPoint y: 271, endPoint x: 385, endPoint y: 327, distance: 57.7
click at [385, 327] on div "home_2 Start point Welcome message block_bot_response Bot Response block_user_i…" at bounding box center [557, 270] width 1053 height 483
click at [462, 274] on div "home_2 Start point Welcome message block_bot_response Bot Response block_user_i…" at bounding box center [557, 270] width 1053 height 483
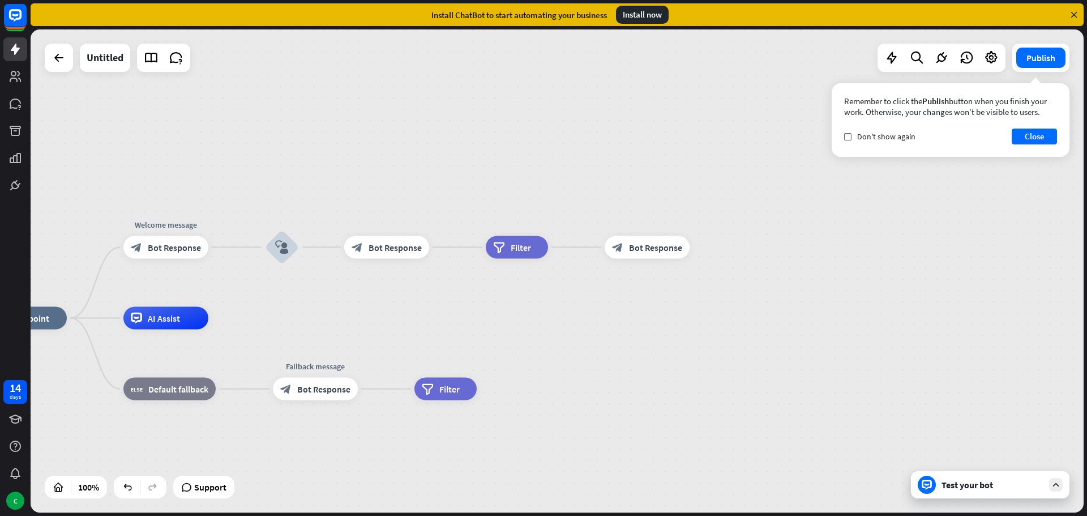
drag, startPoint x: 466, startPoint y: 271, endPoint x: 460, endPoint y: 247, distance: 24.6
click at [460, 247] on div "home_2 Start point Welcome message block_bot_response Bot Response block_user_i…" at bounding box center [557, 270] width 1053 height 483
click at [429, 247] on div "Edit name more_horiz plus block_bot_response Bot Response" at bounding box center [386, 247] width 85 height 23
click at [363, 251] on div "block_bot_response Bot Response" at bounding box center [386, 247] width 85 height 23
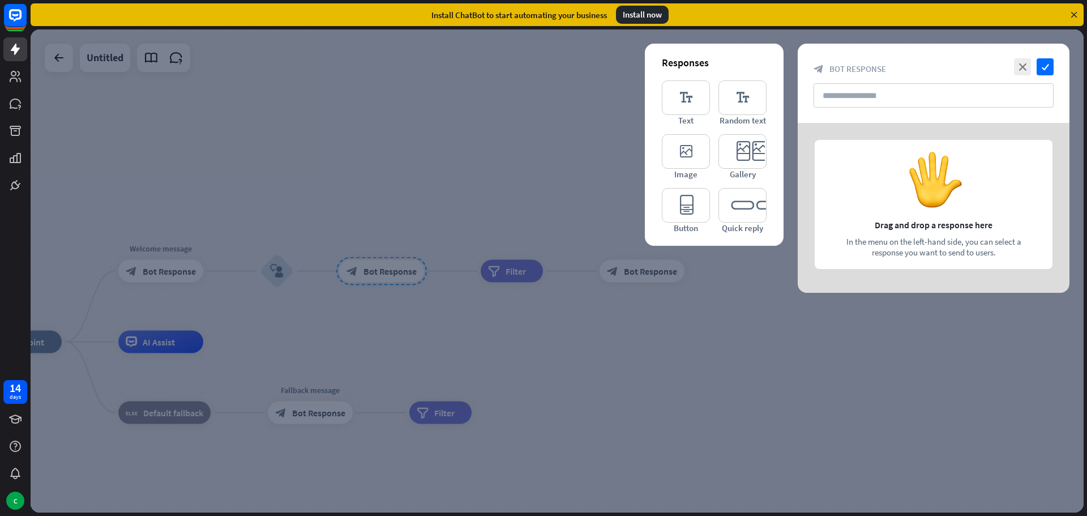
drag, startPoint x: 565, startPoint y: 315, endPoint x: 575, endPoint y: 312, distance: 10.0
click at [567, 315] on div at bounding box center [557, 270] width 1053 height 483
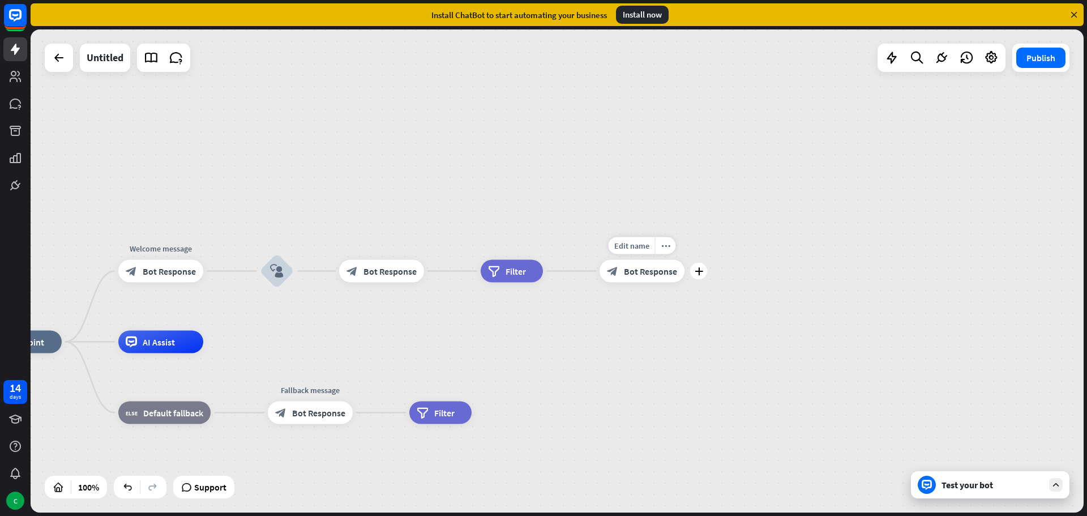
click at [635, 277] on div "block_bot_response Bot Response" at bounding box center [641, 271] width 85 height 23
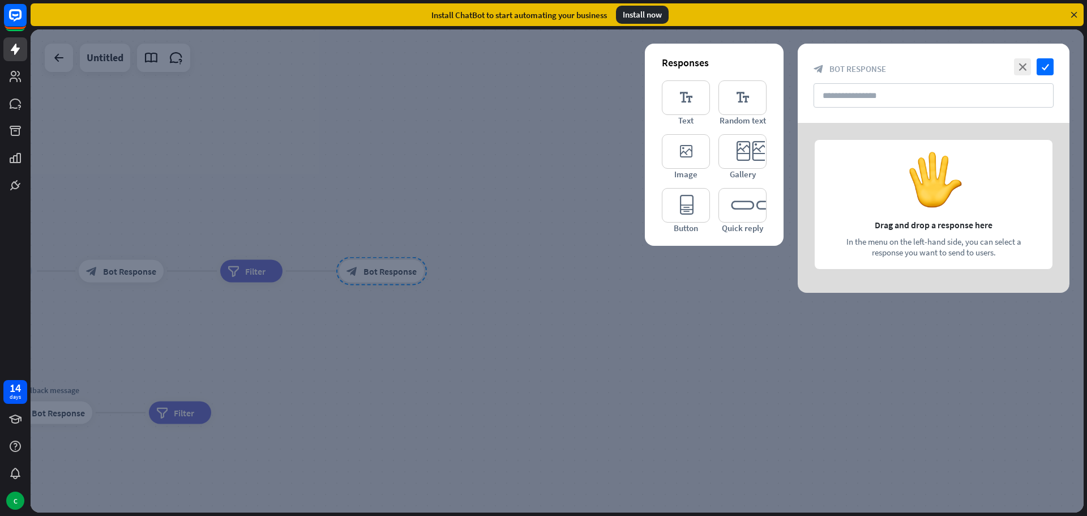
click at [628, 311] on div at bounding box center [557, 270] width 1053 height 483
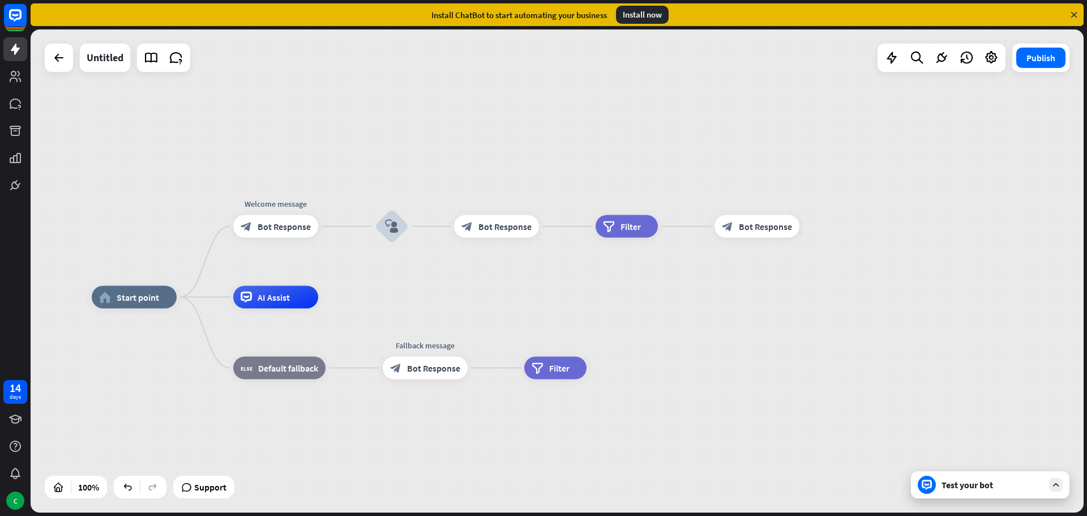
drag, startPoint x: 458, startPoint y: 318, endPoint x: 865, endPoint y: 272, distance: 410.1
click at [865, 272] on div "home_2 Start point Welcome message block_bot_response Bot Response block_user_i…" at bounding box center [557, 270] width 1053 height 483
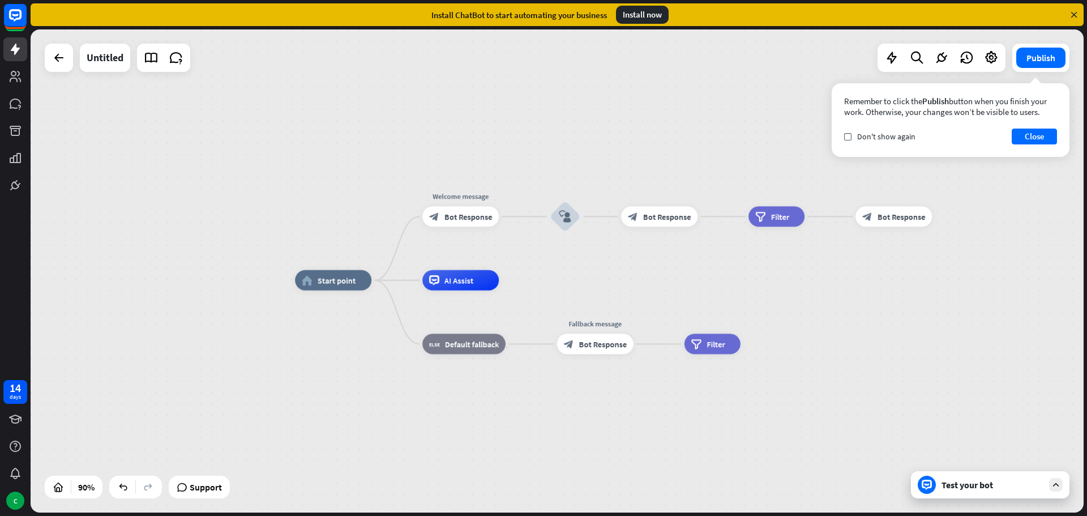
drag, startPoint x: 698, startPoint y: 321, endPoint x: 805, endPoint y: 305, distance: 107.6
click at [805, 305] on div "home_2 Start point Welcome message block_bot_response Bot Response block_user_i…" at bounding box center [769, 497] width 948 height 435
click at [781, 212] on span "Filter" at bounding box center [780, 216] width 18 height 10
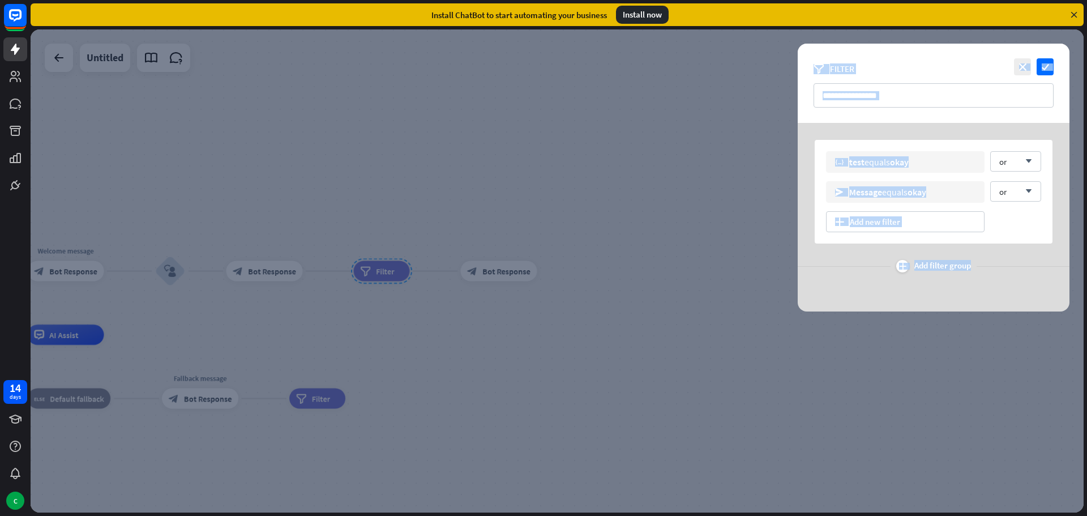
drag, startPoint x: 578, startPoint y: 352, endPoint x: 794, endPoint y: 273, distance: 229.2
click at [794, 273] on div "close check filter Filter variable test equals okay or arrow_down send Message …" at bounding box center [557, 270] width 1053 height 483
click at [616, 359] on div at bounding box center [557, 270] width 1053 height 483
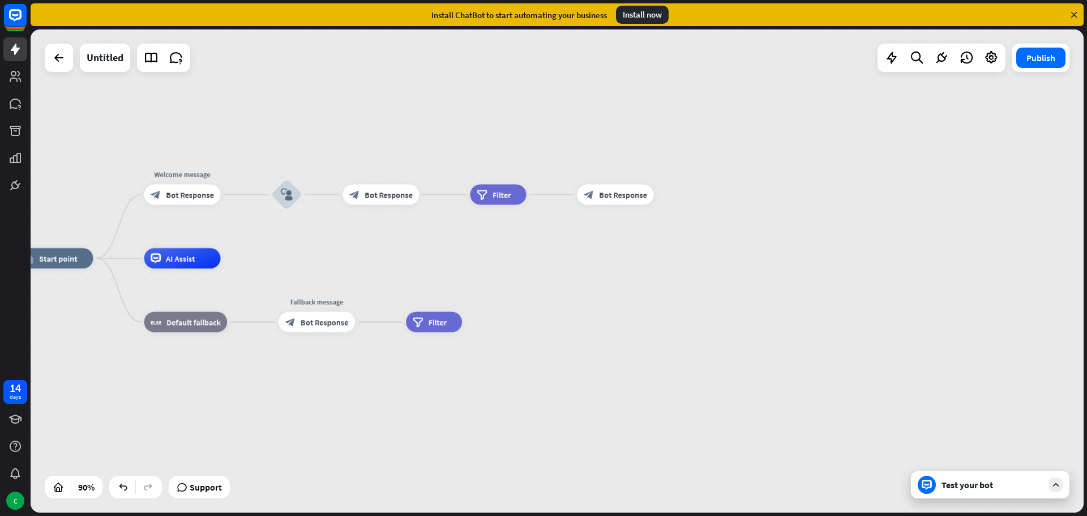
drag, startPoint x: 551, startPoint y: 425, endPoint x: 711, endPoint y: 318, distance: 192.2
click at [722, 325] on div "home_2 Start point Welcome message block_bot_response Bot Response block_user_i…" at bounding box center [491, 475] width 948 height 435
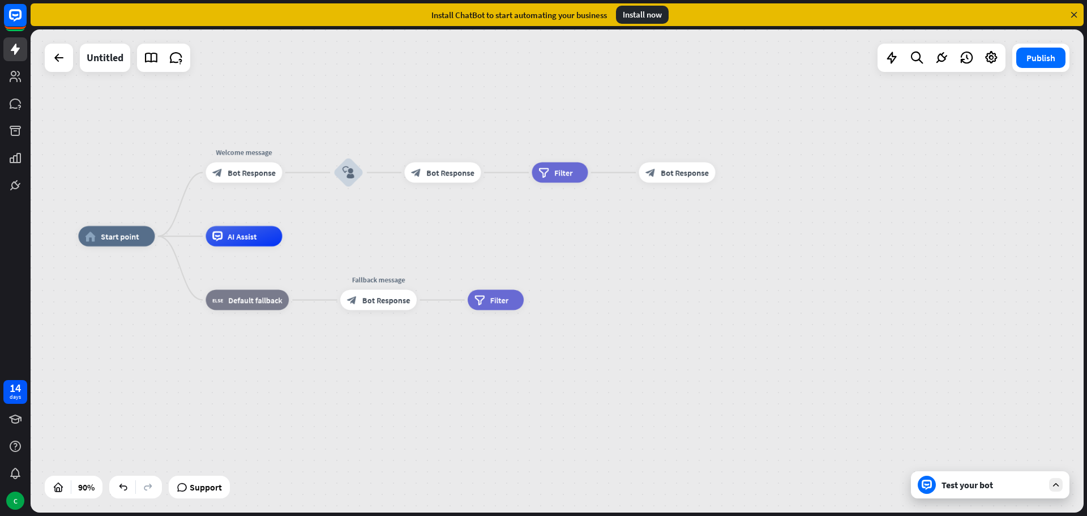
drag, startPoint x: 145, startPoint y: 336, endPoint x: 294, endPoint y: 327, distance: 149.1
click at [294, 327] on div "home_2 Start point Welcome message block_bot_response Bot Response block_user_i…" at bounding box center [553, 453] width 948 height 435
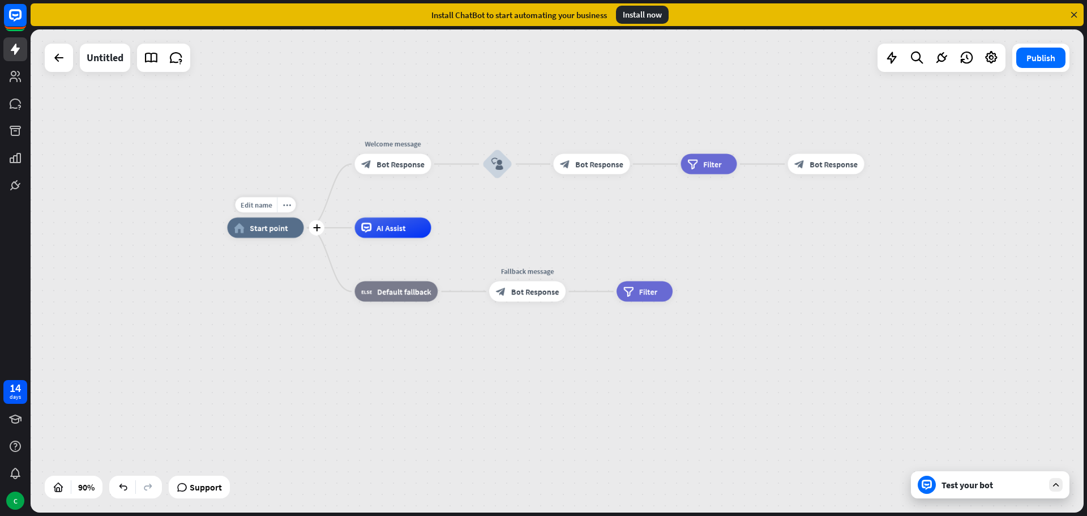
click at [294, 225] on div "home_2 Start point" at bounding box center [266, 227] width 76 height 20
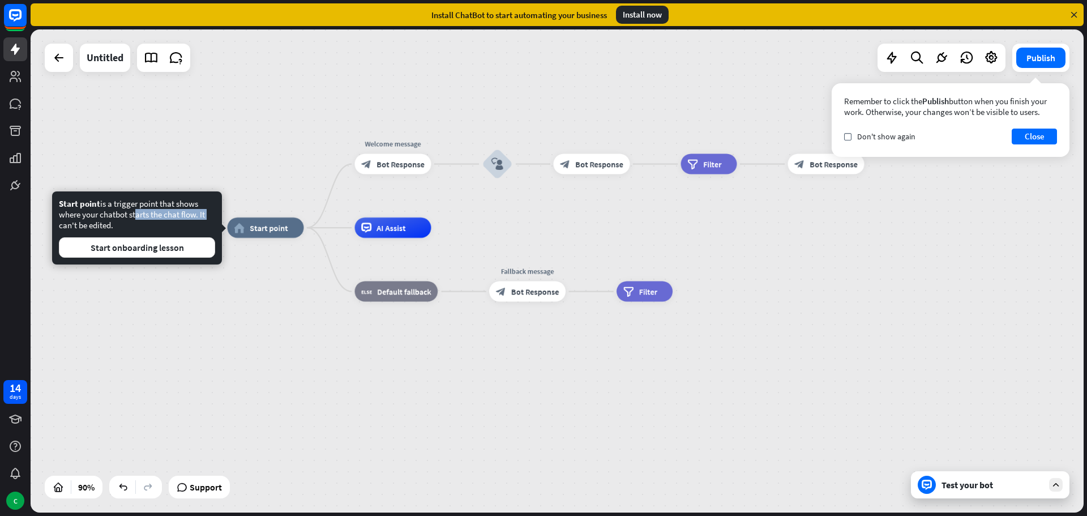
drag, startPoint x: 132, startPoint y: 216, endPoint x: 209, endPoint y: 213, distance: 77.0
click at [209, 213] on div "Start point is a trigger point that shows where your chatbot starts the chat fl…" at bounding box center [137, 227] width 156 height 59
drag, startPoint x: 242, startPoint y: 310, endPoint x: 247, endPoint y: 304, distance: 7.6
click at [242, 311] on div "home_2 Start point Welcome message block_bot_response Bot Response block_user_i…" at bounding box center [702, 445] width 948 height 435
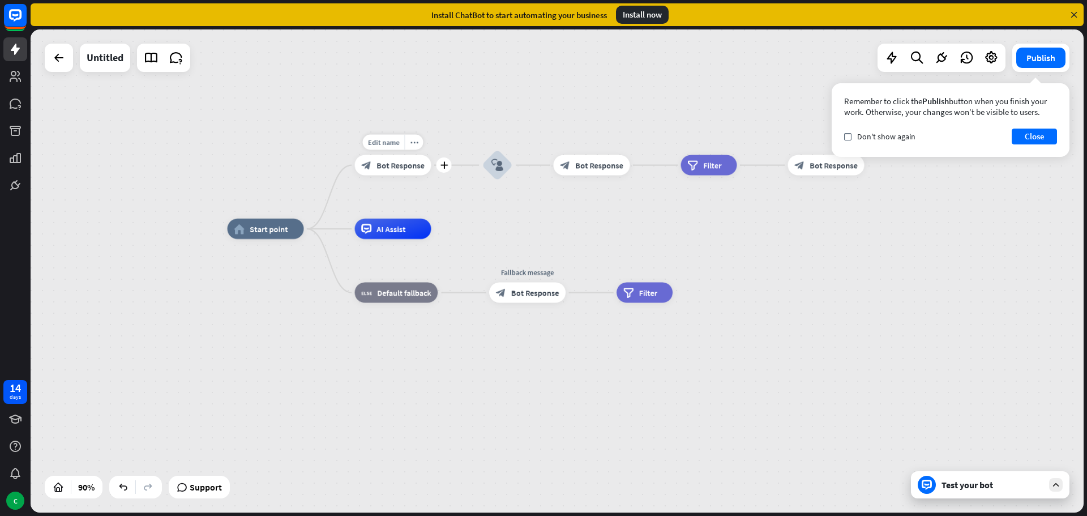
click at [408, 166] on span "Bot Response" at bounding box center [400, 165] width 48 height 10
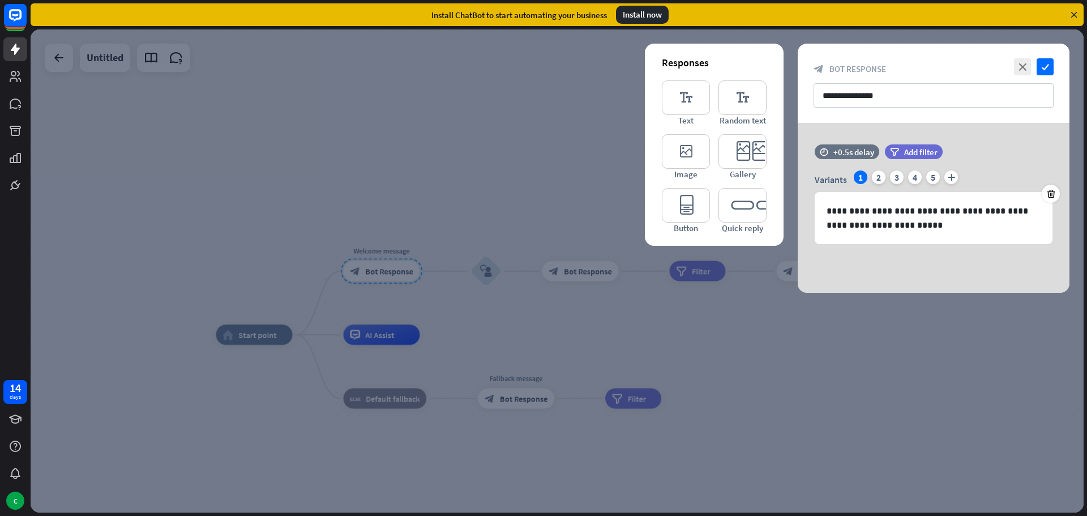
drag, startPoint x: 861, startPoint y: 378, endPoint x: 980, endPoint y: 428, distance: 128.9
click at [861, 379] on div at bounding box center [557, 270] width 1053 height 483
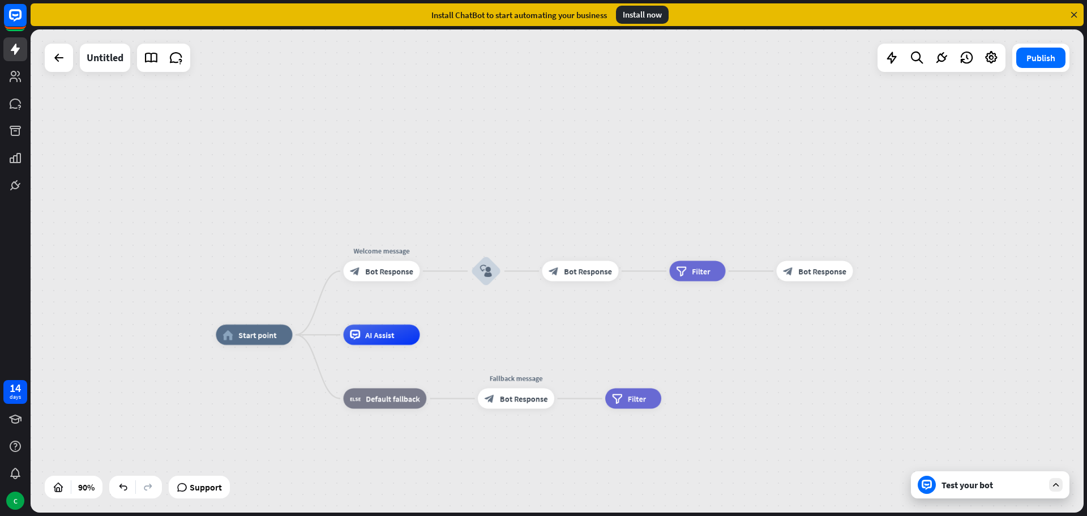
click at [1005, 486] on div "Test your bot" at bounding box center [992, 484] width 102 height 11
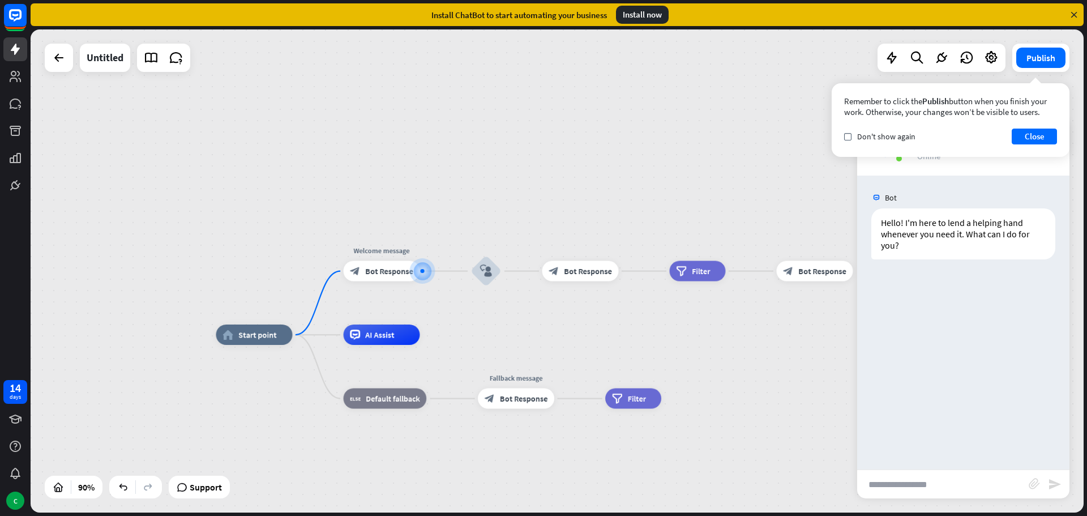
click at [913, 485] on input "text" at bounding box center [943, 484] width 172 height 28
type input "**"
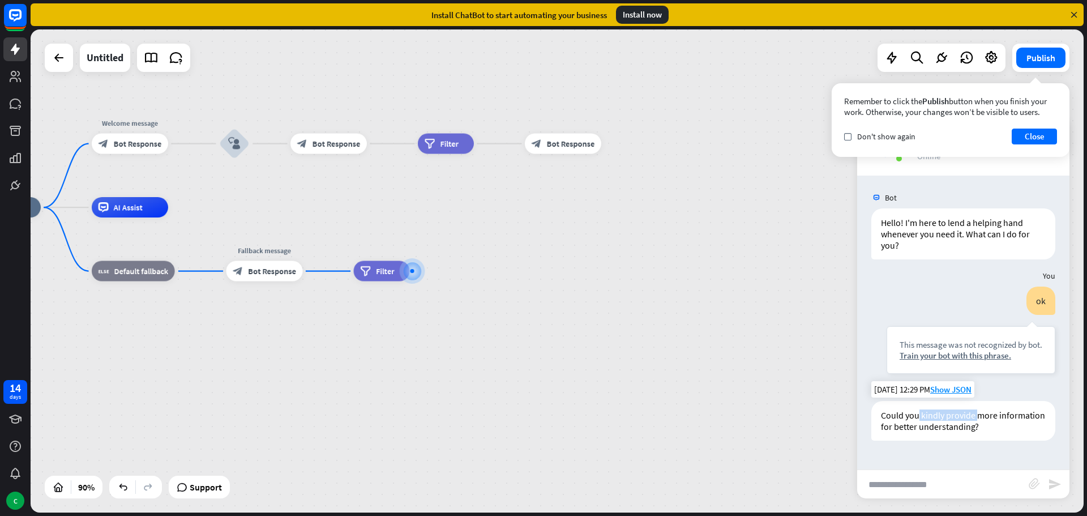
drag, startPoint x: 918, startPoint y: 419, endPoint x: 978, endPoint y: 430, distance: 60.9
click at [980, 412] on div "Could you kindly provide more information for better understanding?" at bounding box center [963, 421] width 184 height 40
drag, startPoint x: 943, startPoint y: 482, endPoint x: 903, endPoint y: 478, distance: 40.4
click at [938, 483] on input "text" at bounding box center [943, 484] width 172 height 28
type input "****"
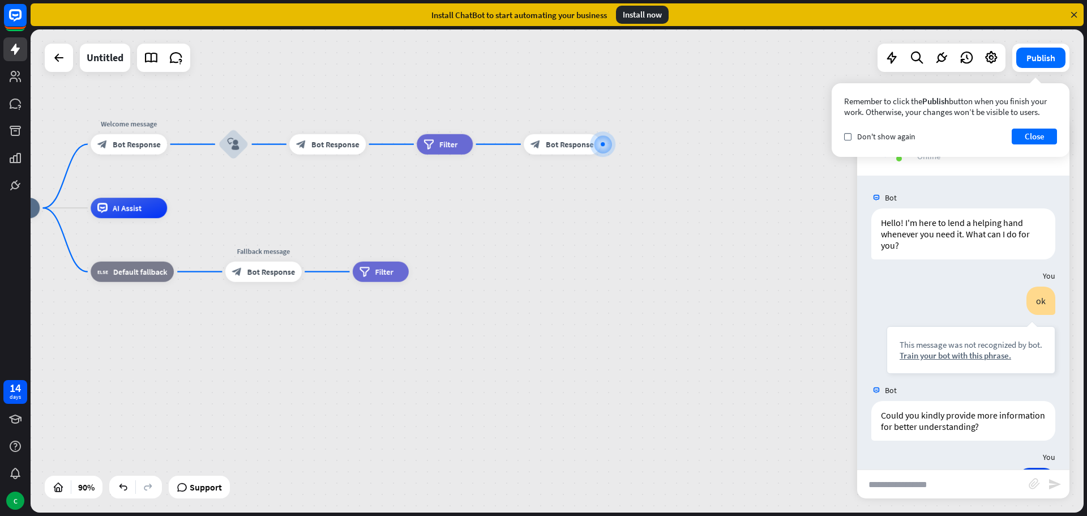
scroll to position [44, 0]
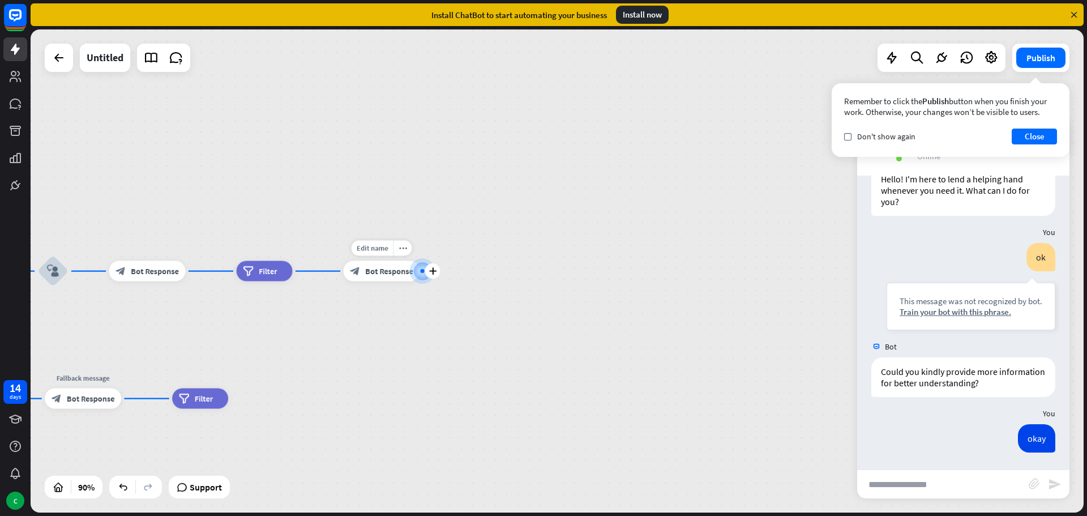
click at [382, 281] on div "Edit name more_horiz plus block_bot_response Bot Response" at bounding box center [382, 271] width 76 height 20
click at [265, 273] on span "Filter" at bounding box center [268, 271] width 18 height 10
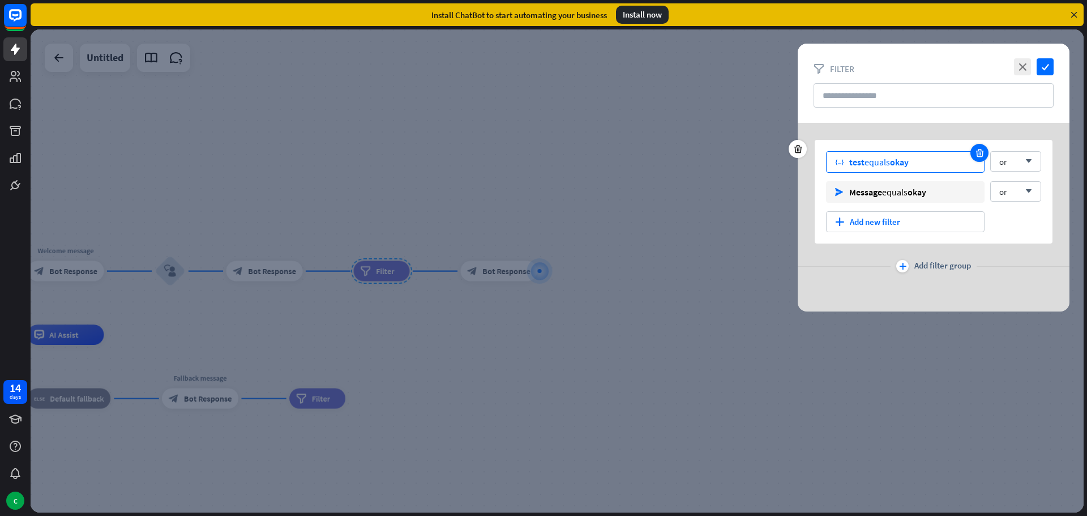
click at [980, 150] on icon at bounding box center [979, 153] width 11 height 10
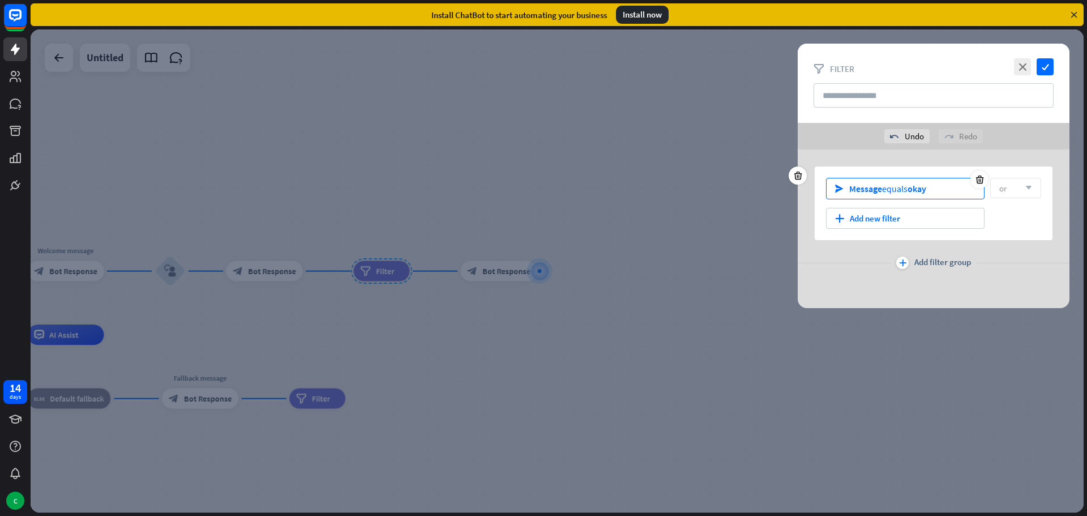
click at [913, 185] on span "okay" at bounding box center [916, 188] width 19 height 11
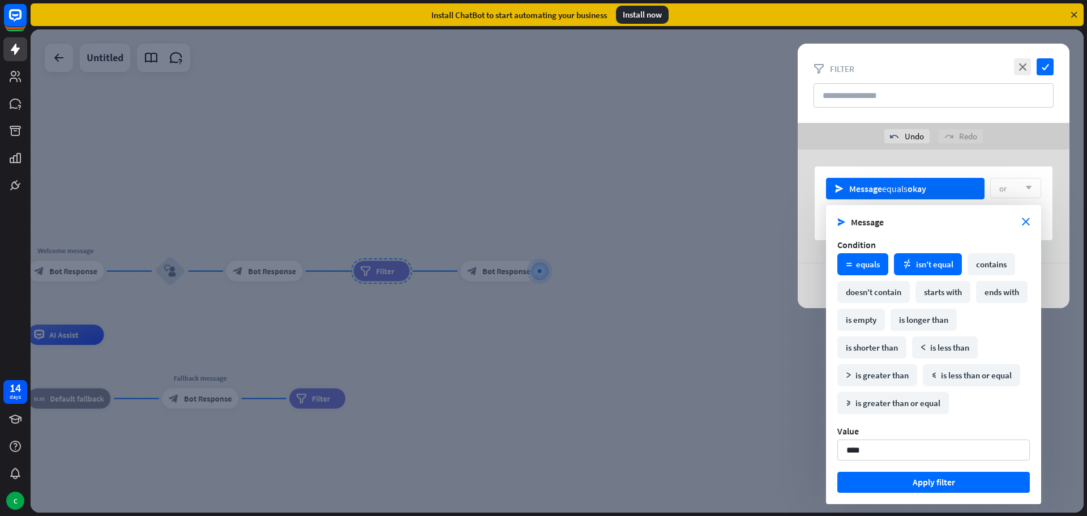
click at [930, 261] on div "math_not_equal isn't equal" at bounding box center [928, 264] width 68 height 22
click at [1022, 174] on div "send Message isn't equal okay or arrow_down plus Add new filter" at bounding box center [934, 203] width 238 height 74
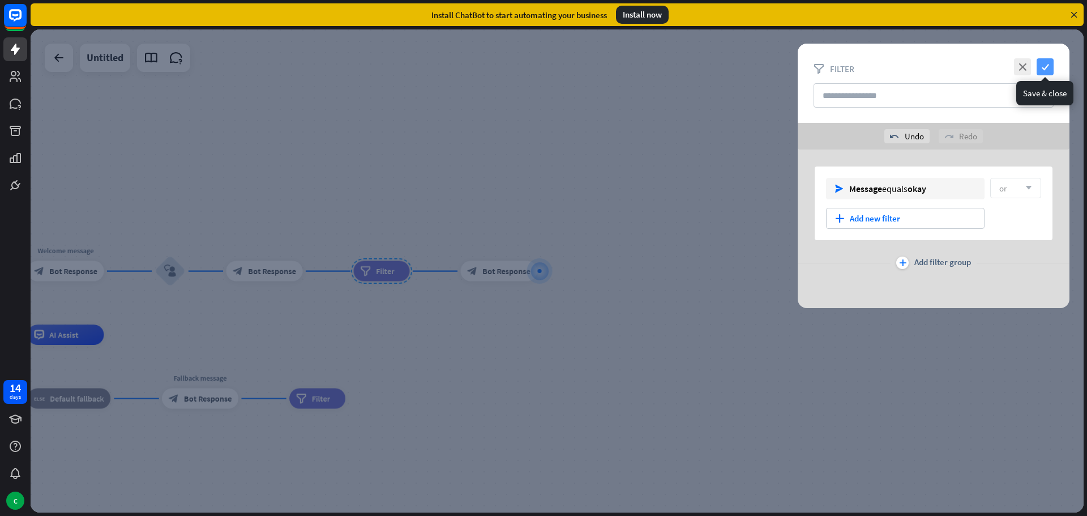
click at [1043, 68] on icon "check" at bounding box center [1044, 66] width 17 height 17
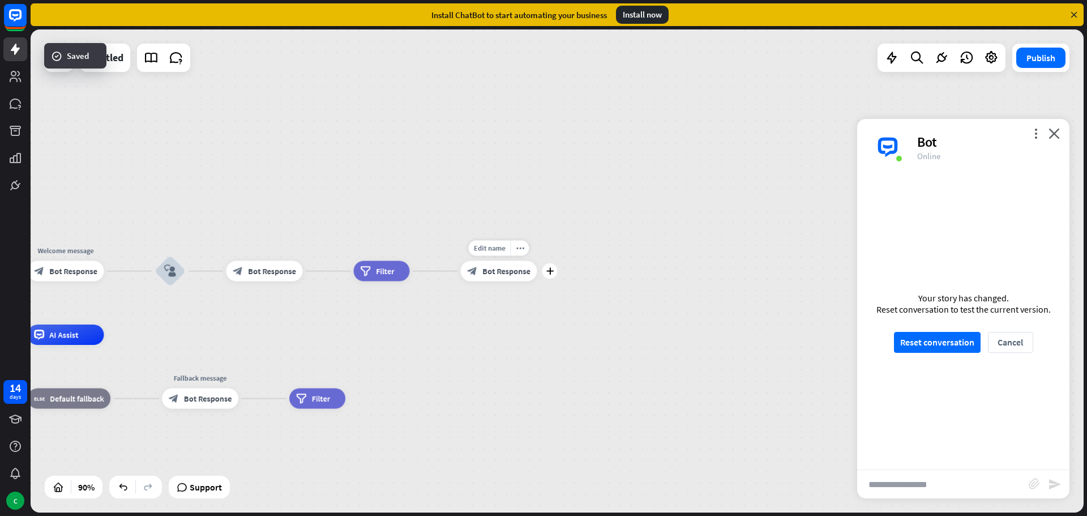
click at [493, 281] on div "Edit name more_horiz plus block_bot_response Bot Response" at bounding box center [499, 271] width 76 height 20
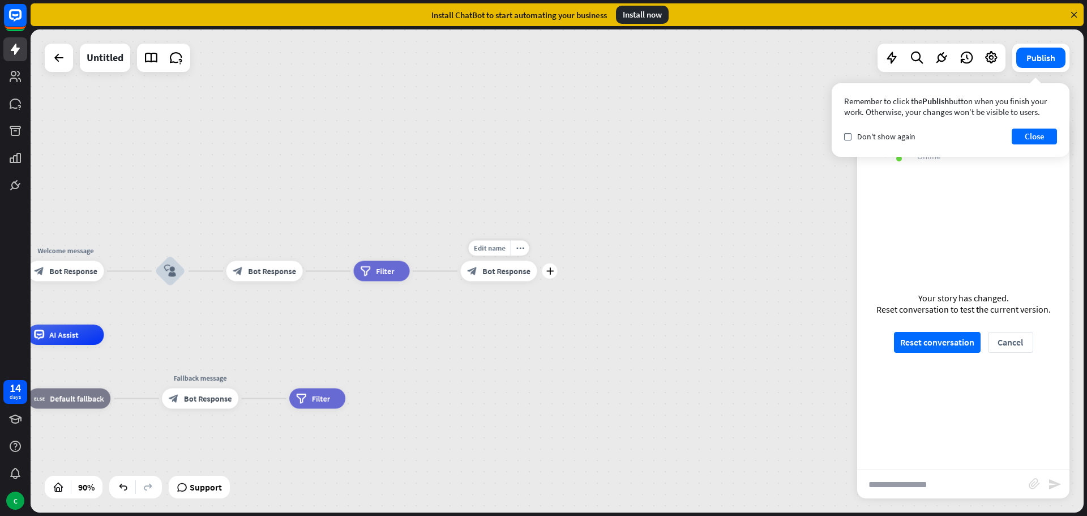
click at [511, 275] on span "Bot Response" at bounding box center [506, 271] width 48 height 10
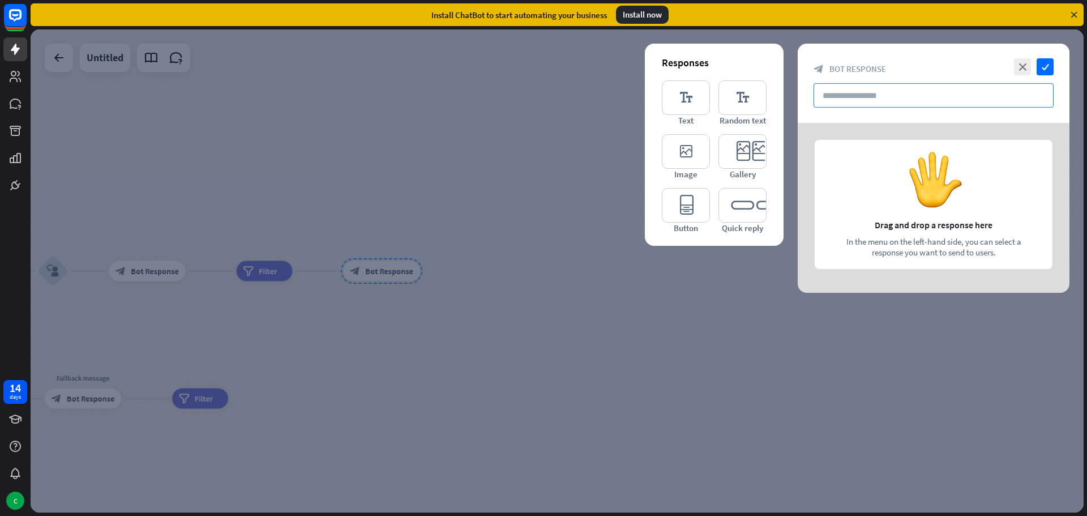
click at [909, 104] on input "text" at bounding box center [933, 95] width 240 height 24
click at [680, 86] on icon "editor_text" at bounding box center [686, 97] width 48 height 35
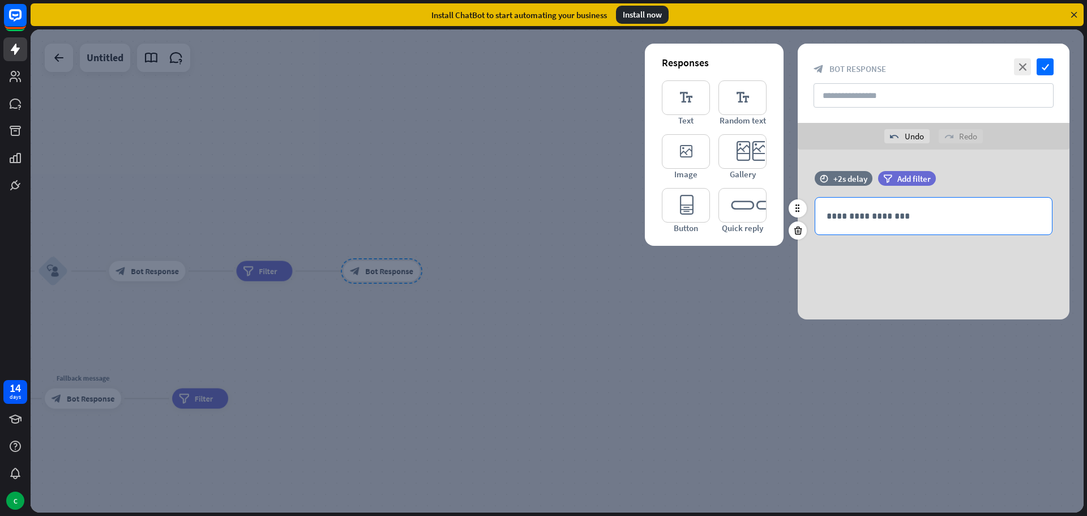
click at [962, 224] on div "**********" at bounding box center [933, 216] width 237 height 37
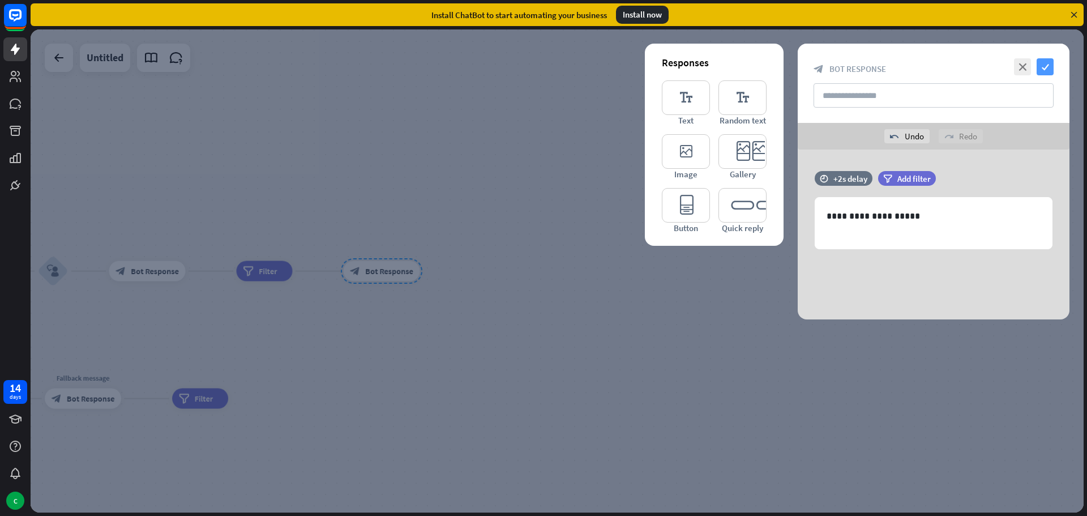
click at [1047, 65] on icon "check" at bounding box center [1044, 66] width 17 height 17
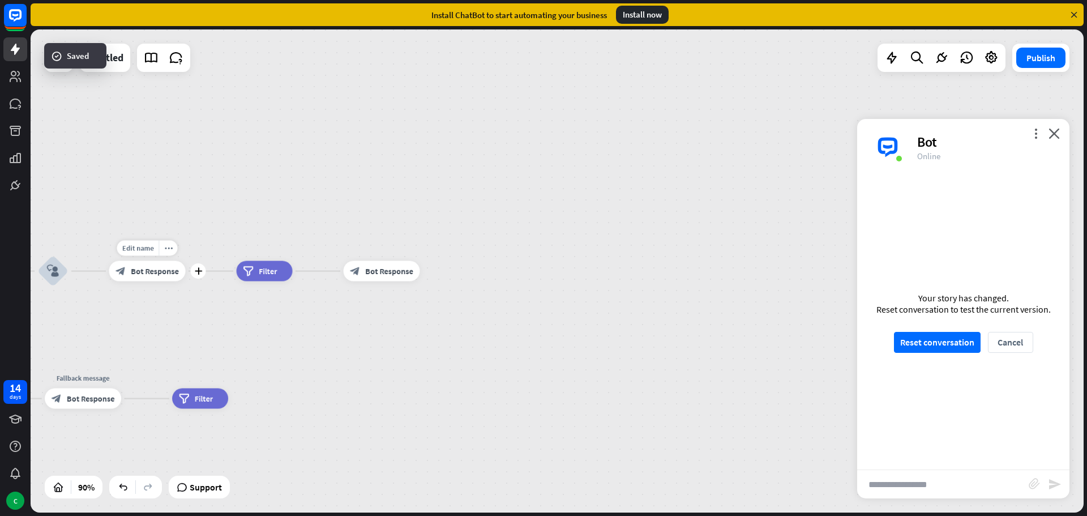
click at [131, 281] on div "block_bot_response Bot Response" at bounding box center [147, 271] width 76 height 20
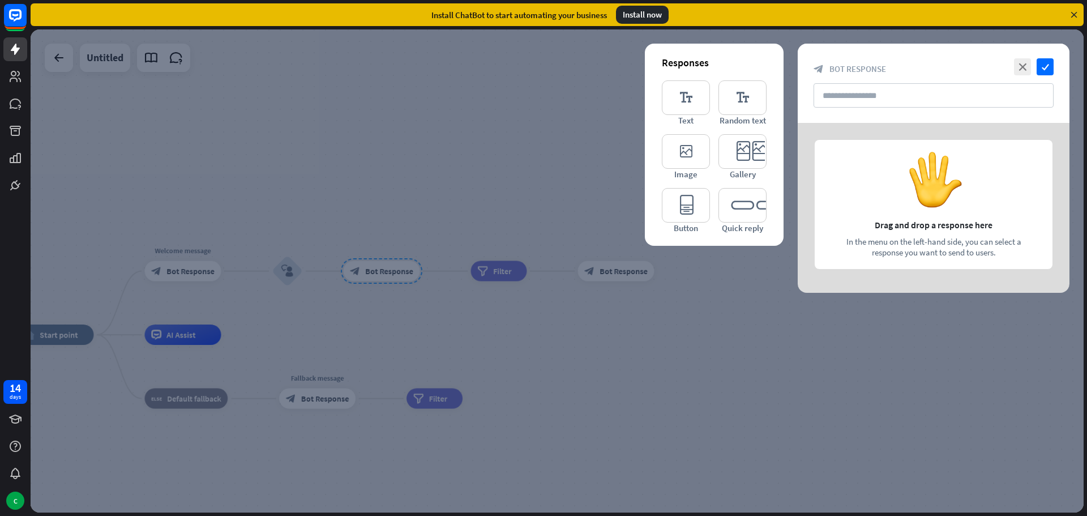
click at [491, 275] on div at bounding box center [557, 270] width 1053 height 483
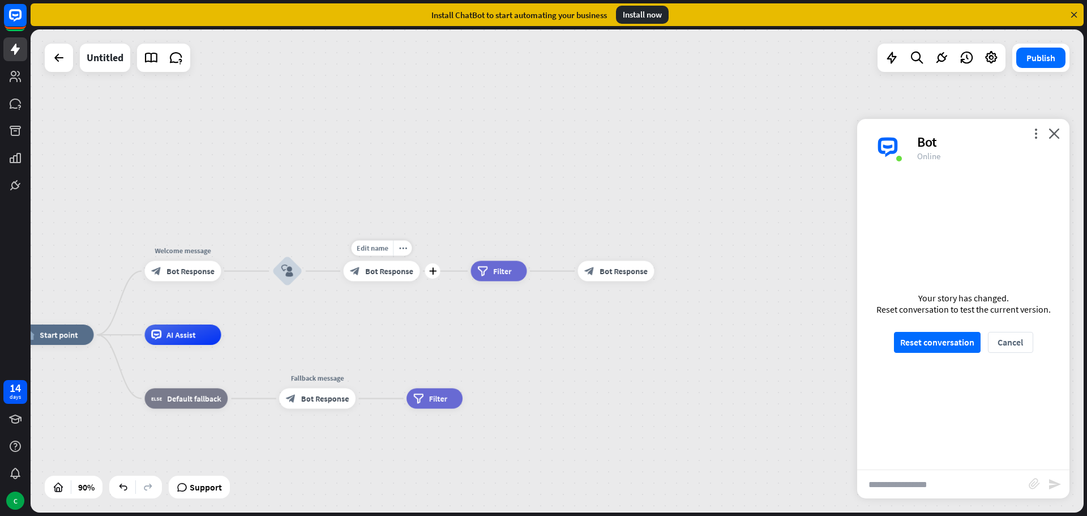
click at [360, 264] on div "block_bot_response Bot Response" at bounding box center [382, 271] width 76 height 20
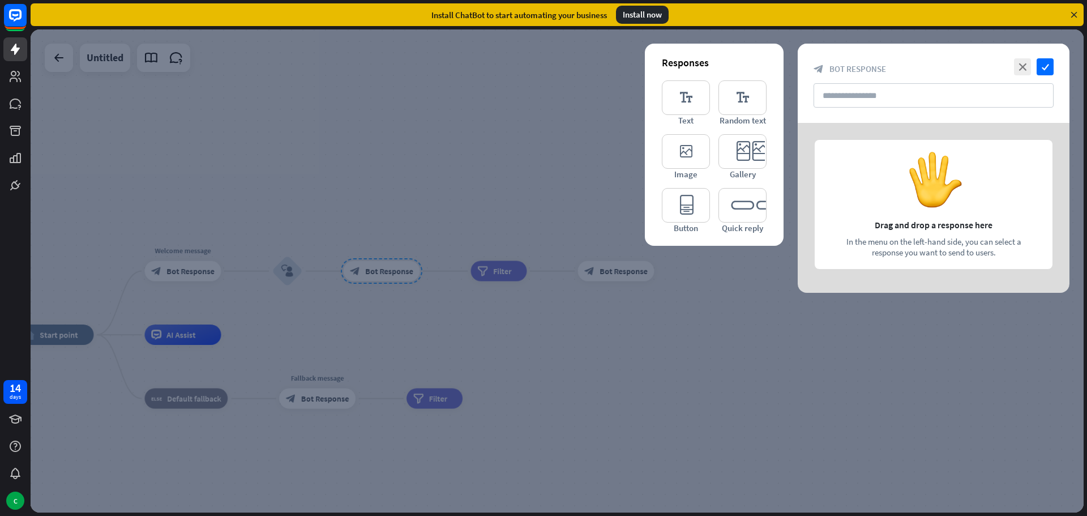
click at [380, 273] on div at bounding box center [557, 270] width 1053 height 483
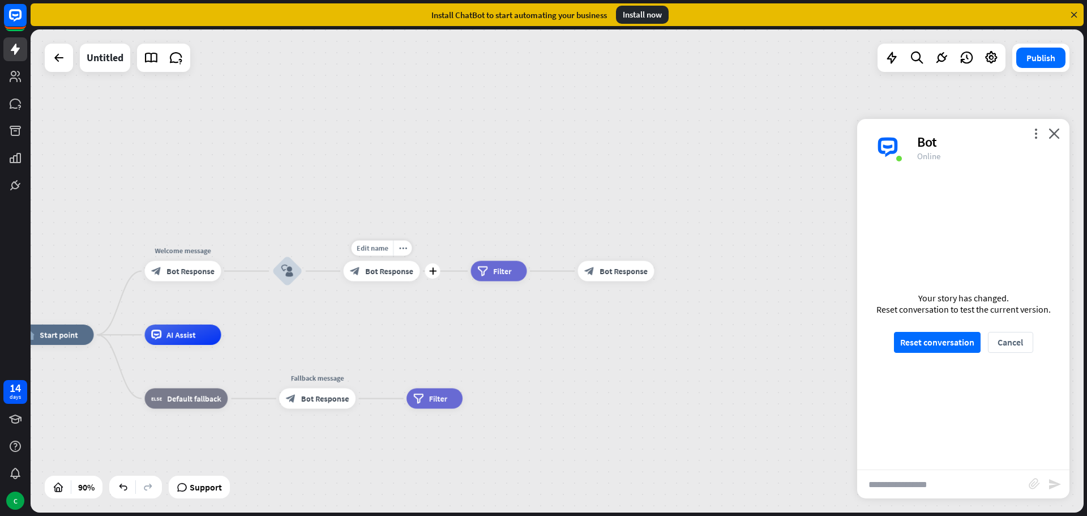
click at [391, 272] on span "Bot Response" at bounding box center [389, 271] width 48 height 10
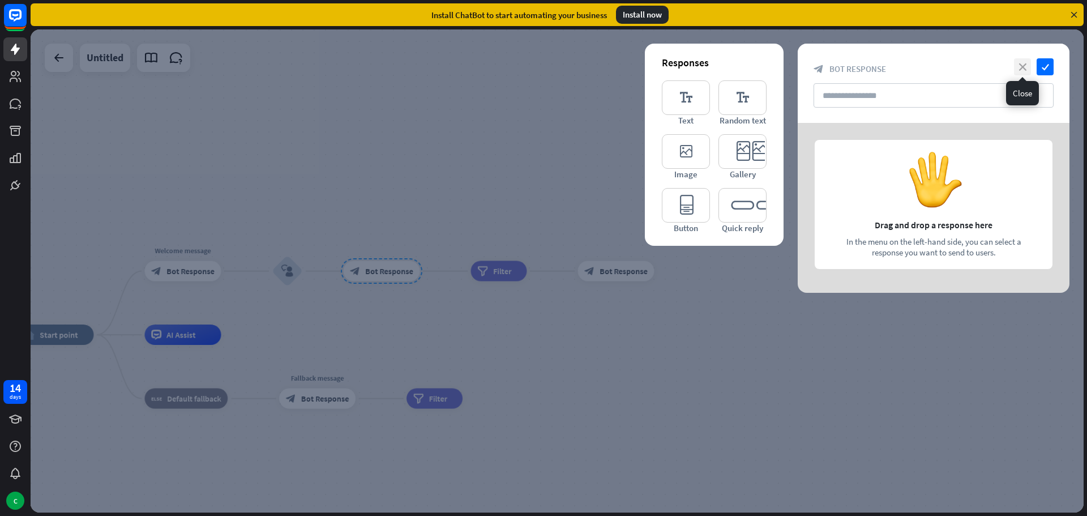
click at [1019, 66] on icon "close" at bounding box center [1022, 66] width 17 height 17
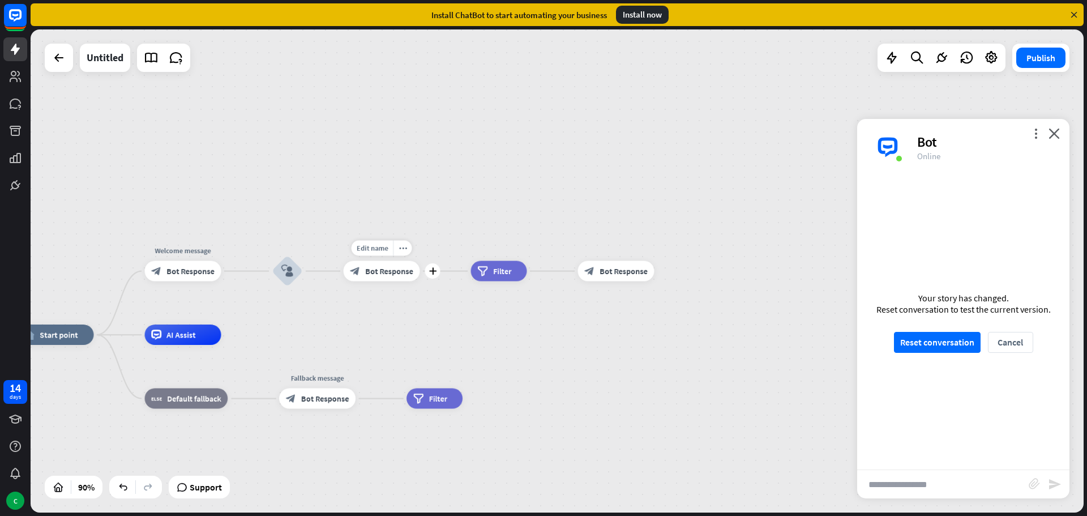
click at [412, 261] on div "Edit name more_horiz plus block_bot_response Bot Response" at bounding box center [382, 271] width 76 height 20
click at [405, 251] on icon "more_horiz" at bounding box center [402, 248] width 8 height 8
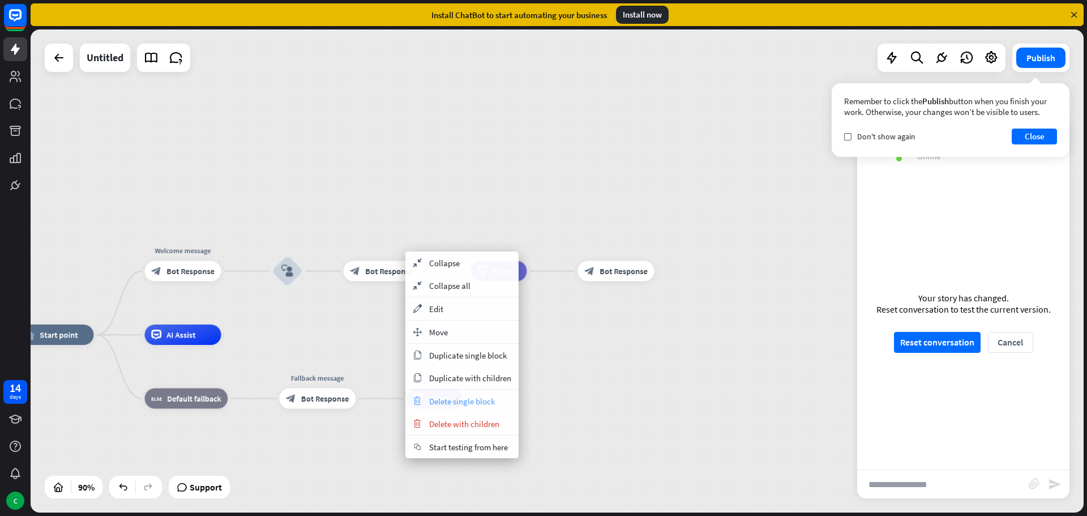
click at [492, 400] on span "Delete single block" at bounding box center [462, 401] width 66 height 11
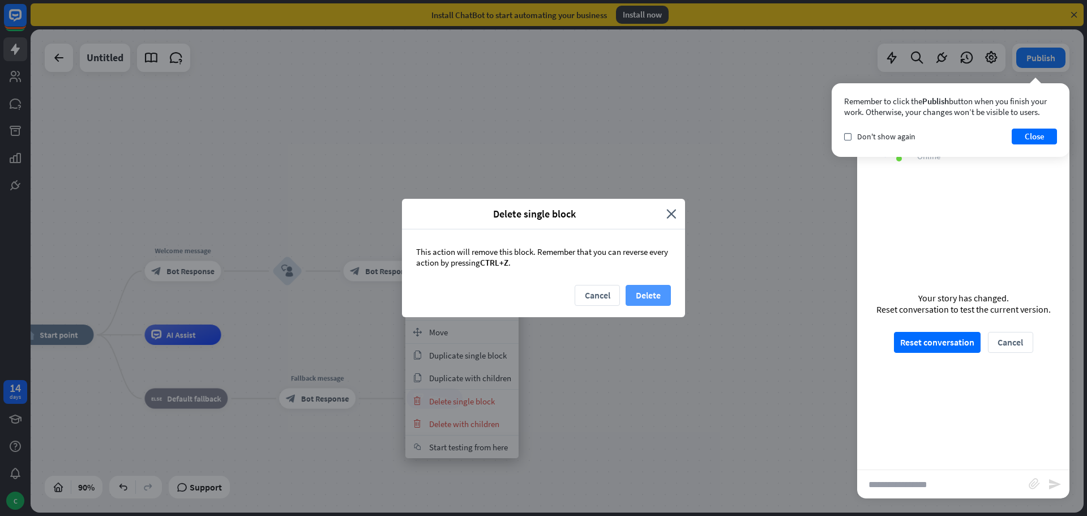
click at [646, 289] on button "Delete" at bounding box center [647, 295] width 45 height 21
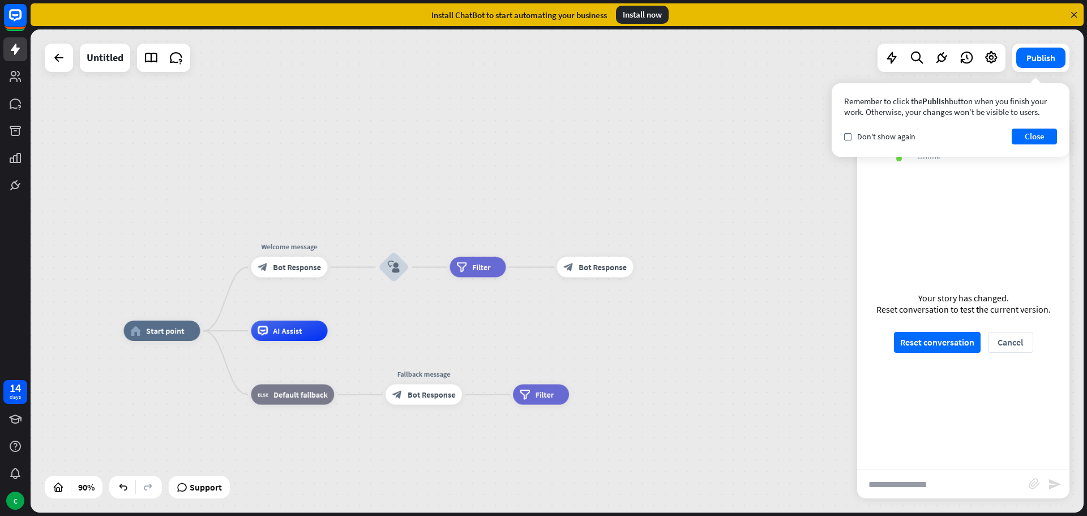
drag, startPoint x: 488, startPoint y: 376, endPoint x: 593, endPoint y: 373, distance: 104.8
click at [581, 275] on div "block_bot_response Bot Response" at bounding box center [595, 267] width 76 height 20
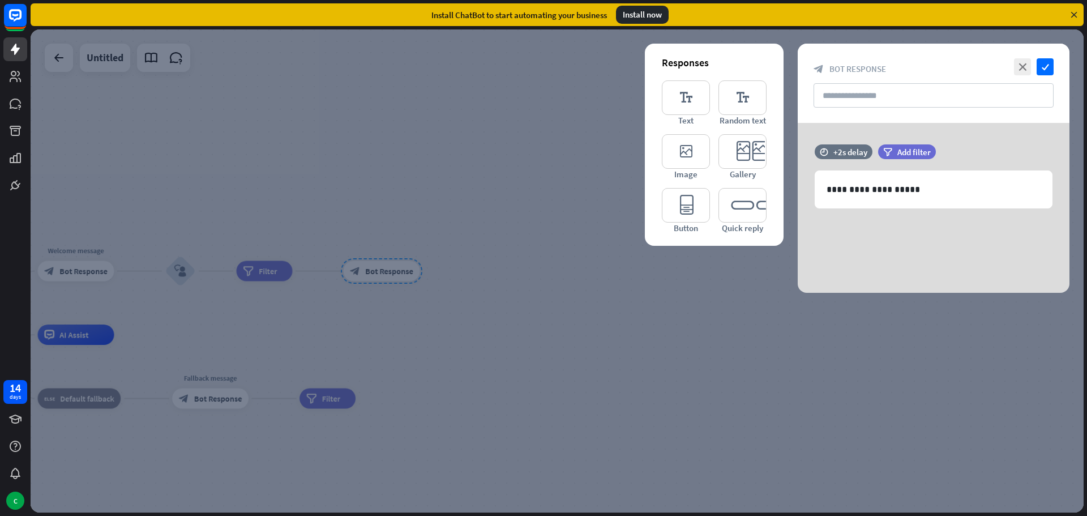
click at [778, 387] on div at bounding box center [557, 270] width 1053 height 483
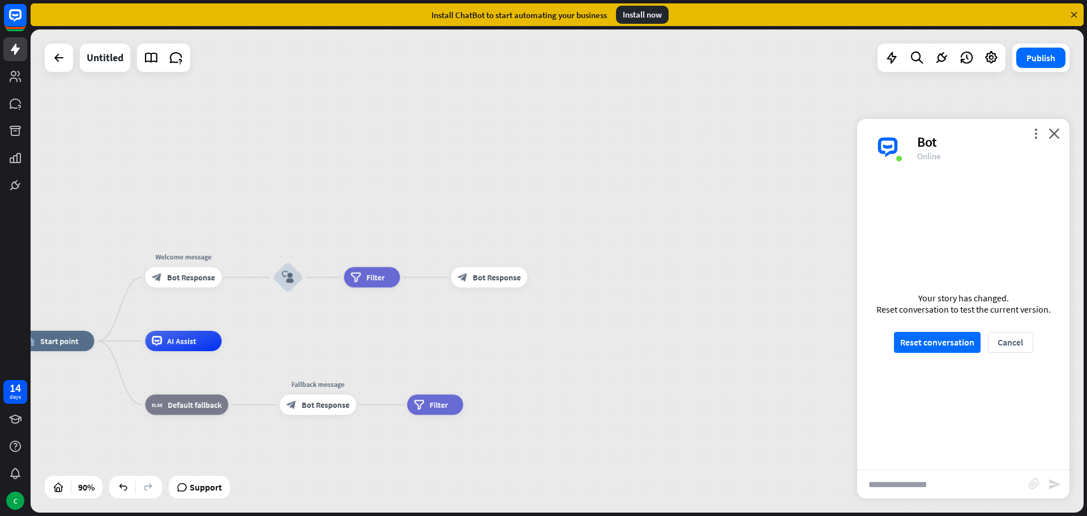
drag, startPoint x: 444, startPoint y: 361, endPoint x: 642, endPoint y: 366, distance: 198.2
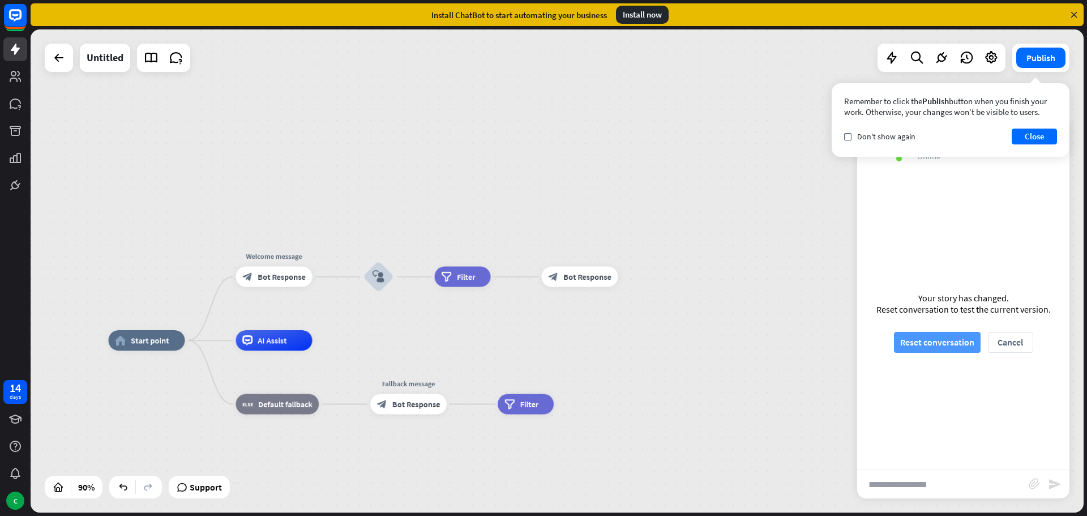
click at [955, 344] on button "Reset conversation" at bounding box center [937, 342] width 87 height 21
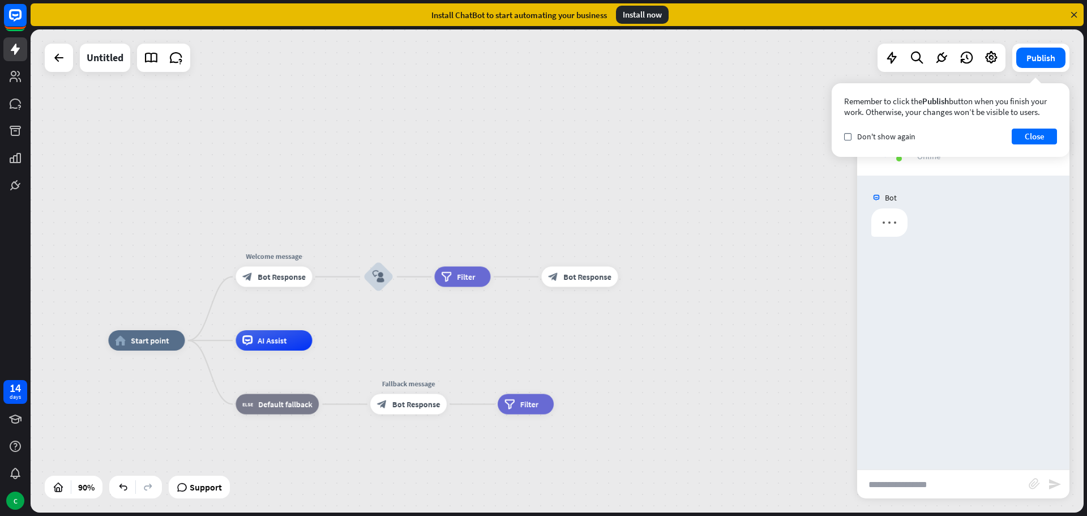
click at [906, 485] on input "text" at bounding box center [943, 484] width 172 height 28
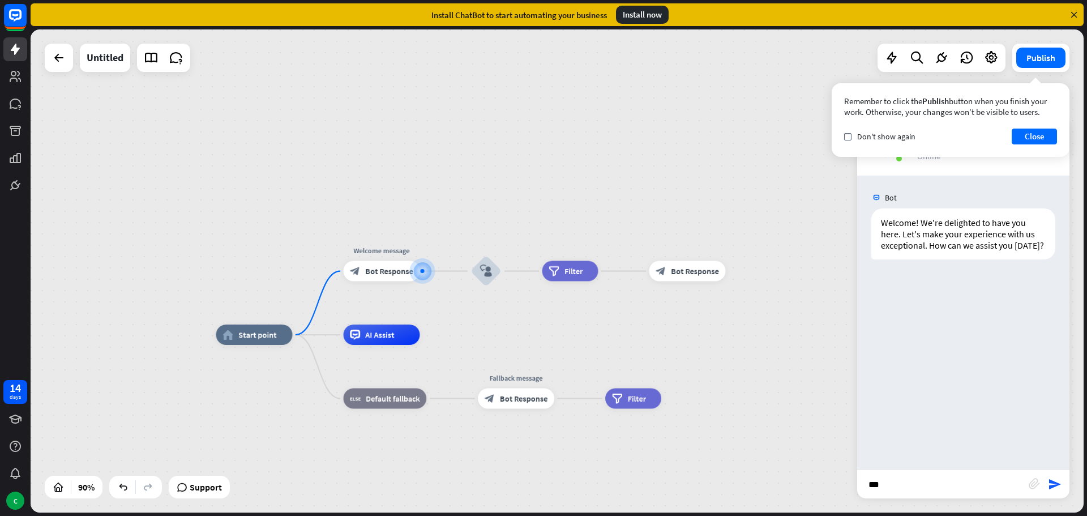
type input "****"
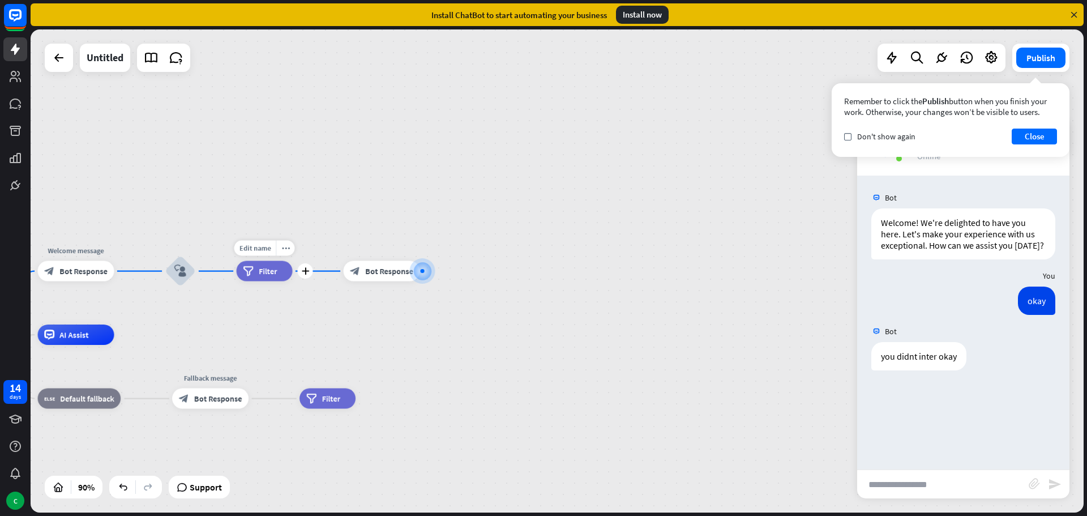
click at [281, 275] on div "filter Filter" at bounding box center [265, 271] width 56 height 20
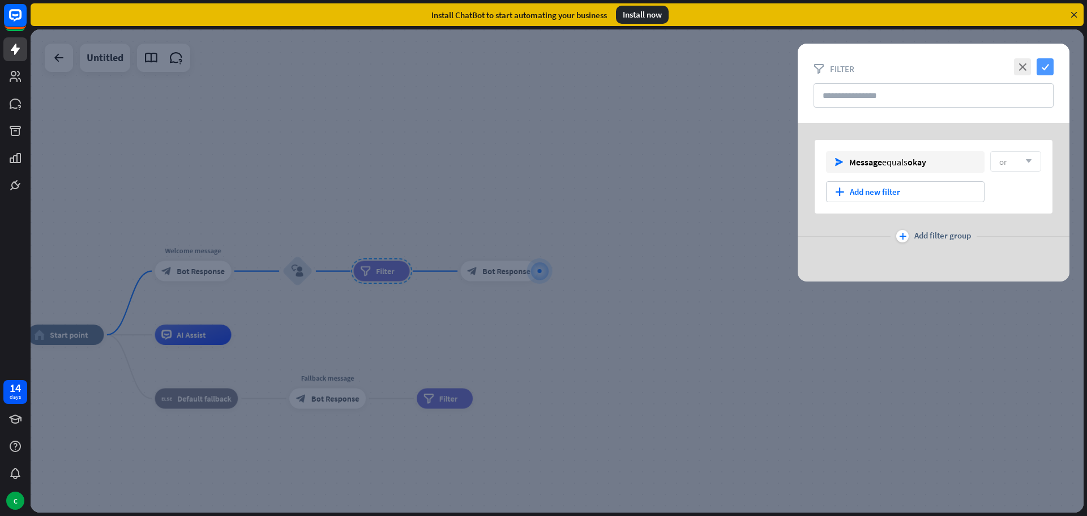
click at [1044, 66] on icon "check" at bounding box center [1044, 66] width 17 height 17
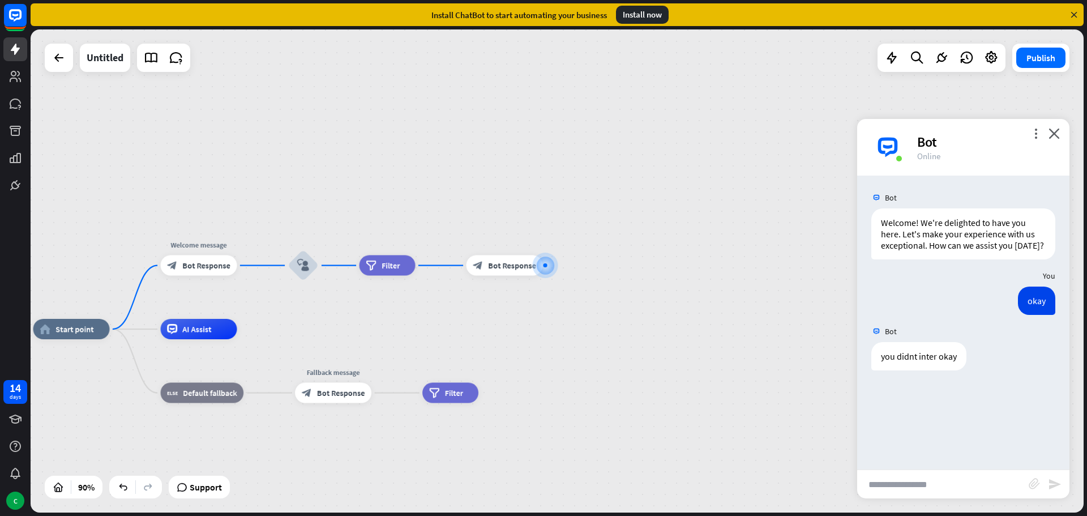
drag, startPoint x: 595, startPoint y: 357, endPoint x: 652, endPoint y: 307, distance: 75.8
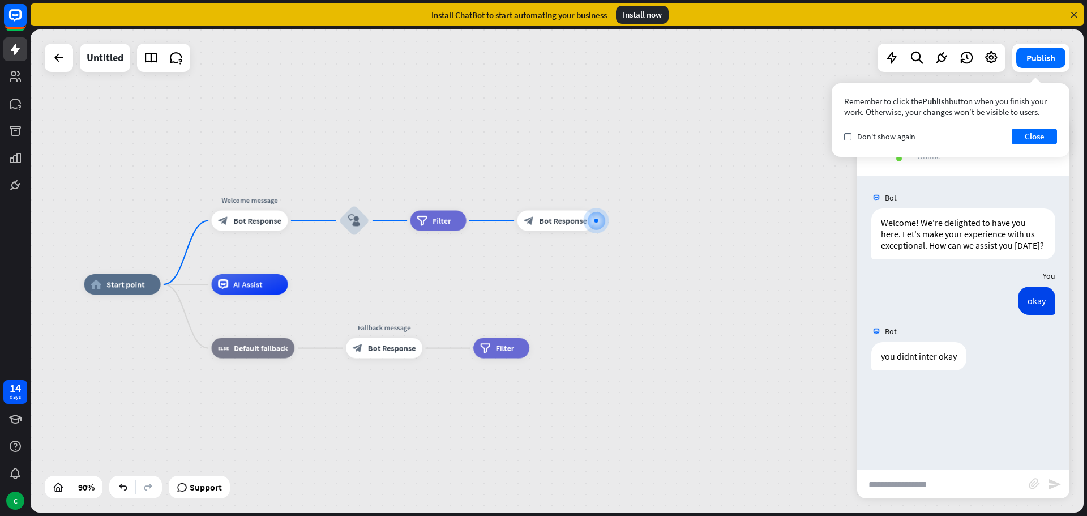
drag, startPoint x: 1056, startPoint y: 140, endPoint x: 753, endPoint y: 246, distance: 321.0
click at [762, 251] on div "home_2 Start point Welcome message block_bot_response Bot Response block_user_i…" at bounding box center [557, 270] width 1053 height 483
click at [753, 246] on div "home_2 Start point Welcome message block_bot_response Bot Response block_user_i…" at bounding box center [557, 270] width 1053 height 483
click at [807, 117] on div "home_2 Start point Welcome message block_bot_response Bot Response block_user_i…" at bounding box center [557, 270] width 1053 height 483
click at [1036, 135] on button "Close" at bounding box center [1034, 136] width 45 height 16
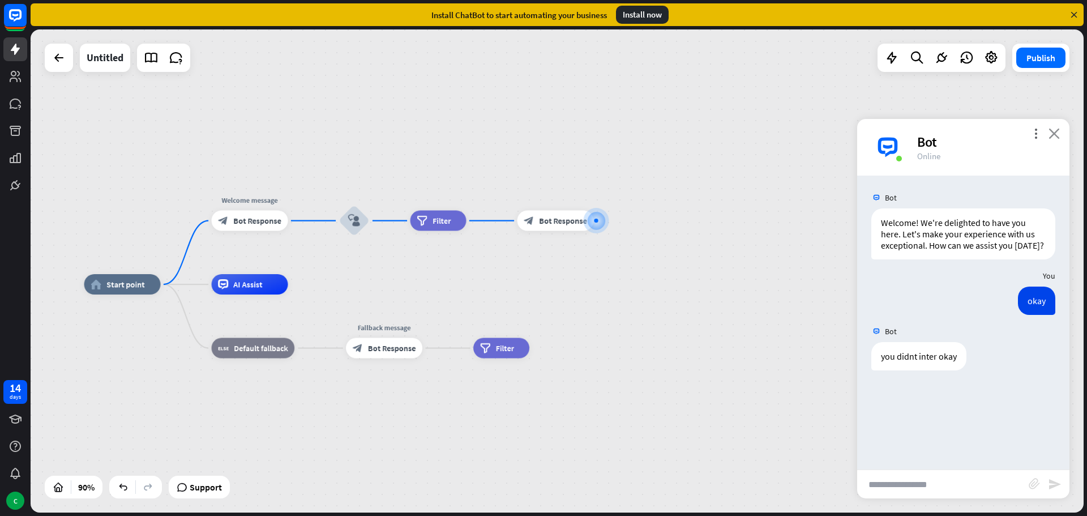
click at [1055, 128] on div "more_vert close Bot Online" at bounding box center [963, 147] width 212 height 57
click at [1053, 133] on icon "close" at bounding box center [1053, 133] width 11 height 11
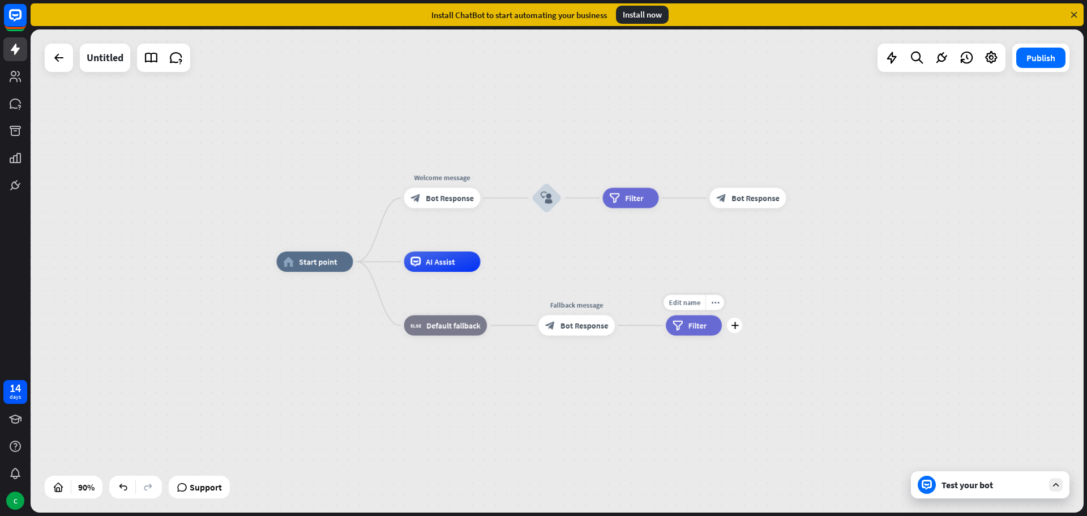
drag, startPoint x: 543, startPoint y: 328, endPoint x: 722, endPoint y: 284, distance: 184.8
click at [722, 315] on div "Edit name more_horiz plus filter Filter" at bounding box center [694, 325] width 56 height 20
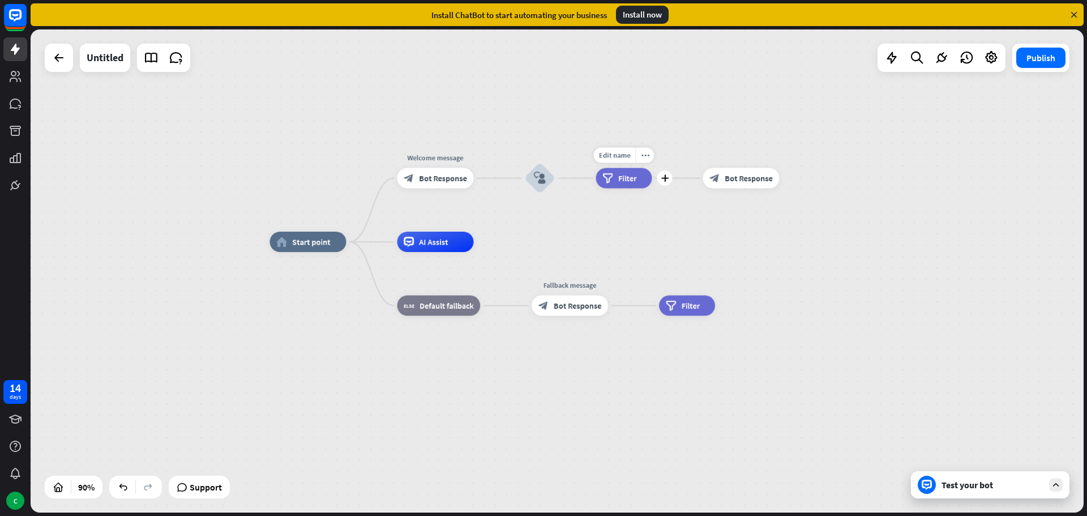
click at [634, 182] on span "Filter" at bounding box center [627, 178] width 18 height 10
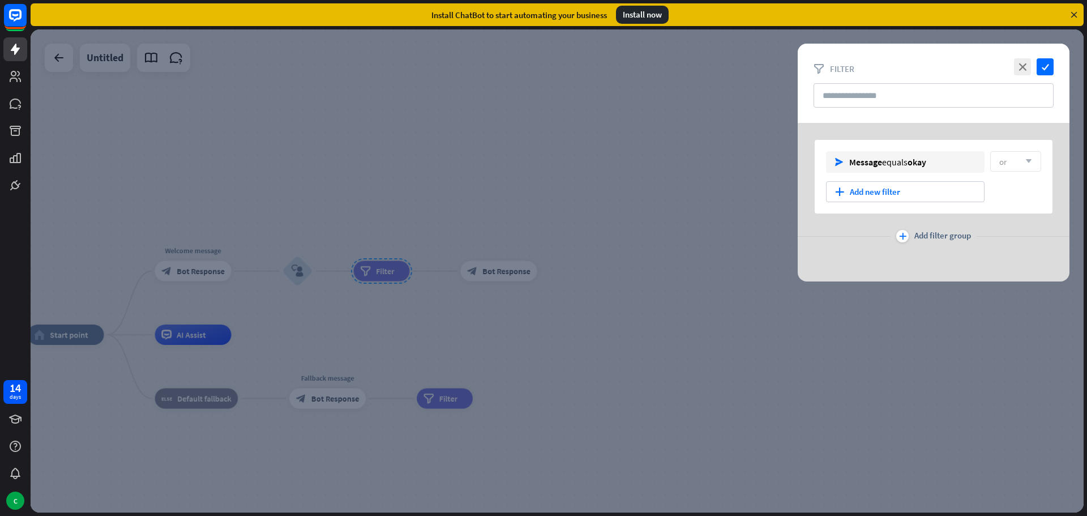
click at [678, 398] on div at bounding box center [557, 270] width 1053 height 483
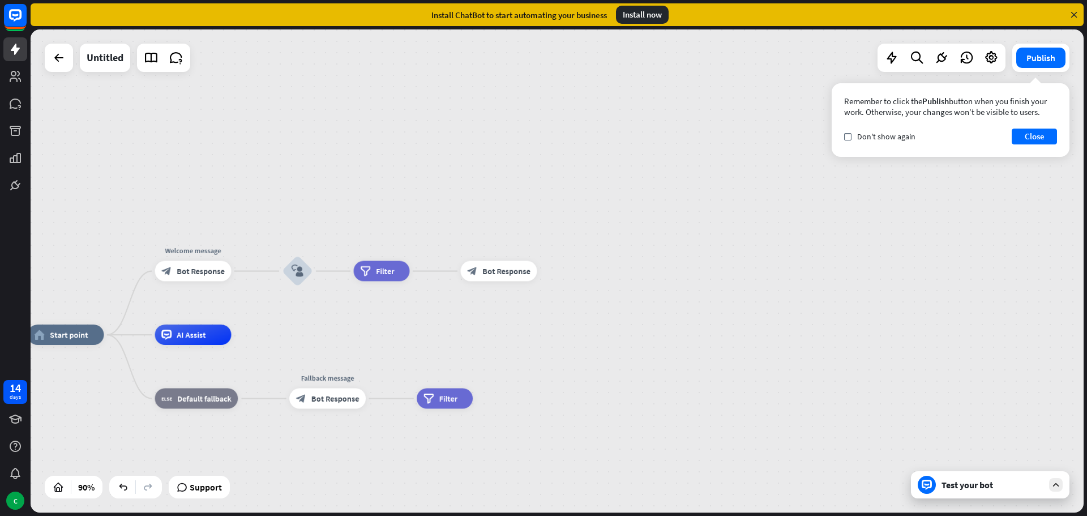
click at [759, 255] on div "home_2 Start point Welcome message block_bot_response Bot Response block_user_i…" at bounding box center [557, 270] width 1053 height 483
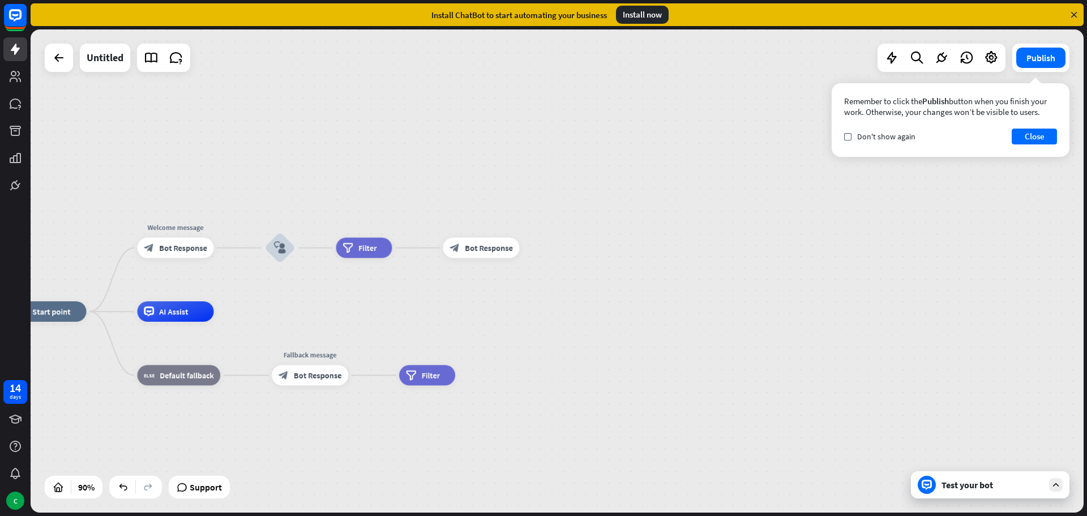
drag, startPoint x: 437, startPoint y: 362, endPoint x: 418, endPoint y: 337, distance: 31.1
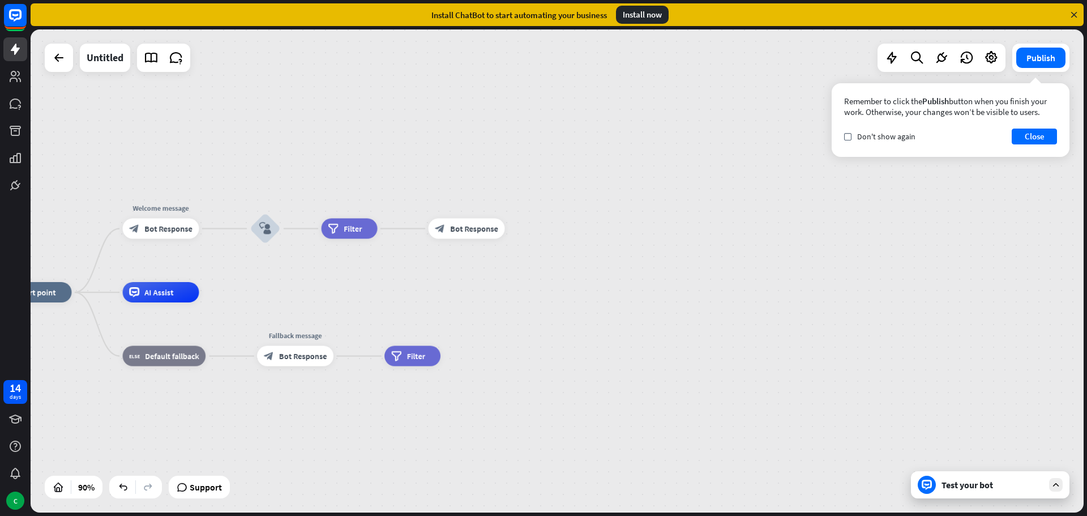
drag, startPoint x: 509, startPoint y: 350, endPoint x: 491, endPoint y: 325, distance: 31.6
click at [491, 325] on div "home_2 Start point Welcome message block_bot_response Bot Response block_user_i…" at bounding box center [469, 509] width 948 height 435
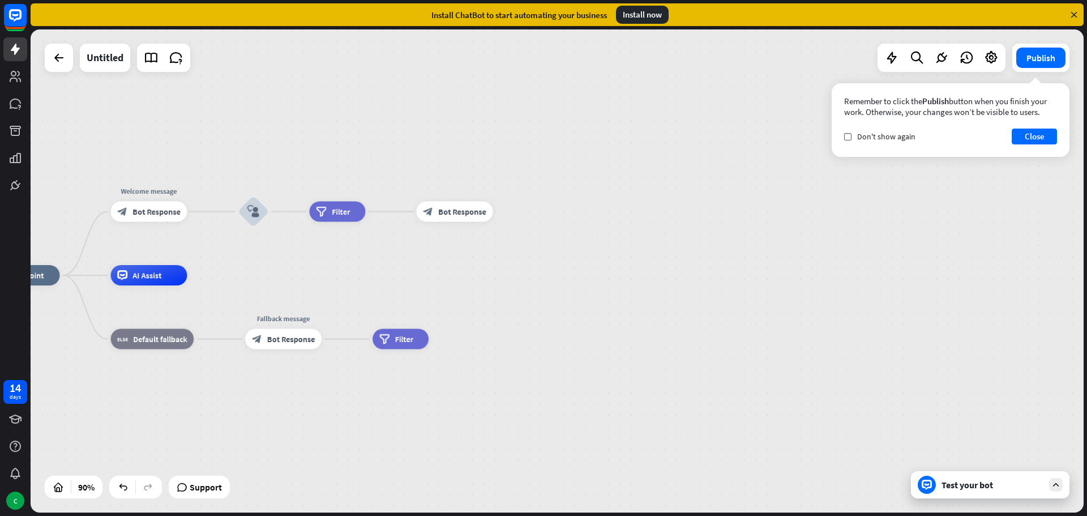
drag, startPoint x: 530, startPoint y: 286, endPoint x: 436, endPoint y: 215, distance: 117.5
click at [436, 275] on div "home_2 Start point Welcome message block_bot_response Bot Response block_user_i…" at bounding box center [458, 492] width 948 height 435
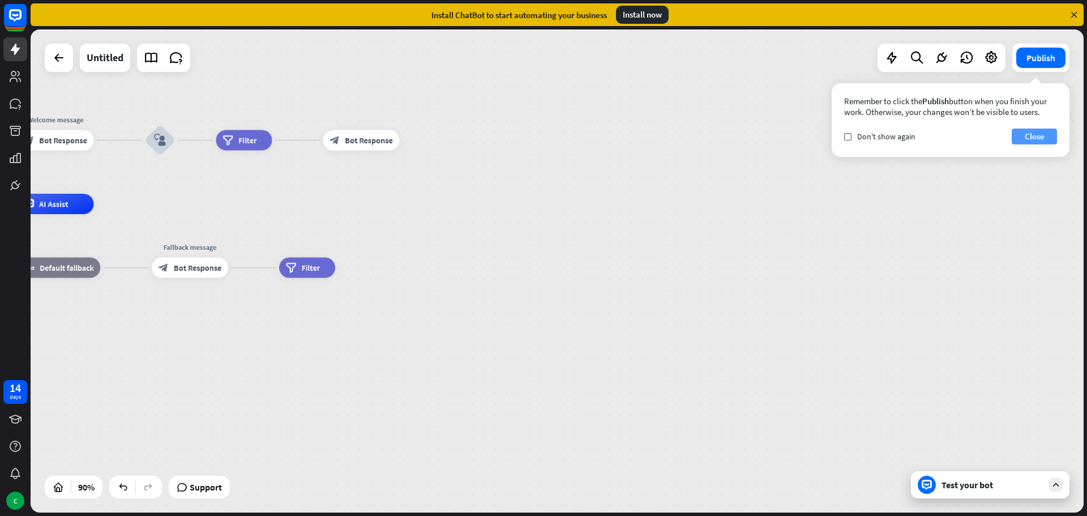
click at [1022, 137] on button "Close" at bounding box center [1034, 136] width 45 height 16
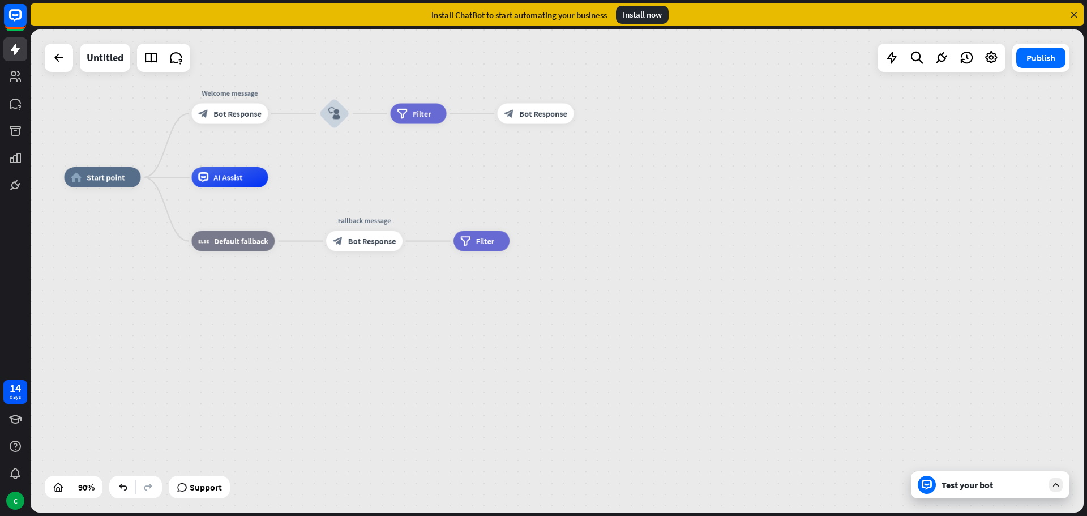
drag, startPoint x: 507, startPoint y: 238, endPoint x: 680, endPoint y: 209, distance: 176.2
click at [682, 211] on div "home_2 Start point Welcome message block_bot_response Bot Response block_user_i…" at bounding box center [539, 394] width 948 height 435
click at [546, 114] on span "Bot Response" at bounding box center [544, 114] width 48 height 10
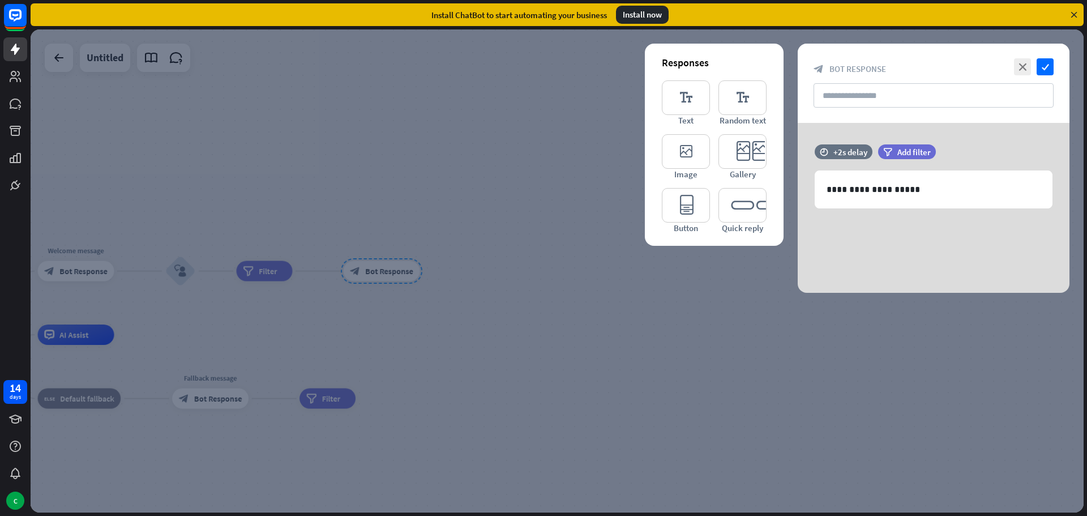
click at [258, 273] on div at bounding box center [557, 270] width 1053 height 483
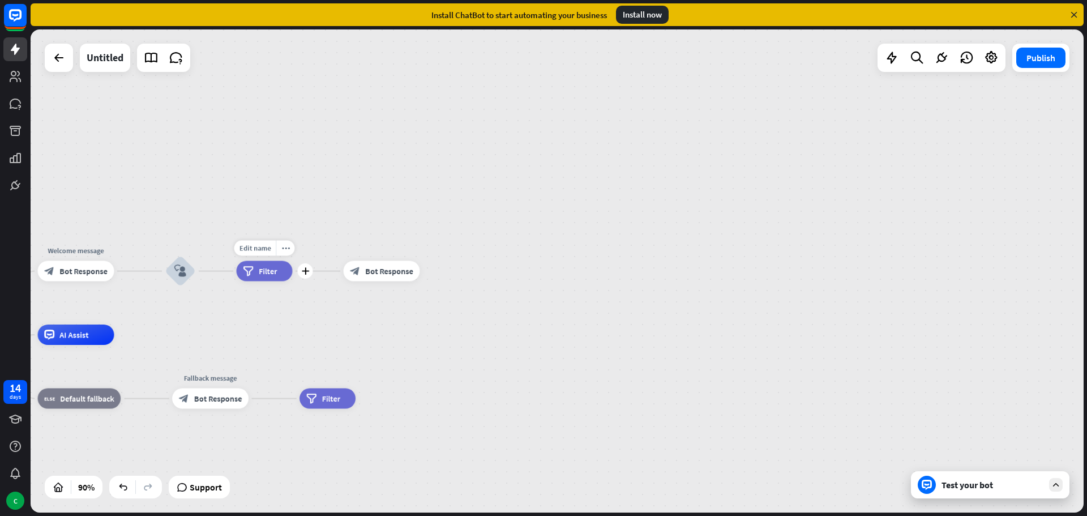
click at [259, 273] on span "Filter" at bounding box center [268, 271] width 18 height 10
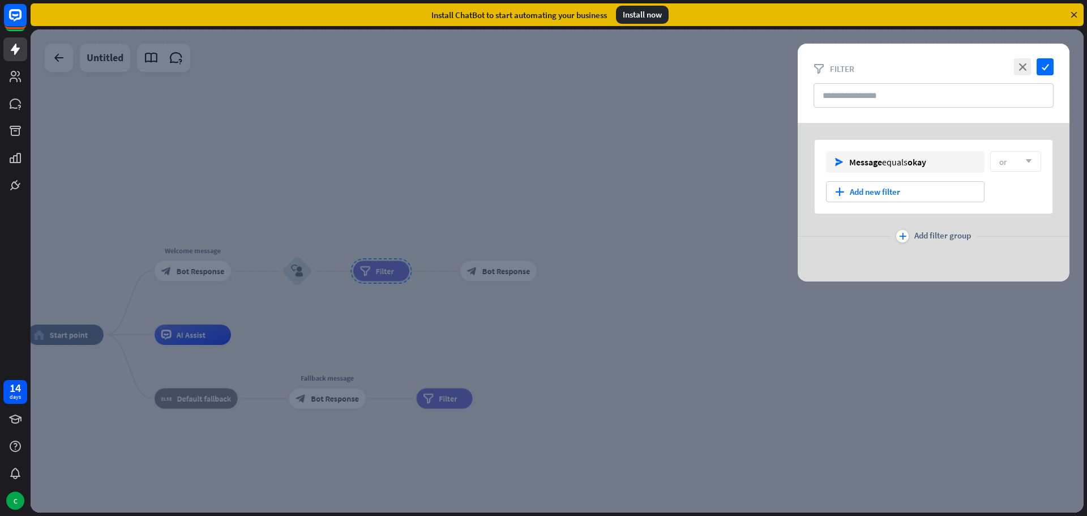
drag, startPoint x: 553, startPoint y: 334, endPoint x: 696, endPoint y: 334, distance: 143.2
click at [695, 334] on div at bounding box center [557, 270] width 1053 height 483
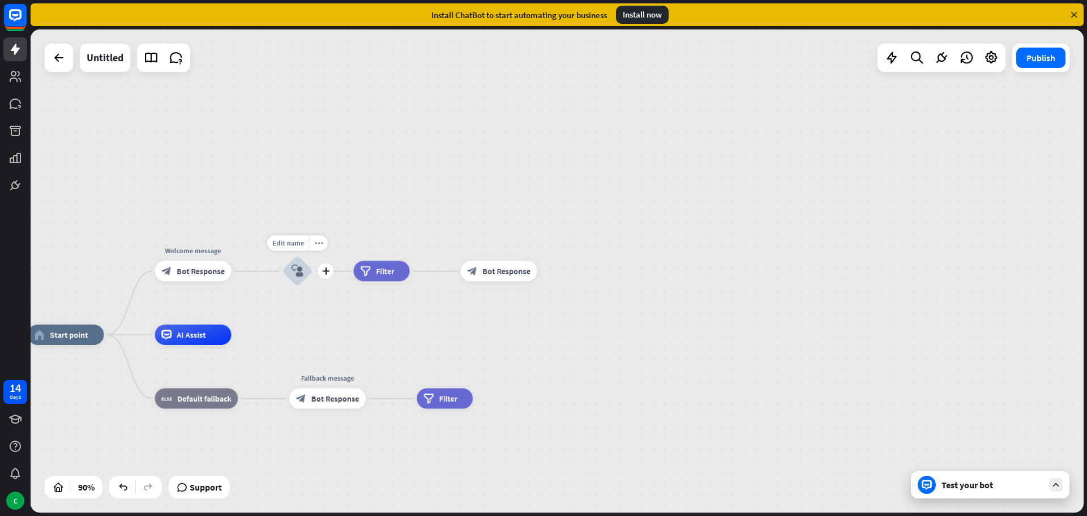
click at [298, 271] on icon "block_user_input" at bounding box center [298, 271] width 12 height 12
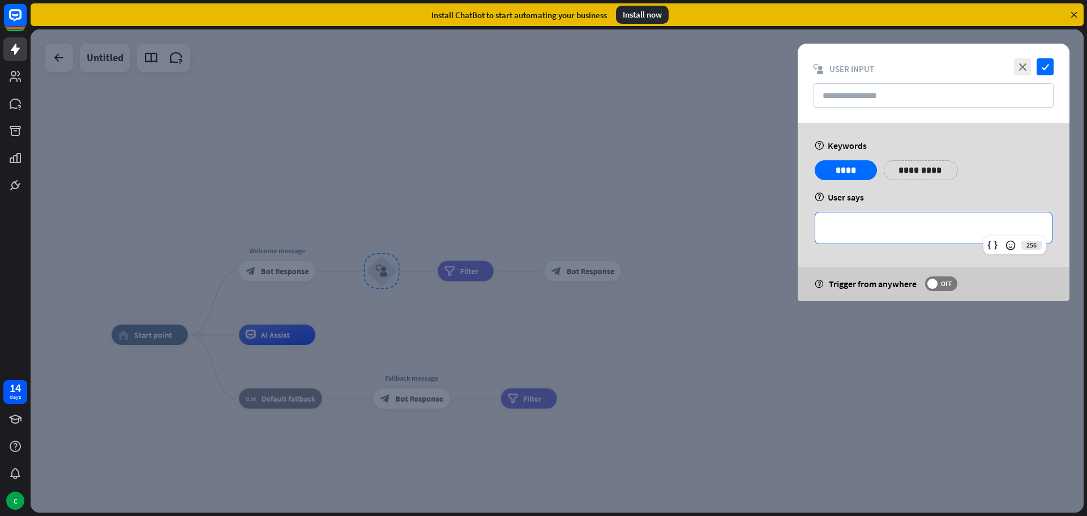
click at [840, 218] on div "**********" at bounding box center [933, 227] width 237 height 31
click at [408, 280] on div at bounding box center [557, 270] width 1053 height 483
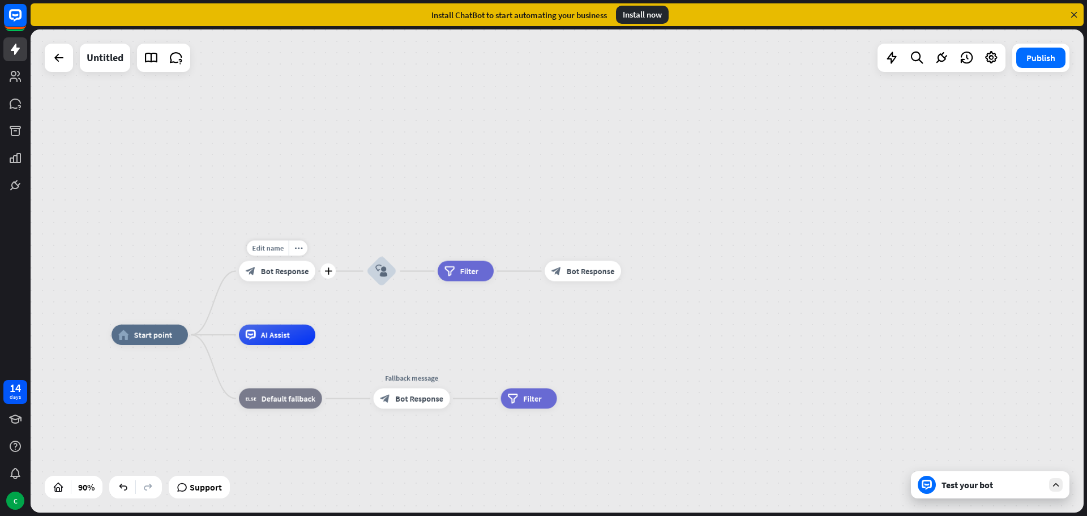
click at [248, 278] on div "block_bot_response Bot Response" at bounding box center [277, 271] width 76 height 20
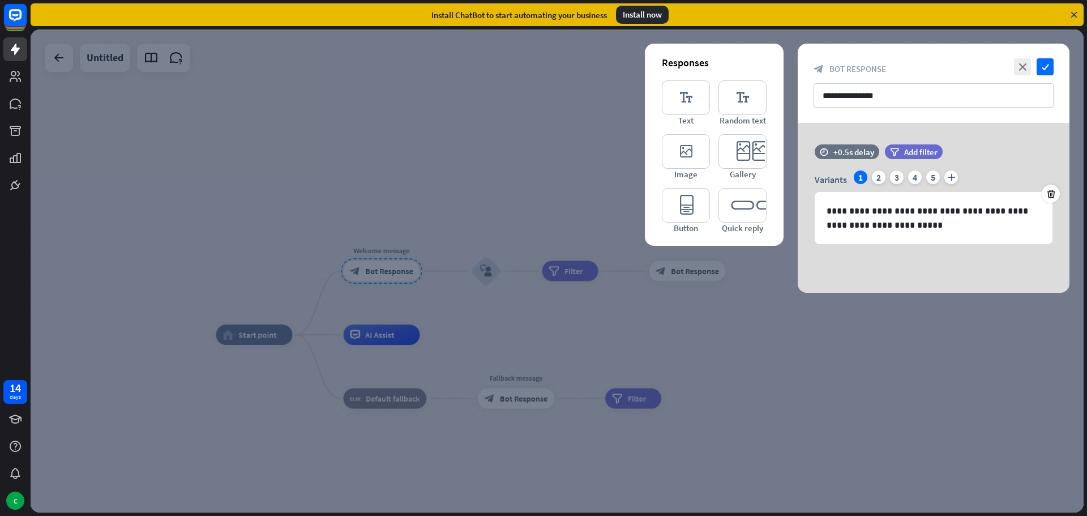
click at [698, 328] on div at bounding box center [557, 270] width 1053 height 483
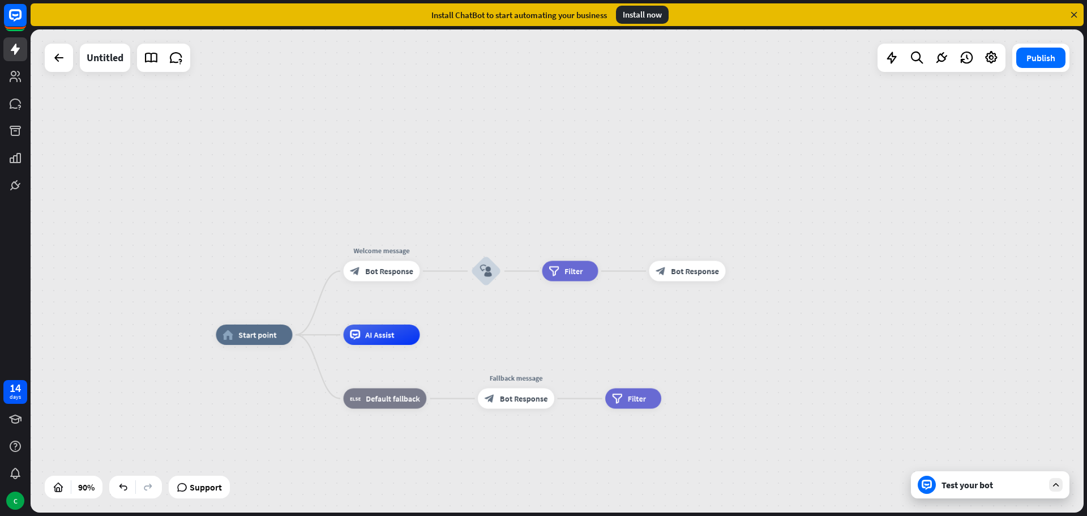
drag, startPoint x: 550, startPoint y: 378, endPoint x: 568, endPoint y: 342, distance: 40.3
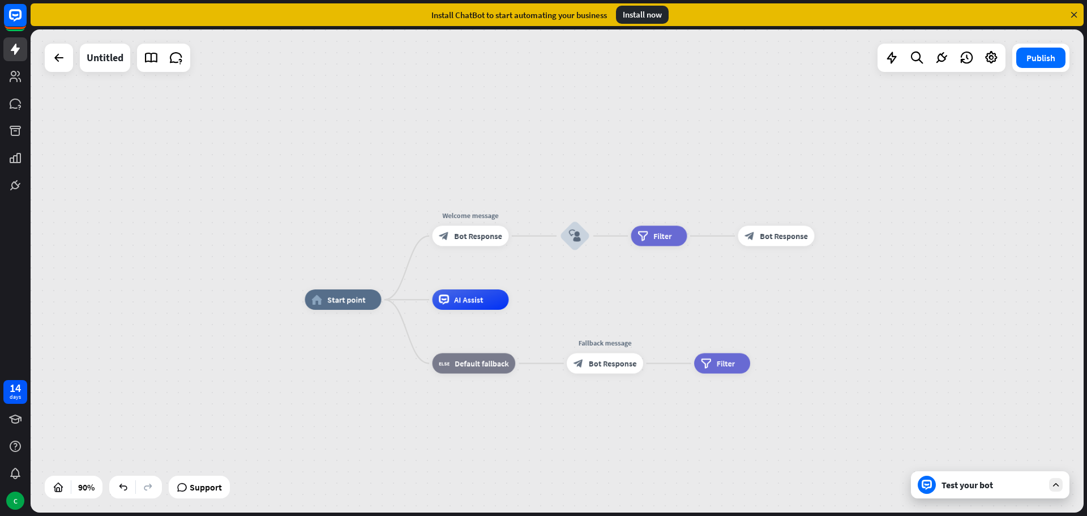
drag, startPoint x: 552, startPoint y: 343, endPoint x: 641, endPoint y: 285, distance: 106.5
click at [642, 299] on div "home_2 Start point Welcome message block_bot_response Bot Response block_user_i…" at bounding box center [779, 516] width 948 height 435
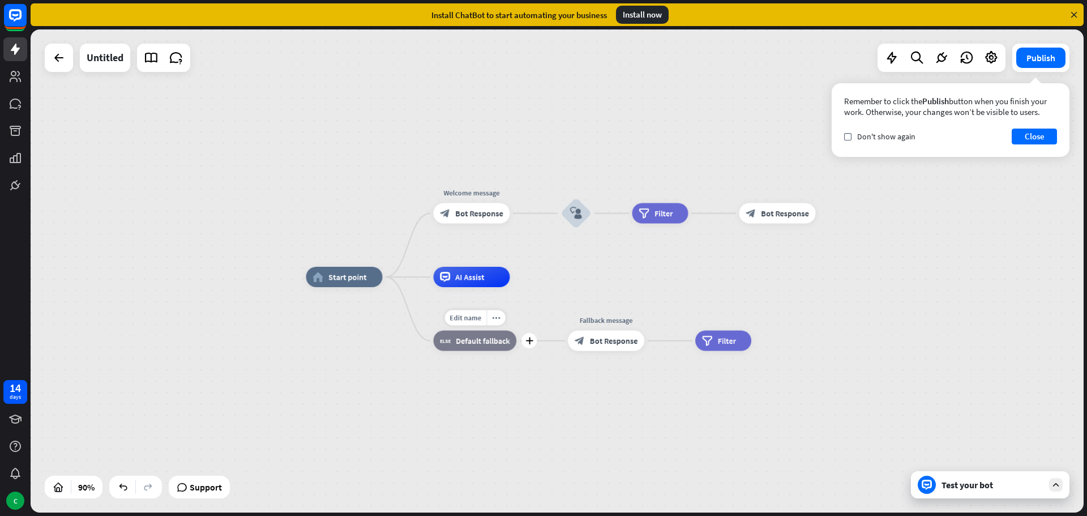
click at [470, 341] on span "Default fallback" at bounding box center [483, 341] width 54 height 10
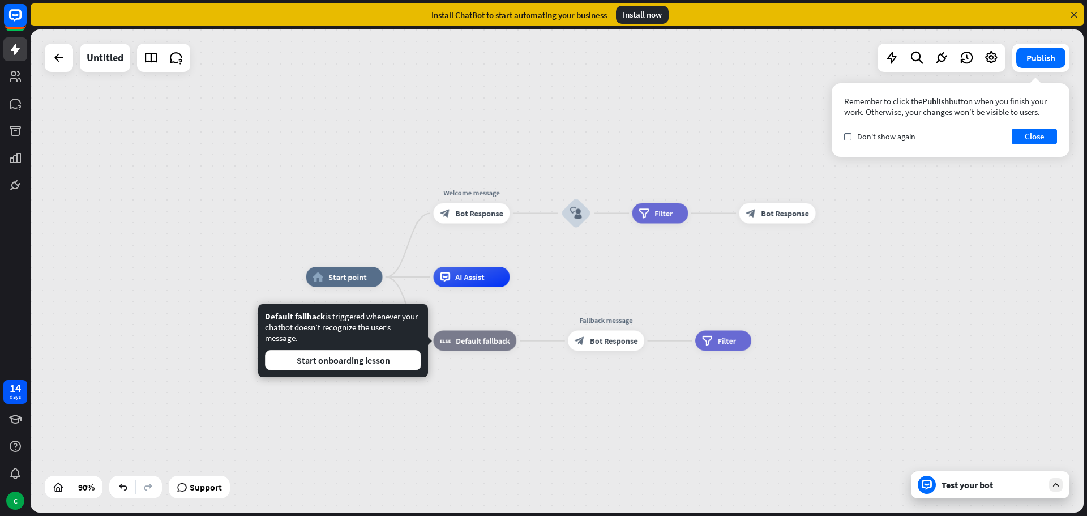
click at [576, 415] on div "home_2 Start point Welcome message block_bot_response Bot Response block_user_i…" at bounding box center [780, 494] width 948 height 435
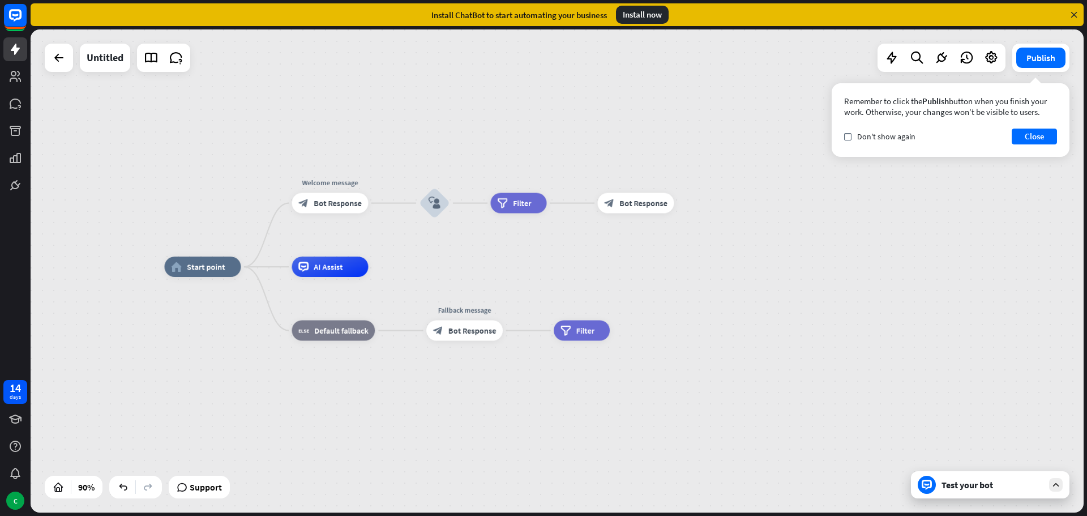
drag, startPoint x: 513, startPoint y: 405, endPoint x: 396, endPoint y: 393, distance: 117.8
click at [397, 394] on div "home_2 Start point Welcome message block_bot_response Bot Response block_user_i…" at bounding box center [639, 484] width 948 height 435
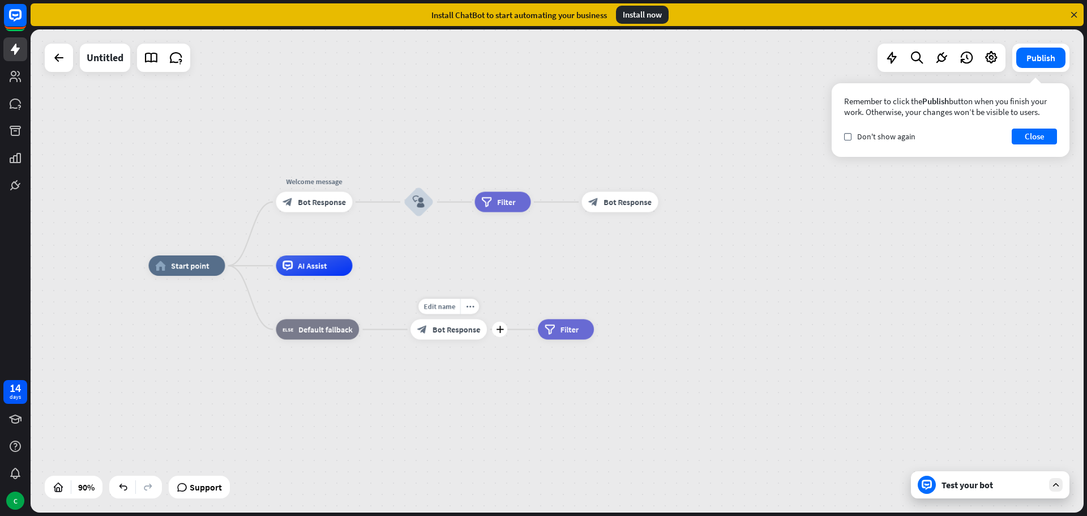
click at [452, 340] on div "Edit name more_horiz plus Fallback message block_bot_response Bot Response" at bounding box center [448, 329] width 76 height 20
click at [580, 325] on div "filter Filter" at bounding box center [566, 329] width 56 height 20
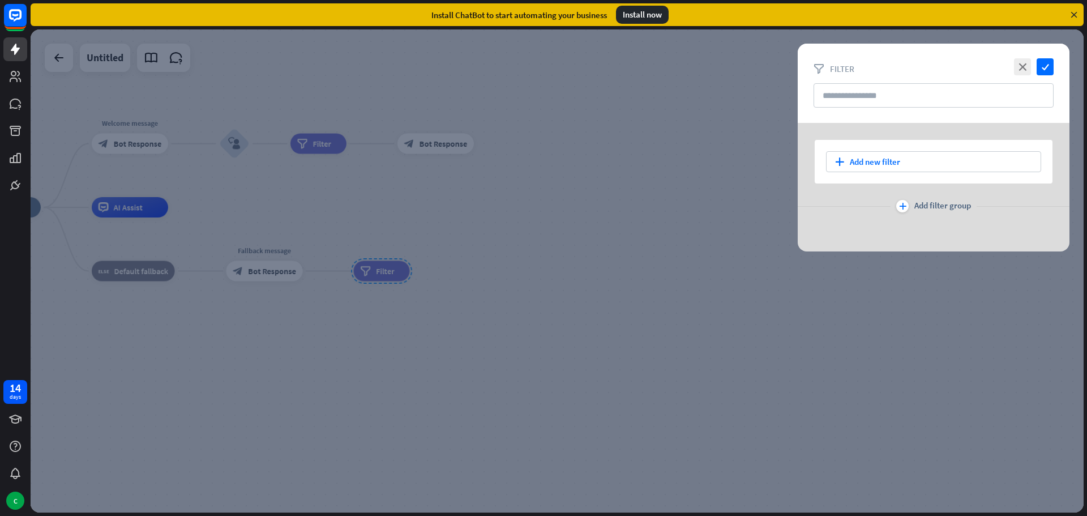
click at [571, 396] on div at bounding box center [557, 270] width 1053 height 483
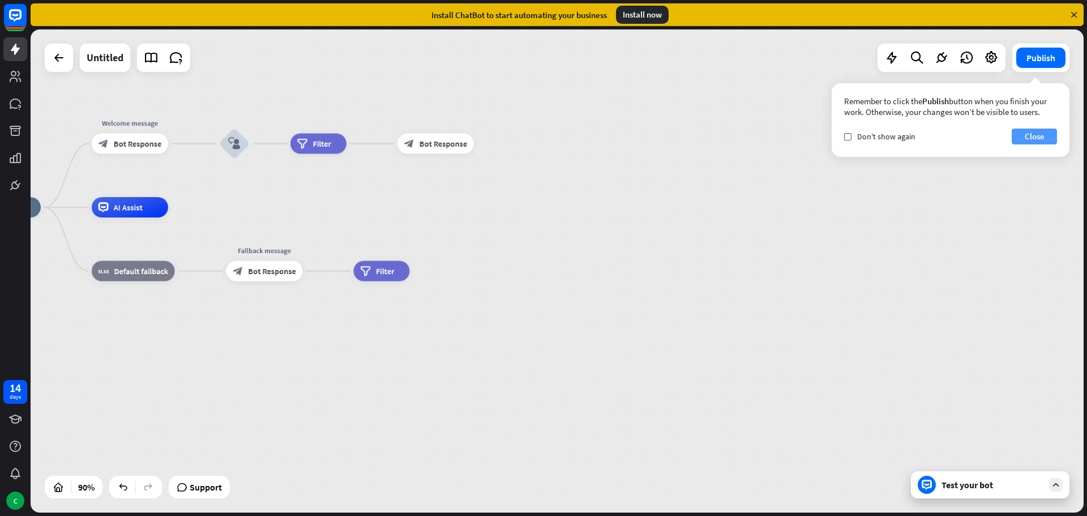
drag, startPoint x: 1028, startPoint y: 136, endPoint x: 1022, endPoint y: 136, distance: 5.7
click at [1028, 136] on button "Close" at bounding box center [1034, 136] width 45 height 16
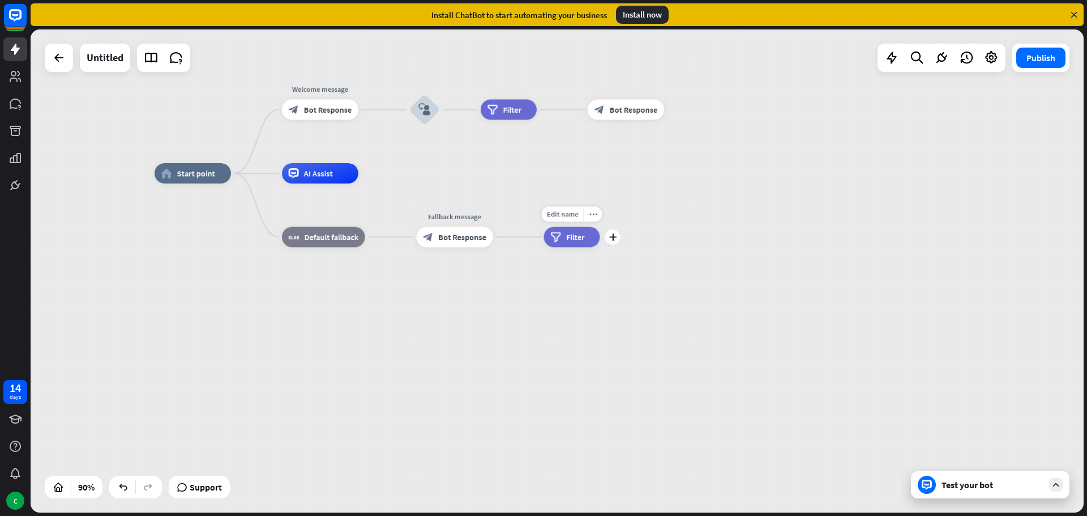
drag, startPoint x: 354, startPoint y: 259, endPoint x: 550, endPoint y: 219, distance: 199.9
click at [550, 227] on div "Edit name more_horiz plus filter Filter" at bounding box center [572, 237] width 56 height 20
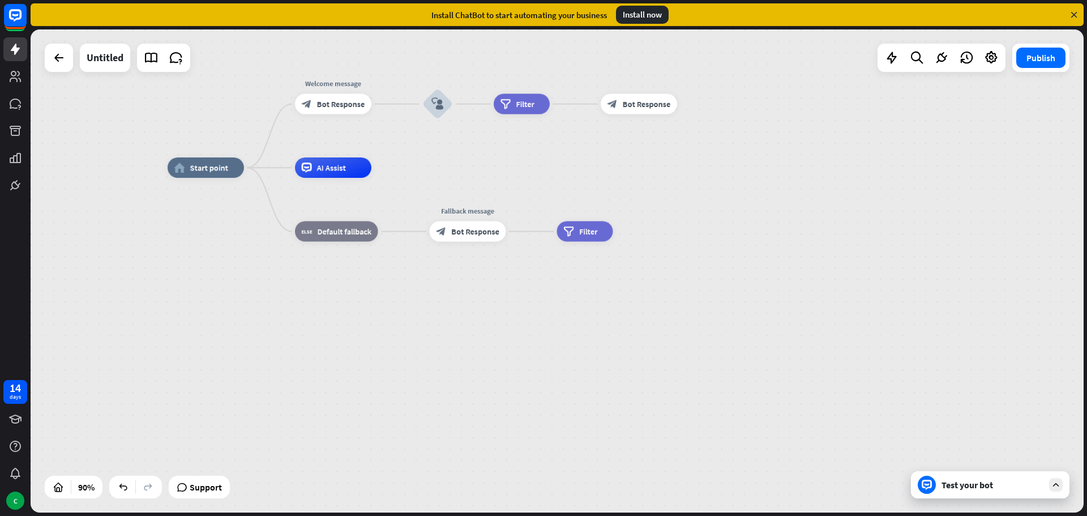
drag, startPoint x: 502, startPoint y: 280, endPoint x: 553, endPoint y: 273, distance: 51.4
click at [553, 273] on div "home_2 Start point Welcome message block_bot_response Bot Response block_user_i…" at bounding box center [642, 385] width 948 height 435
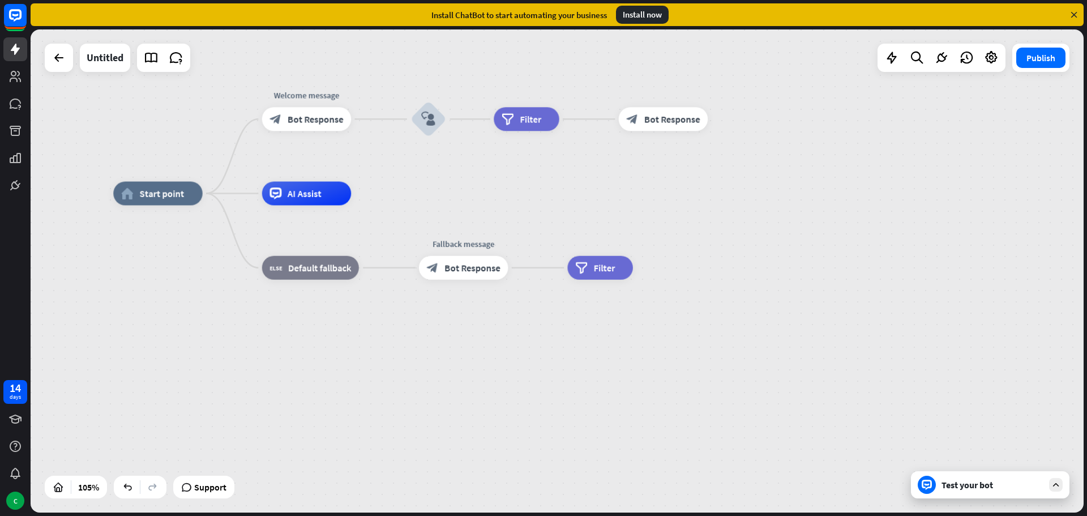
drag, startPoint x: 553, startPoint y: 275, endPoint x: 431, endPoint y: 408, distance: 180.7
click at [431, 408] on div "home_2 Start point Welcome message block_bot_response Bot Response block_user_i…" at bounding box center [665, 447] width 1105 height 507
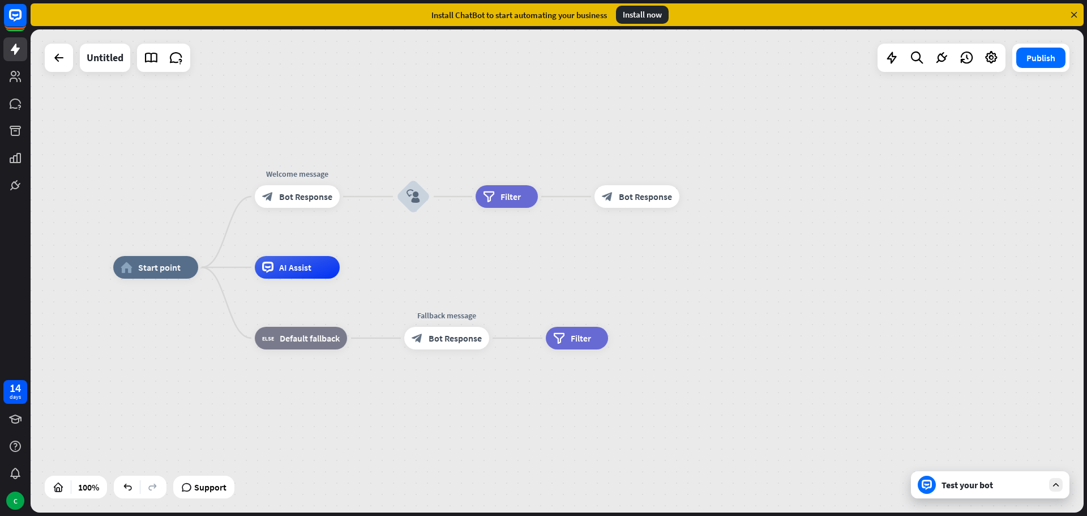
drag, startPoint x: 461, startPoint y: 271, endPoint x: 528, endPoint y: 258, distance: 67.5
click at [528, 258] on div "home_2 Start point Welcome message block_bot_response Bot Response block_user_i…" at bounding box center [557, 270] width 1053 height 483
click at [286, 192] on span "Bot Response" at bounding box center [307, 195] width 53 height 11
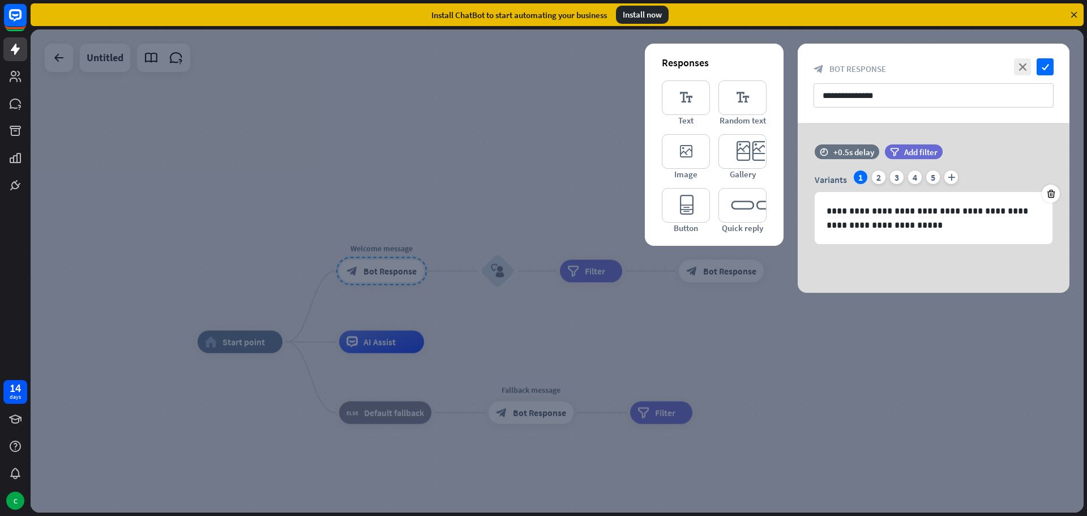
click at [491, 272] on div at bounding box center [557, 270] width 1053 height 483
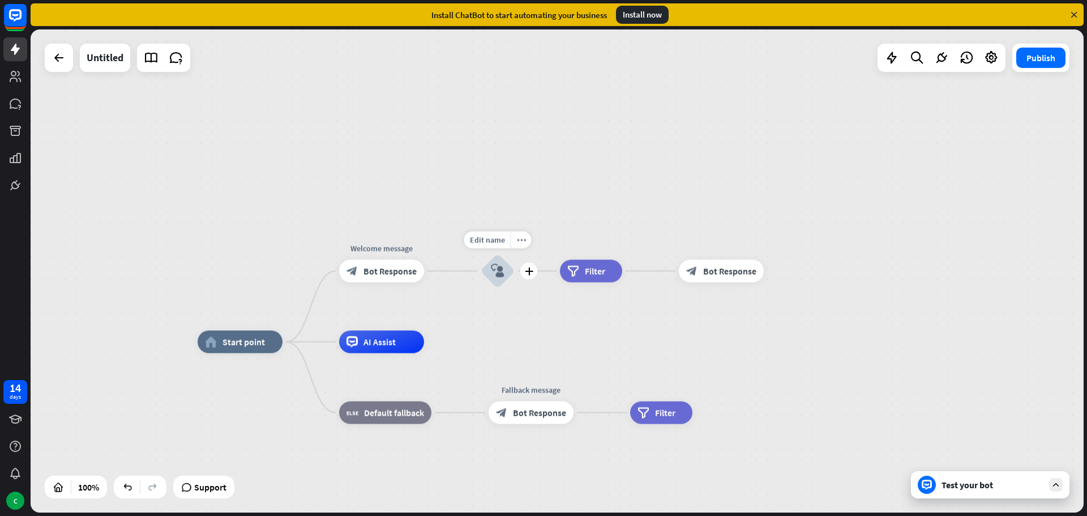
click at [496, 269] on icon "block_user_input" at bounding box center [498, 271] width 14 height 14
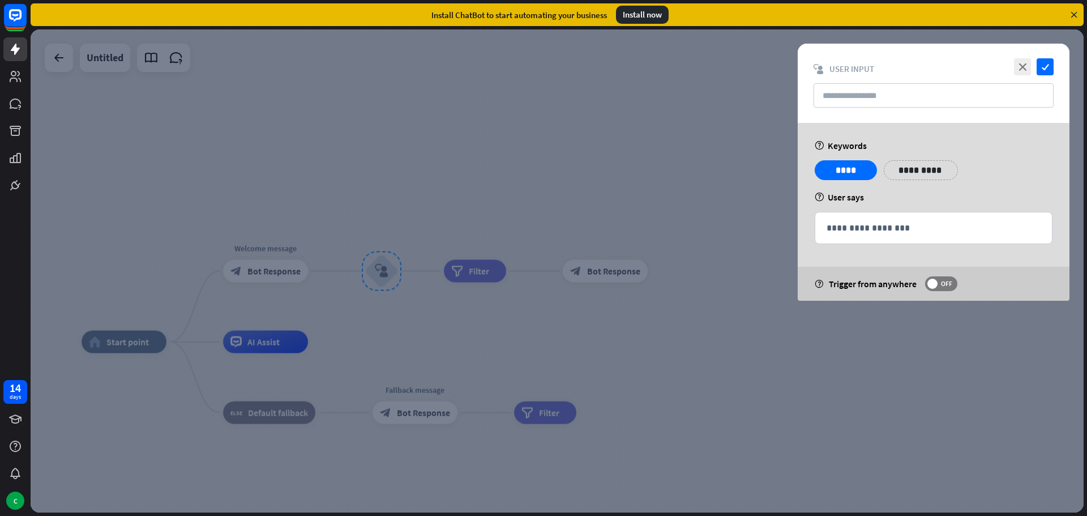
click at [481, 276] on div at bounding box center [557, 270] width 1053 height 483
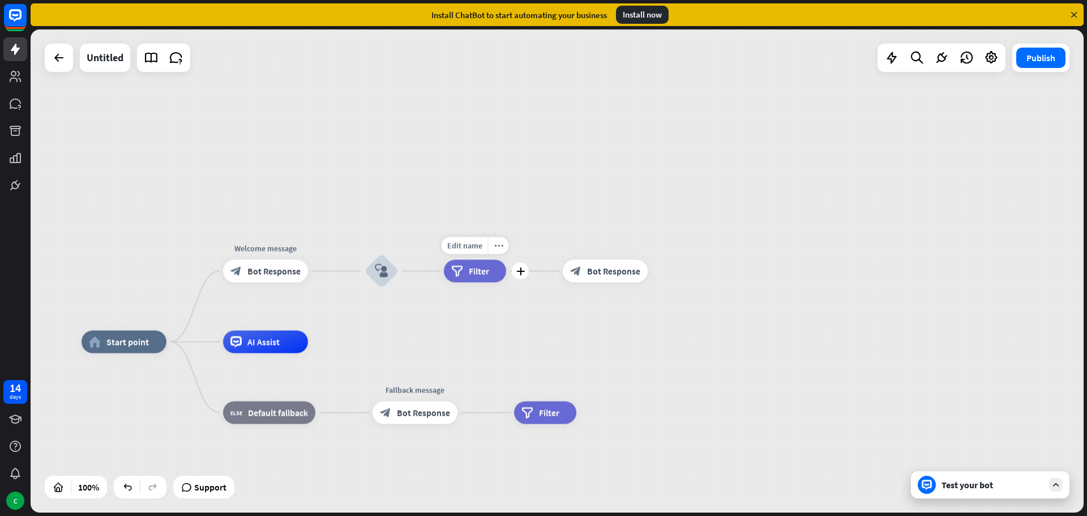
click at [479, 271] on span "Filter" at bounding box center [479, 270] width 20 height 11
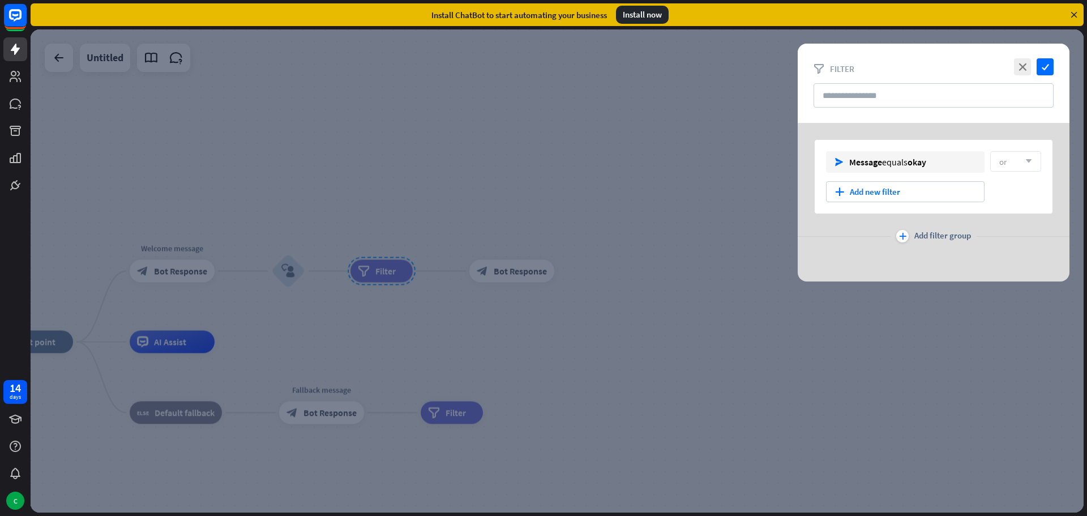
click at [637, 315] on div at bounding box center [557, 270] width 1053 height 483
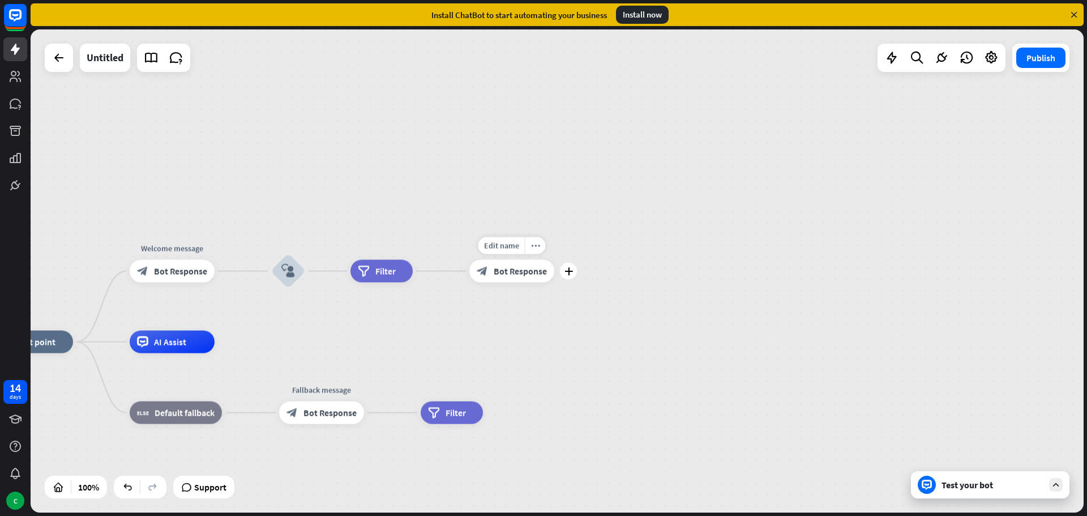
click at [528, 276] on span "Bot Response" at bounding box center [520, 270] width 53 height 11
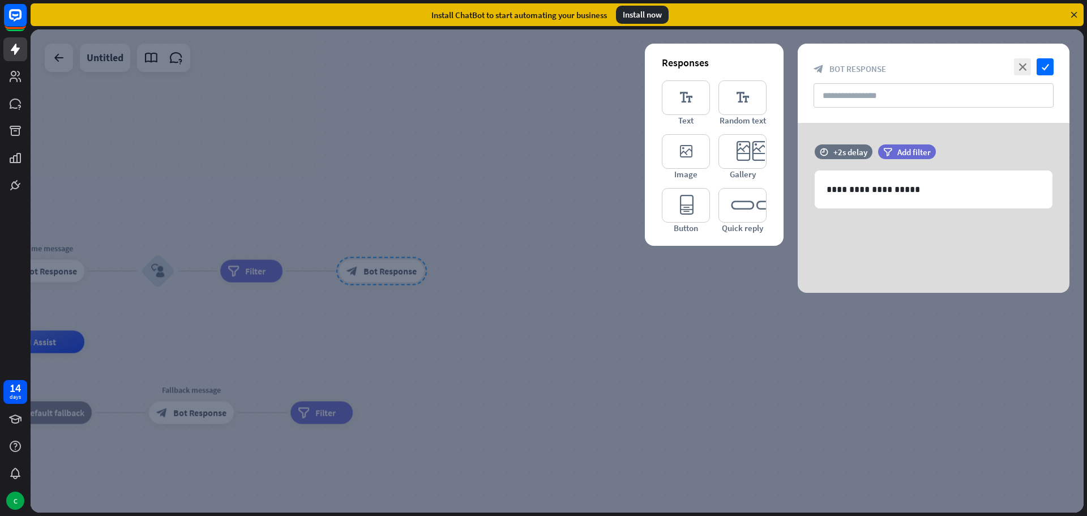
click at [867, 436] on div at bounding box center [557, 270] width 1053 height 483
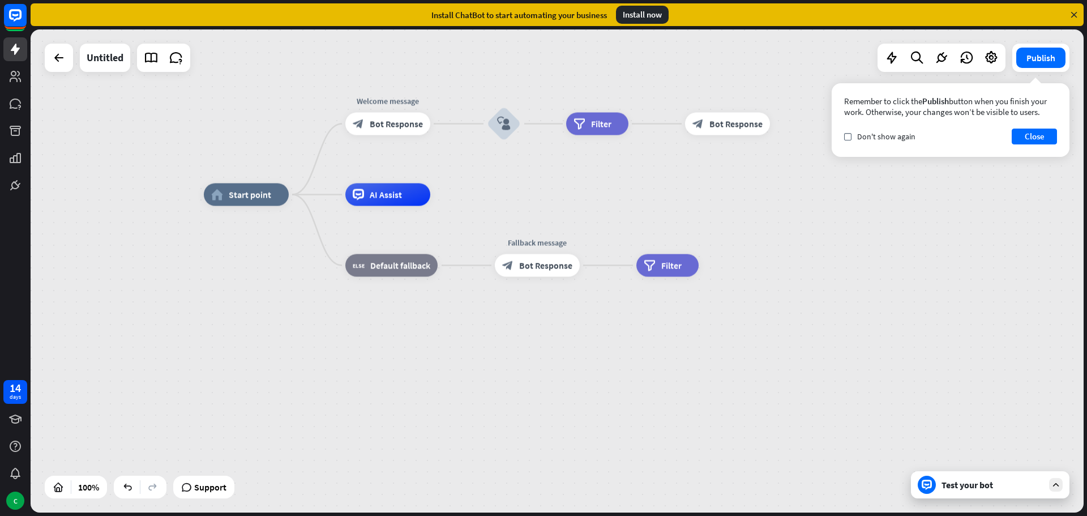
drag, startPoint x: 450, startPoint y: 324, endPoint x: 791, endPoint y: 174, distance: 372.5
click at [791, 174] on div "home_2 Start point Welcome message block_bot_response Bot Response block_user_i…" at bounding box center [557, 270] width 1053 height 483
click at [535, 210] on div "home_2 Start point Welcome message block_bot_response Bot Response Edit name mo…" at bounding box center [729, 436] width 1053 height 483
click at [597, 209] on div "home_2 Start point Welcome message block_bot_response Bot Response block_user_i…" at bounding box center [729, 436] width 1053 height 483
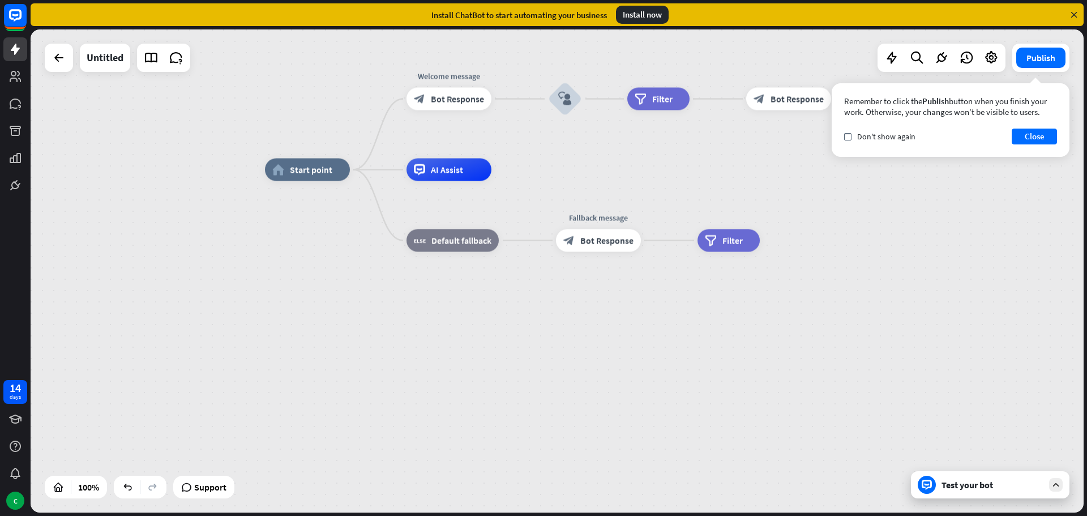
drag, startPoint x: 348, startPoint y: 303, endPoint x: 410, endPoint y: 278, distance: 66.5
click at [410, 278] on div "home_2 Start point Welcome message block_bot_response Bot Response block_user_i…" at bounding box center [791, 411] width 1053 height 483
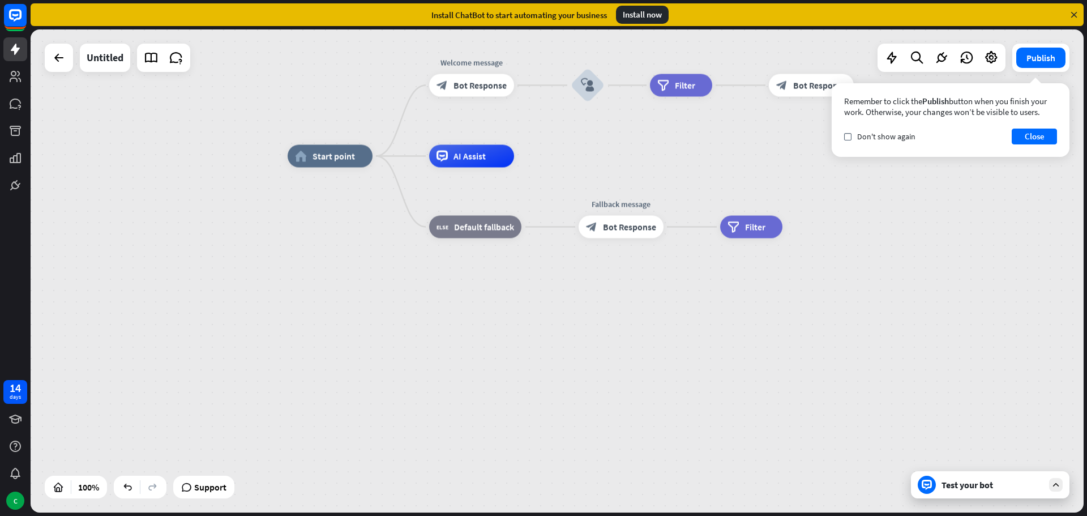
drag, startPoint x: 932, startPoint y: 316, endPoint x: 954, endPoint y: 303, distance: 26.4
click at [954, 303] on div "home_2 Start point Welcome message block_bot_response Bot Response block_user_i…" at bounding box center [814, 397] width 1053 height 483
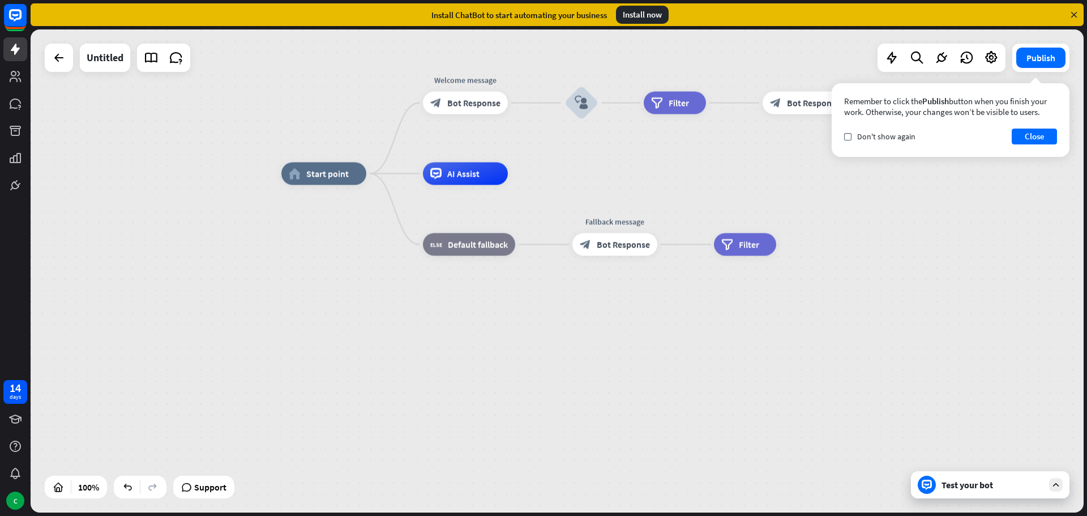
drag, startPoint x: 533, startPoint y: 324, endPoint x: 512, endPoint y: 346, distance: 30.5
click at [512, 346] on div "home_2 Start point Welcome message block_bot_response Bot Response block_user_i…" at bounding box center [807, 415] width 1053 height 483
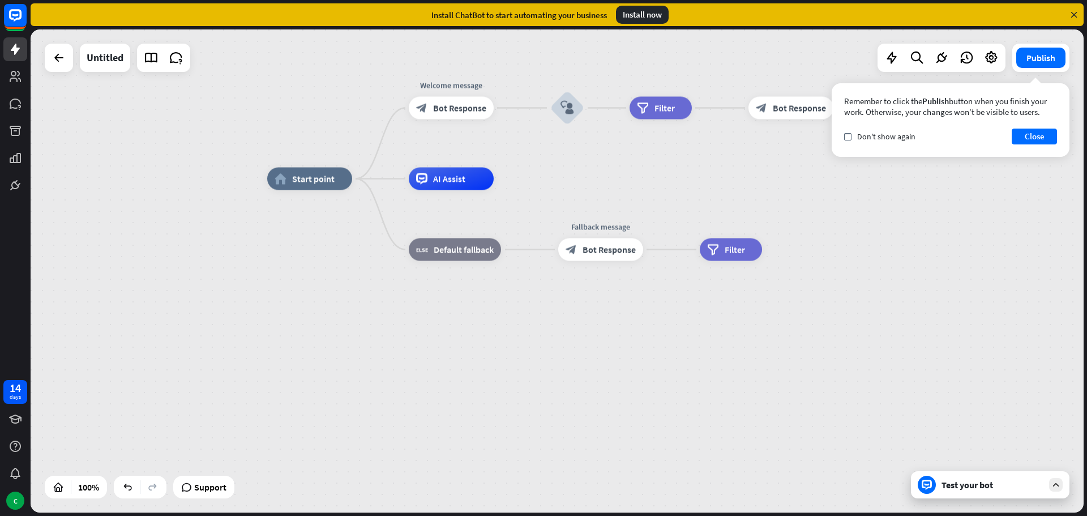
click at [530, 346] on div "home_2 Start point Welcome message block_bot_response Bot Response block_user_i…" at bounding box center [793, 420] width 1053 height 483
click at [469, 370] on div "home_2 Start point Welcome message block_bot_response Bot Response block_user_i…" at bounding box center [793, 420] width 1053 height 483
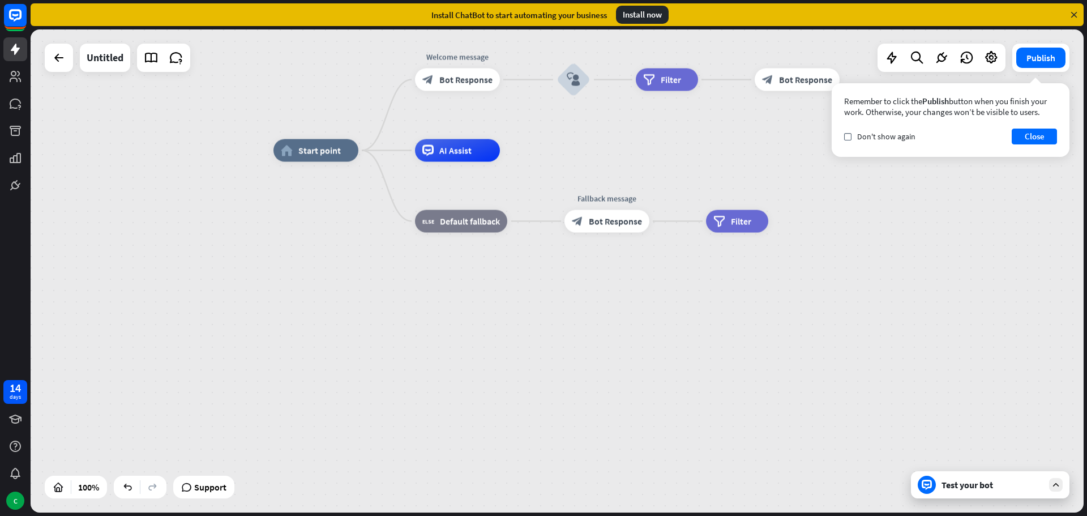
drag, startPoint x: 758, startPoint y: 439, endPoint x: 761, endPoint y: 409, distance: 30.1
click at [761, 409] on div "home_2 Start point Welcome message block_bot_response Bot Response block_user_i…" at bounding box center [799, 392] width 1053 height 483
